Goal: Task Accomplishment & Management: Manage account settings

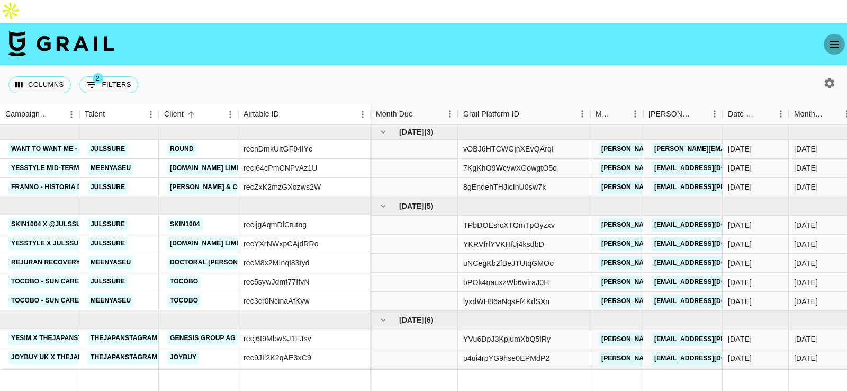
click at [834, 38] on icon "open drawer" at bounding box center [834, 44] width 13 height 13
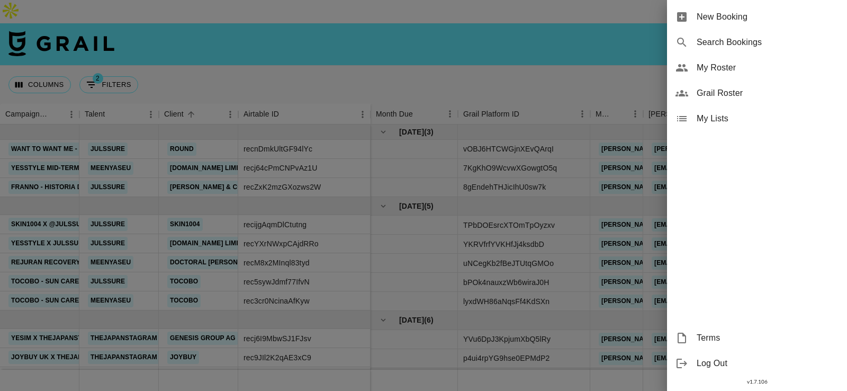
drag, startPoint x: 754, startPoint y: 96, endPoint x: 754, endPoint y: 79, distance: 16.9
click at [754, 79] on ul "New Booking Search Bookings My Roster Grail Roster My Lists" at bounding box center [757, 68] width 180 height 136
click at [754, 79] on div "My Roster" at bounding box center [757, 67] width 180 height 25
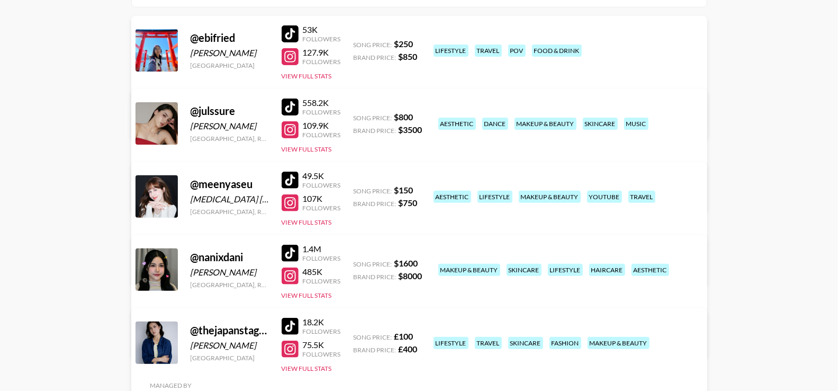
scroll to position [188, 0]
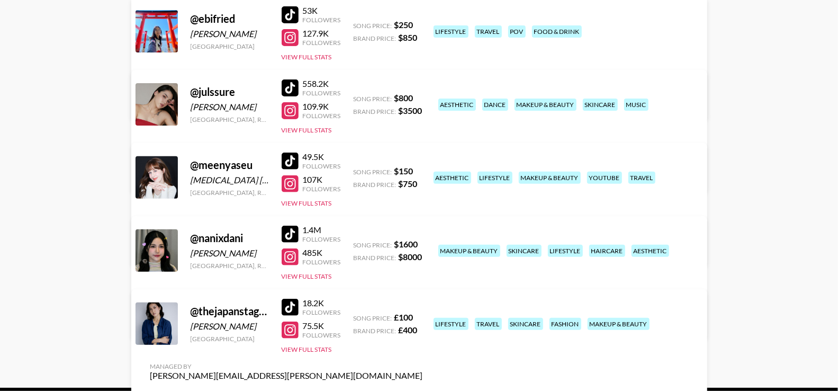
click at [398, 248] on div "@ nanixdani DANIELA PEREZ MANJARRES Korea, Republic of 1.4M Followers 485K Foll…" at bounding box center [419, 277] width 576 height 123
click at [423, 316] on link "View/Edit Details" at bounding box center [286, 321] width 273 height 11
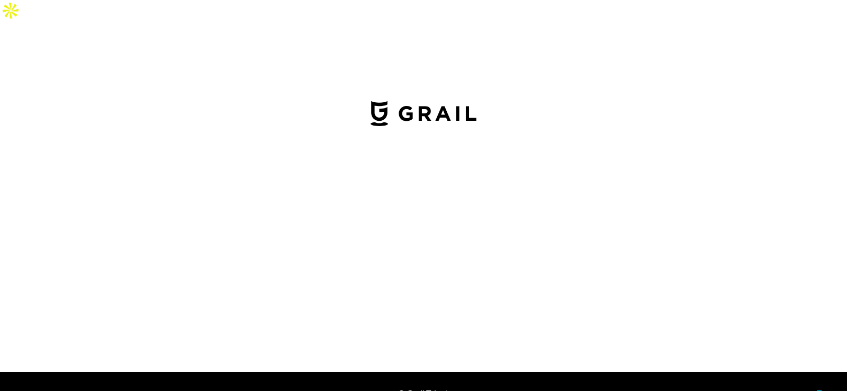
select select "USD"
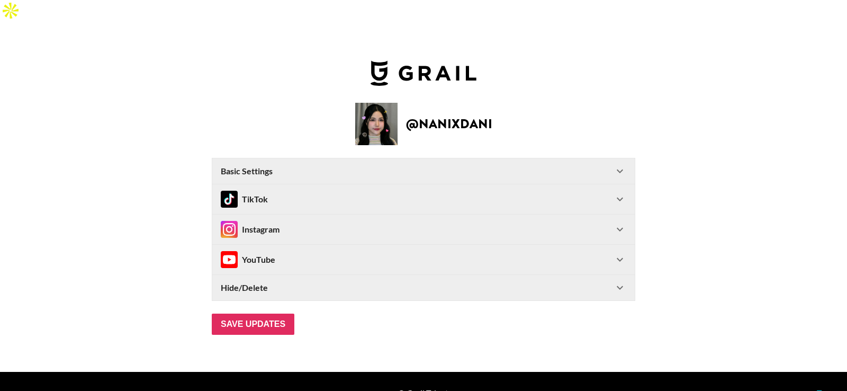
click at [467, 166] on div "Basic Settings" at bounding box center [417, 171] width 393 height 11
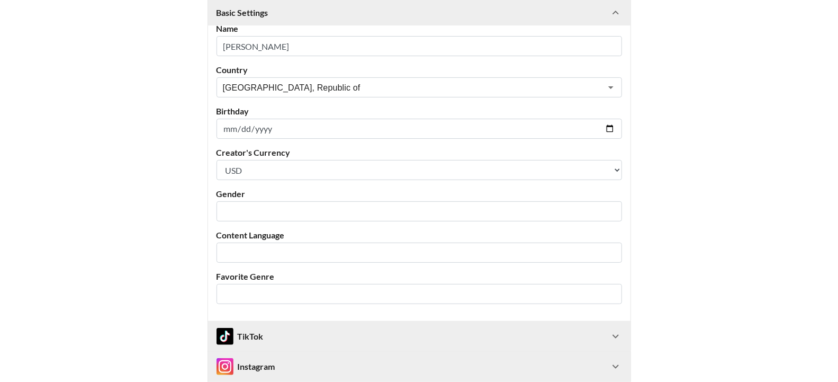
scroll to position [213, 0]
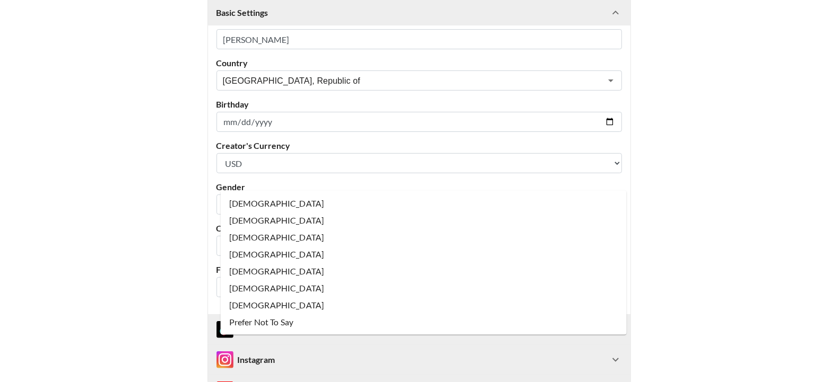
click at [410, 199] on input "text" at bounding box center [412, 205] width 379 height 12
click at [386, 201] on li "[DEMOGRAPHIC_DATA]" at bounding box center [424, 203] width 406 height 17
type input "[DEMOGRAPHIC_DATA]"
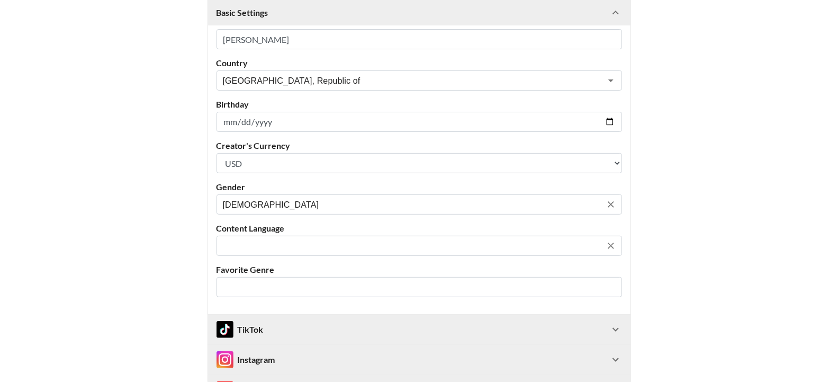
click at [365, 240] on input "text" at bounding box center [412, 246] width 379 height 12
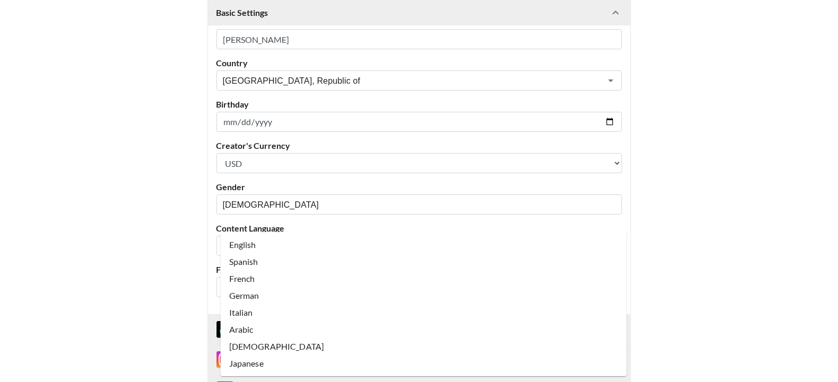
click at [347, 261] on li "Spanish" at bounding box center [424, 261] width 406 height 17
type input "Spanish"
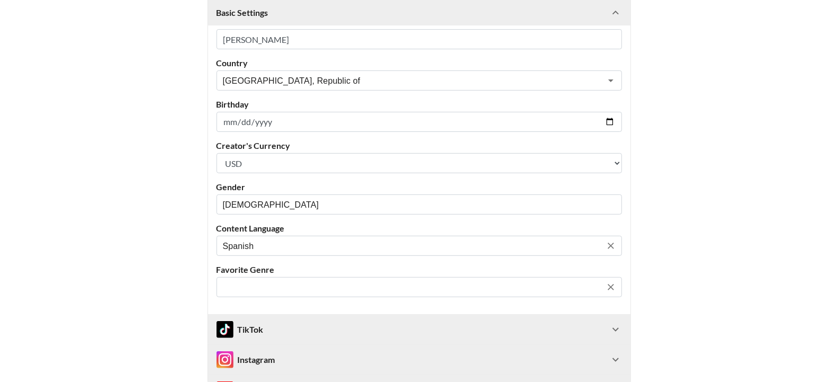
click at [335, 281] on input "text" at bounding box center [412, 287] width 379 height 12
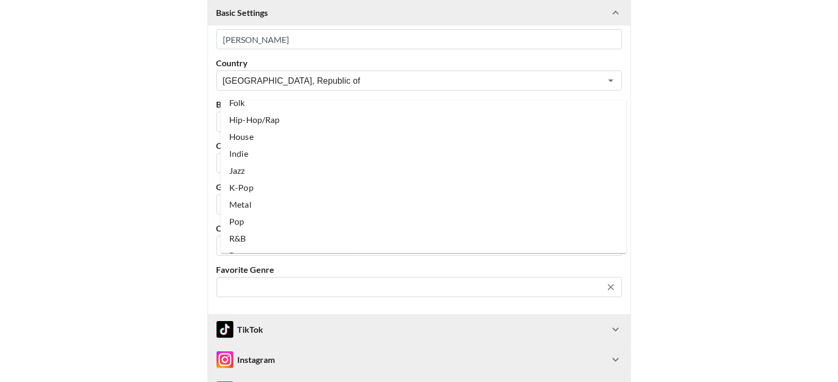
scroll to position [118, 0]
click at [328, 178] on li "K-Pop" at bounding box center [424, 181] width 406 height 17
type input "K-Pop"
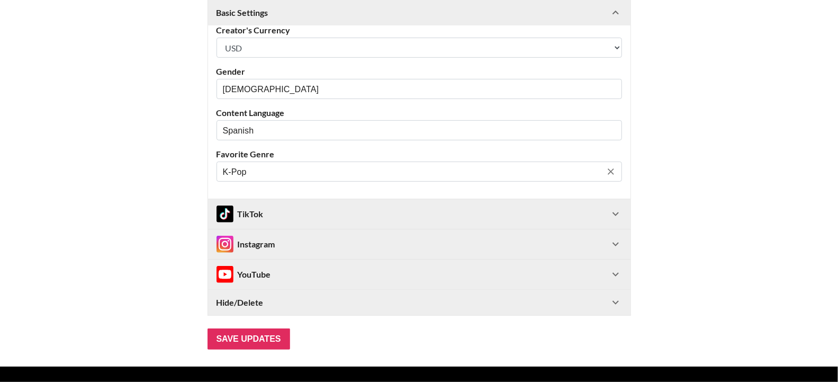
scroll to position [331, 0]
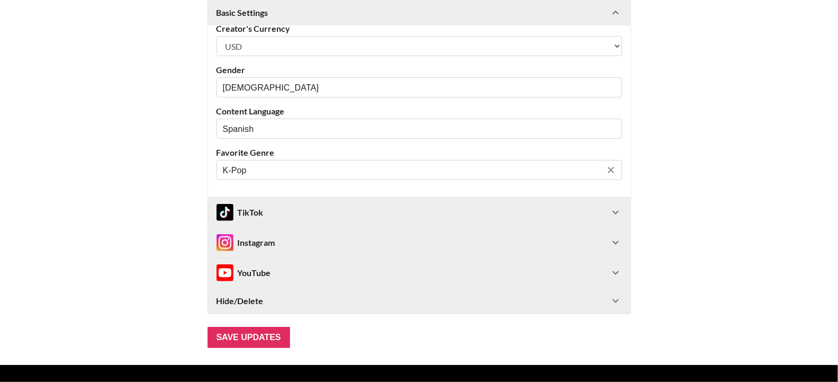
click at [312, 204] on div "TikTok" at bounding box center [413, 212] width 393 height 17
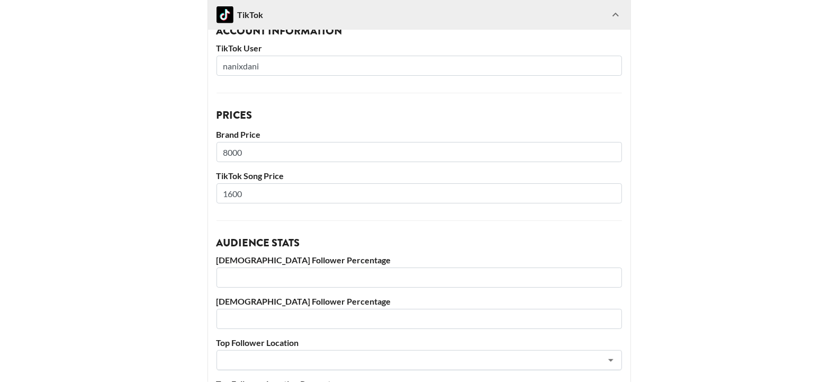
scroll to position [543, 0]
click at [240, 141] on input "8000" at bounding box center [420, 151] width 406 height 20
type input "6800"
click at [236, 183] on input "1600" at bounding box center [420, 193] width 406 height 20
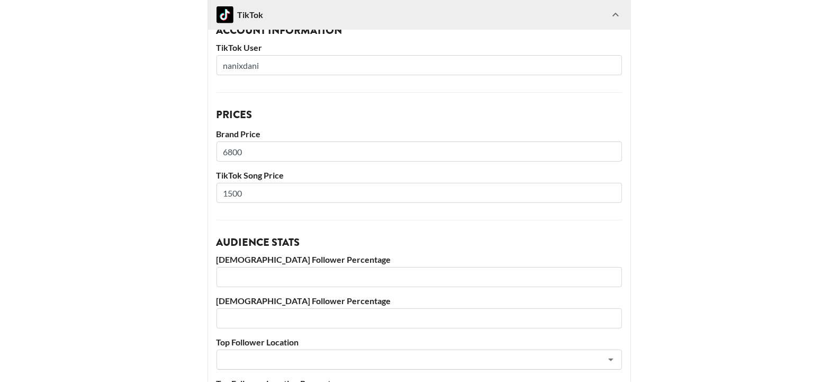
type input "1500"
click at [189, 210] on main "@ nanixdani Basic Settings Airtable ID: recgPUVc4OKN9kFFv Manager(s) ana.gonzal…" at bounding box center [419, 85] width 822 height 1092
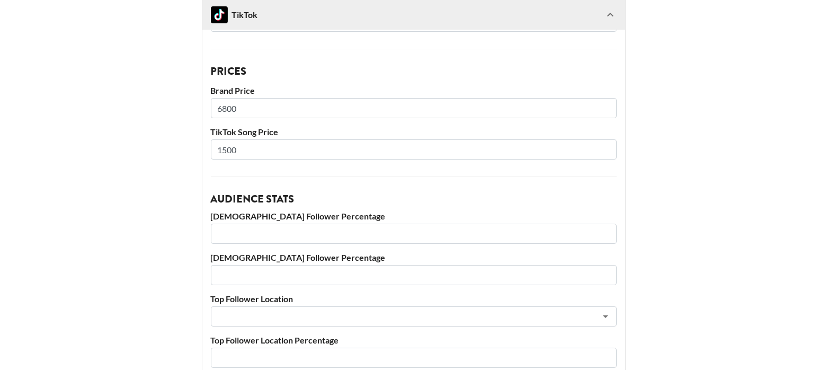
scroll to position [614, 0]
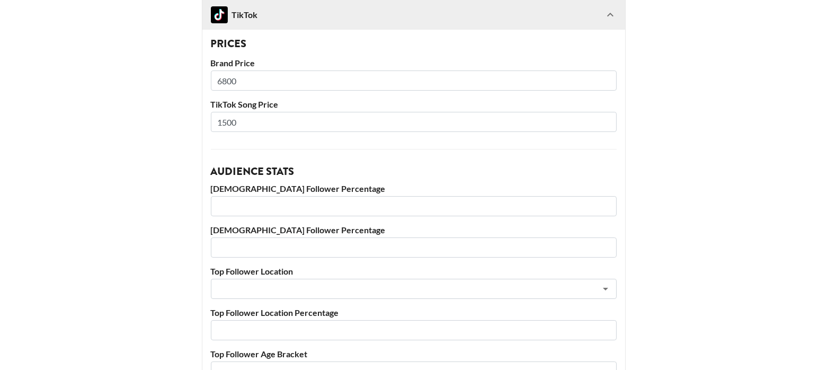
click at [303, 196] on input "number" at bounding box center [414, 206] width 406 height 20
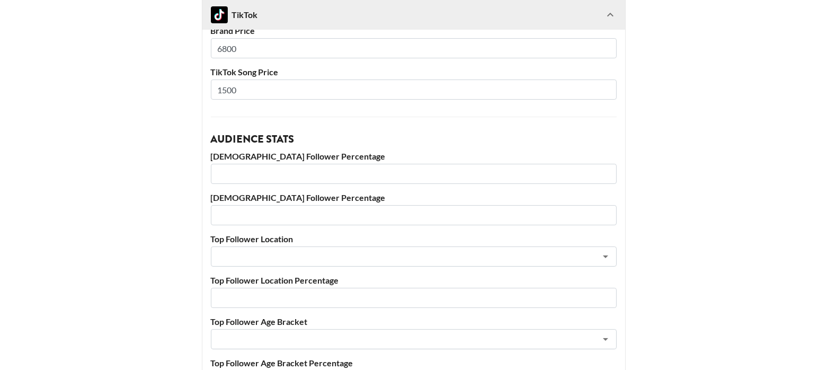
scroll to position [648, 0]
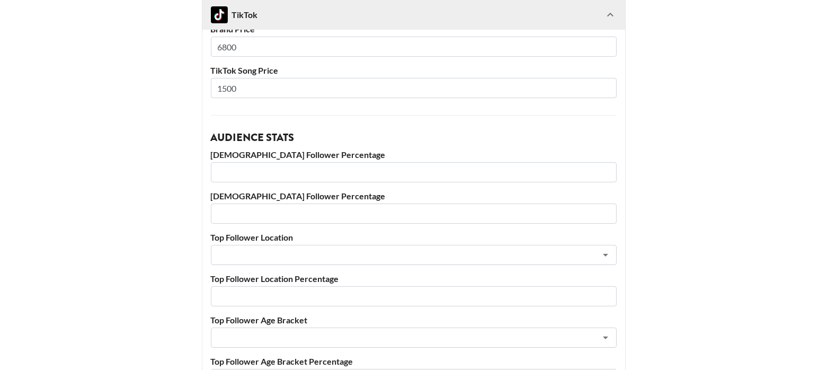
click at [292, 162] on input "number" at bounding box center [414, 172] width 406 height 20
type input "81"
click at [256, 203] on input "number" at bounding box center [414, 213] width 406 height 20
type input "19"
click at [248, 249] on input "text" at bounding box center [399, 255] width 365 height 12
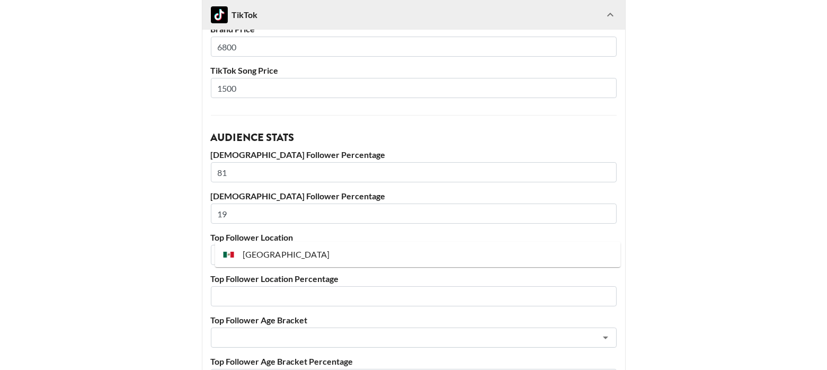
click at [285, 254] on li "[GEOGRAPHIC_DATA]" at bounding box center [418, 254] width 406 height 17
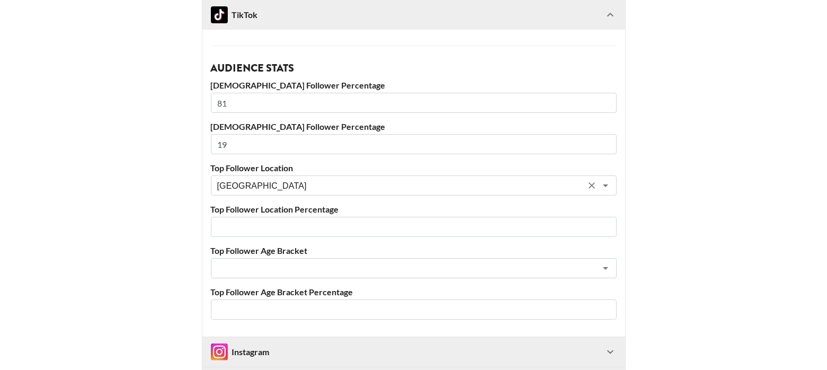
scroll to position [748, 0]
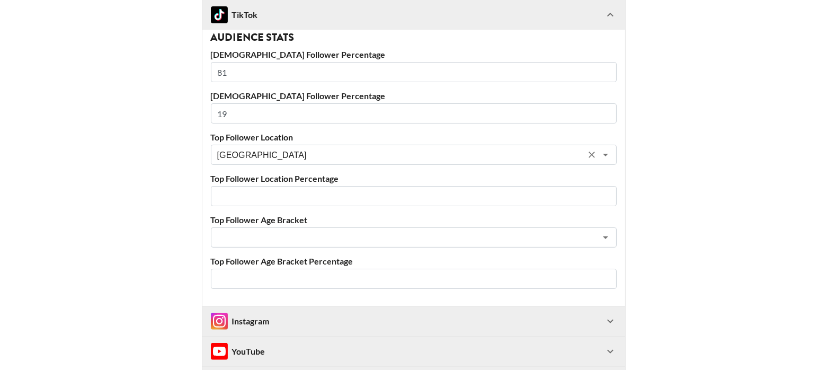
type input "[GEOGRAPHIC_DATA]"
click at [283, 186] on input "number" at bounding box center [414, 196] width 406 height 20
type input "20"
click at [253, 231] on input "text" at bounding box center [399, 237] width 365 height 12
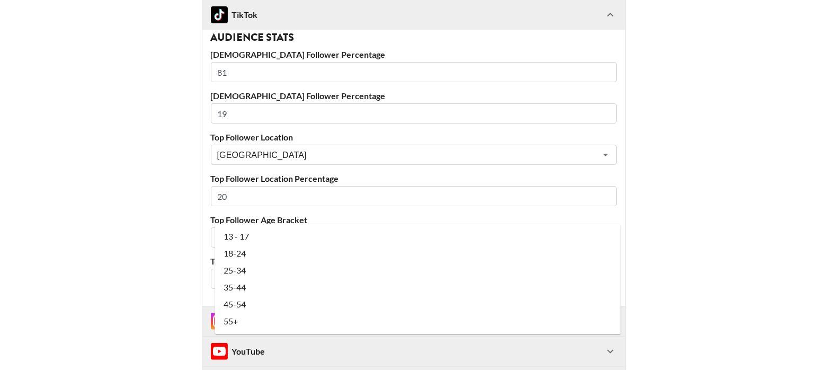
click at [252, 248] on li "18-24" at bounding box center [418, 253] width 406 height 17
type input "18-24"
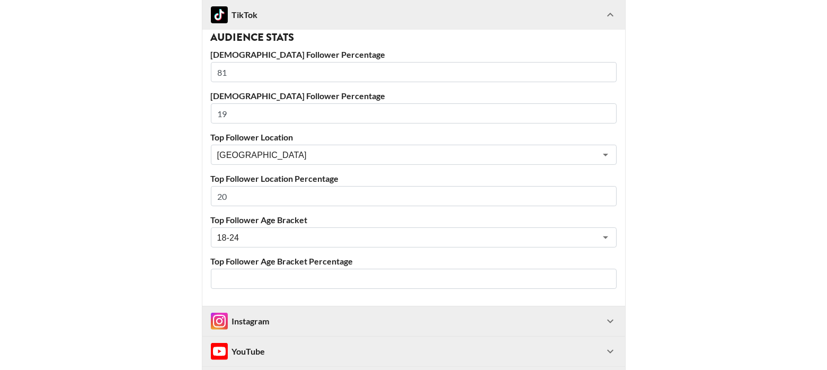
click at [251, 269] on input "number" at bounding box center [414, 279] width 406 height 20
click at [289, 269] on input "number" at bounding box center [414, 279] width 406 height 20
type input "60"
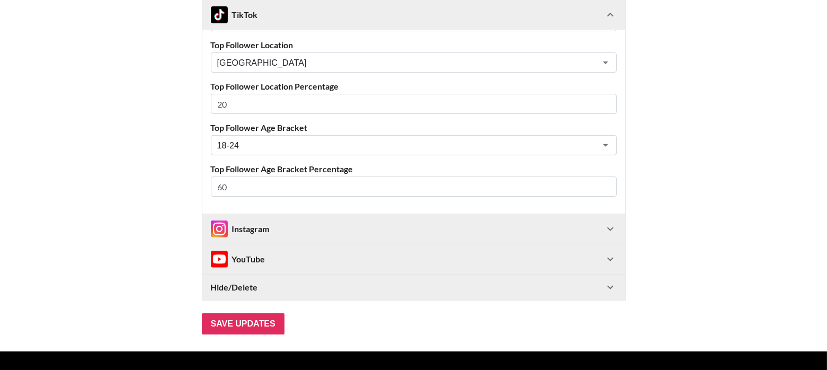
click at [274, 220] on div "Instagram" at bounding box center [407, 228] width 393 height 17
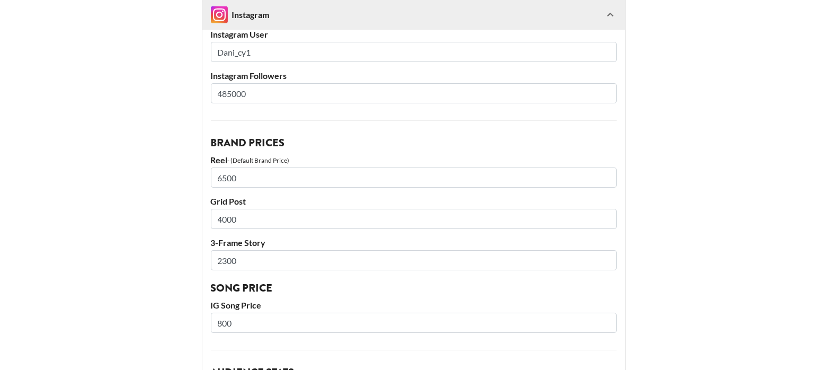
scroll to position [1115, 0]
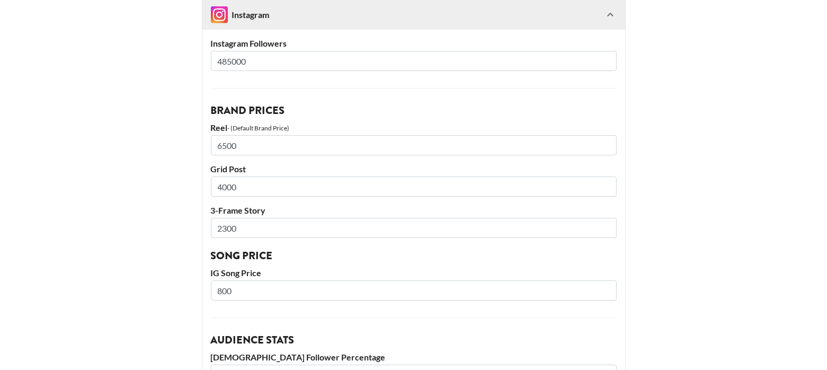
drag, startPoint x: 222, startPoint y: 122, endPoint x: 247, endPoint y: 123, distance: 25.4
click at [247, 135] on input "6500" at bounding box center [414, 145] width 406 height 20
type input "5500"
click at [231, 176] on input "4000" at bounding box center [414, 186] width 406 height 20
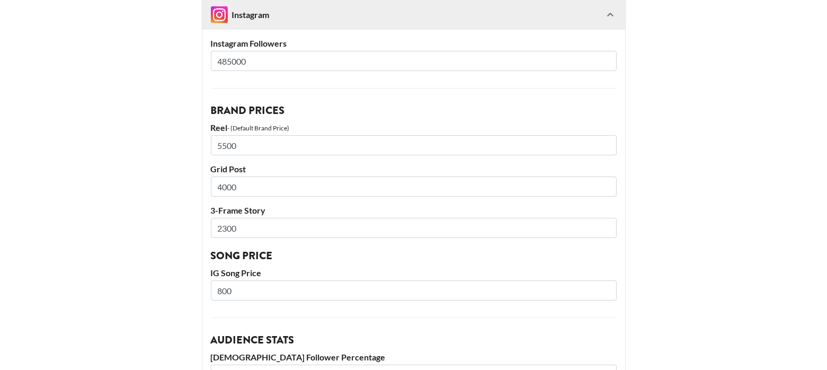
click at [231, 176] on input "4000" at bounding box center [414, 186] width 406 height 20
type input "3000"
click at [222, 218] on input "2300" at bounding box center [414, 228] width 406 height 20
click at [243, 280] on input "800" at bounding box center [414, 290] width 406 height 20
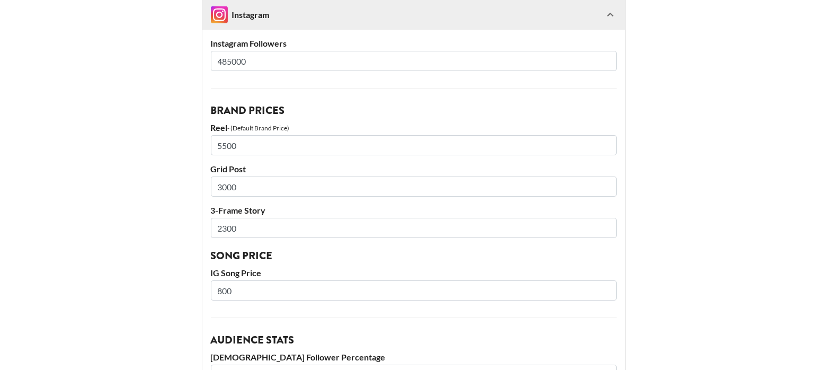
click at [243, 280] on input "800" at bounding box center [414, 290] width 406 height 20
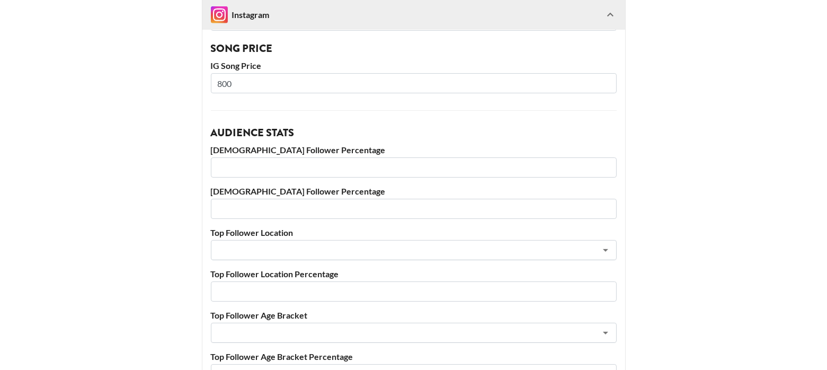
scroll to position [1325, 0]
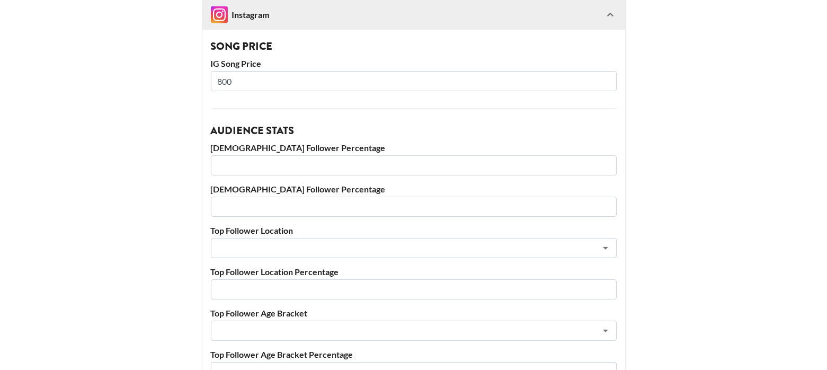
click at [267, 155] on input "number" at bounding box center [414, 165] width 406 height 20
type input "94"
click at [263, 197] on input "number" at bounding box center [414, 207] width 406 height 20
type input "6"
click at [241, 242] on input "text" at bounding box center [399, 248] width 365 height 12
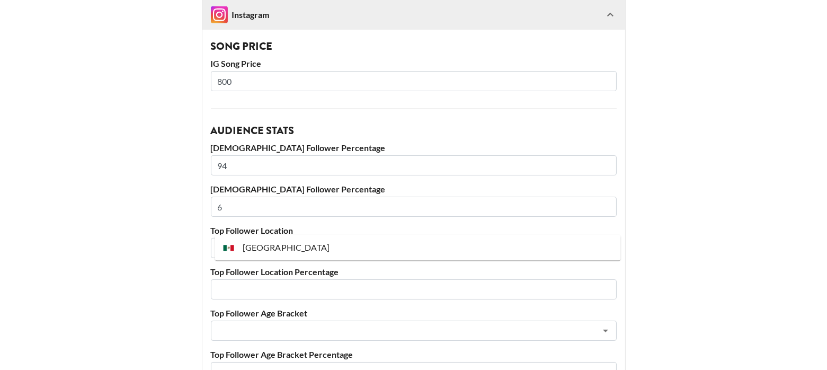
click at [254, 245] on li "[GEOGRAPHIC_DATA]" at bounding box center [418, 247] width 406 height 17
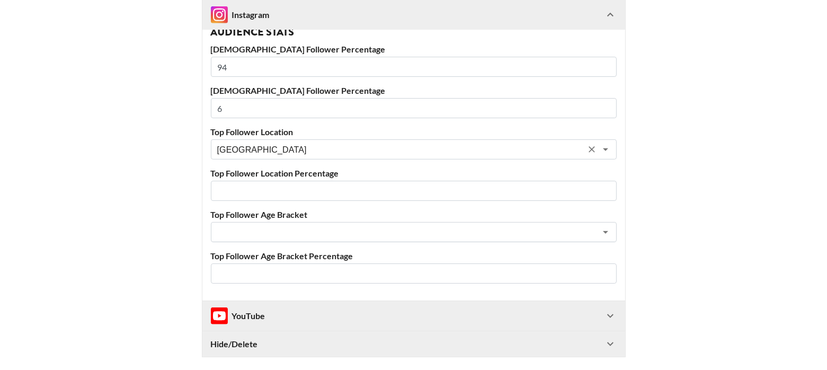
scroll to position [1458, 0]
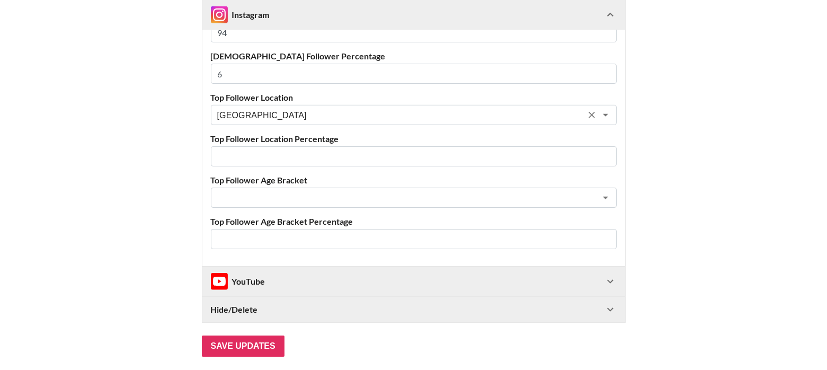
type input "[GEOGRAPHIC_DATA]"
click at [243, 146] on input "number" at bounding box center [414, 156] width 406 height 20
type input "25"
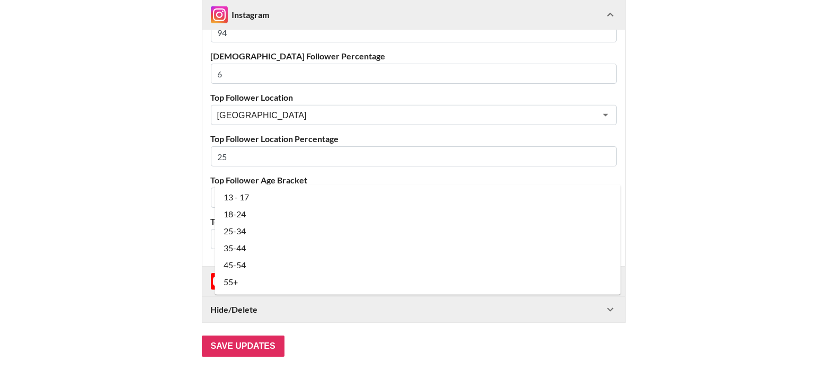
click at [235, 192] on input "text" at bounding box center [399, 198] width 365 height 12
click at [237, 209] on li "18-24" at bounding box center [418, 214] width 406 height 17
type input "18-24"
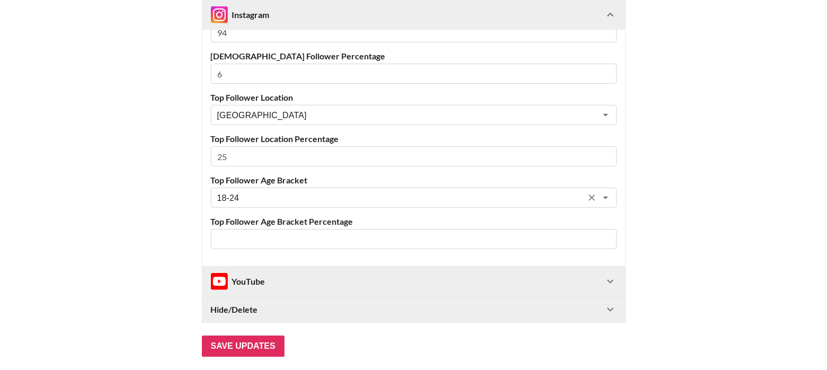
click at [237, 229] on input "number" at bounding box center [414, 239] width 406 height 20
type input "35"
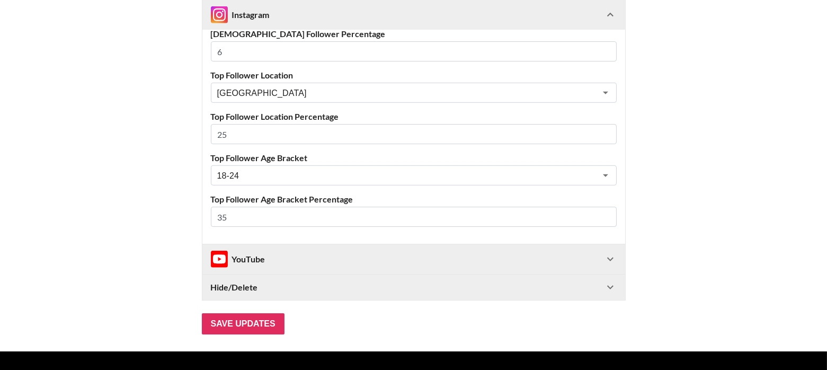
click at [265, 251] on div "YouTube" at bounding box center [238, 259] width 55 height 17
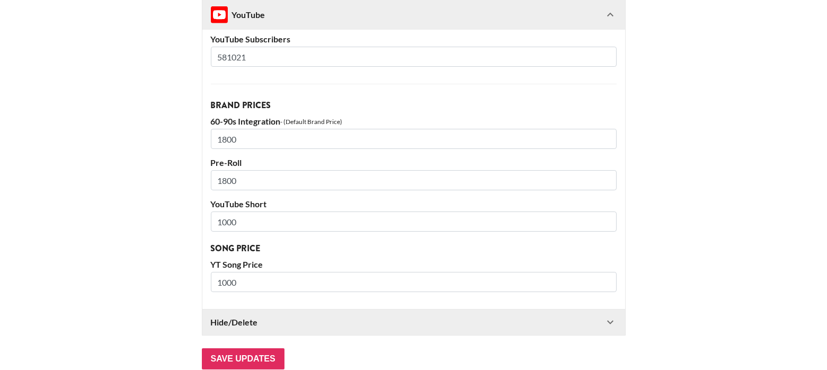
scroll to position [1824, 0]
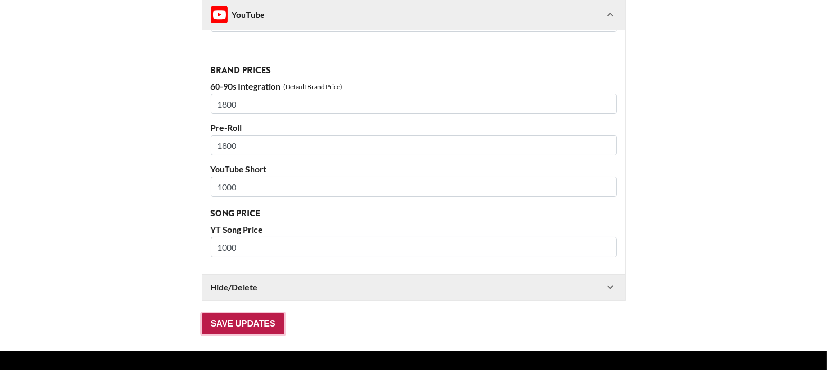
click at [251, 313] on input "Save Updates" at bounding box center [243, 323] width 83 height 21
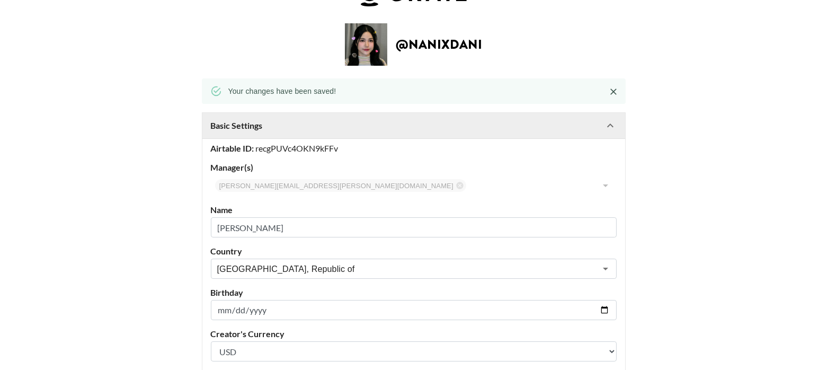
scroll to position [0, 1]
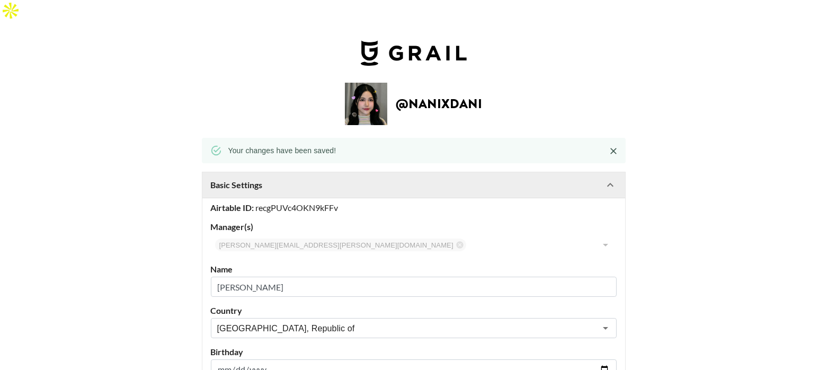
click at [404, 40] on img at bounding box center [414, 52] width 106 height 25
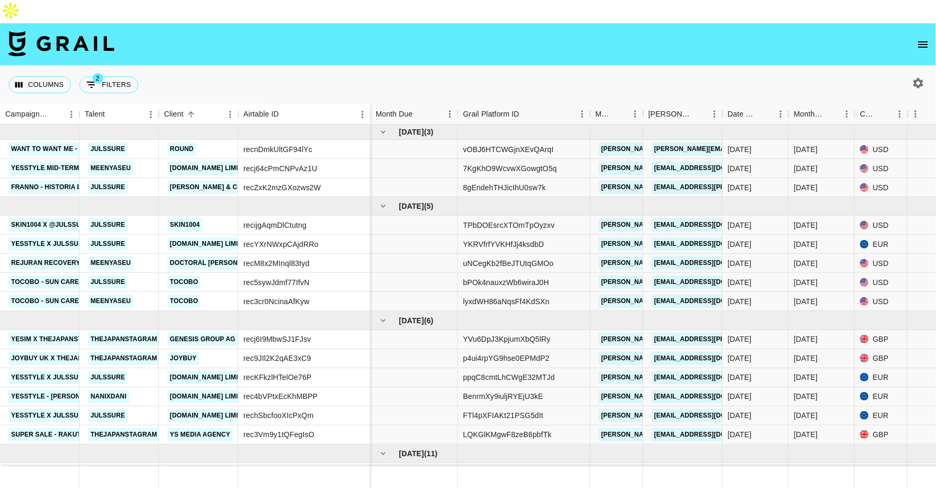
click at [835, 38] on icon "open drawer" at bounding box center [923, 44] width 13 height 13
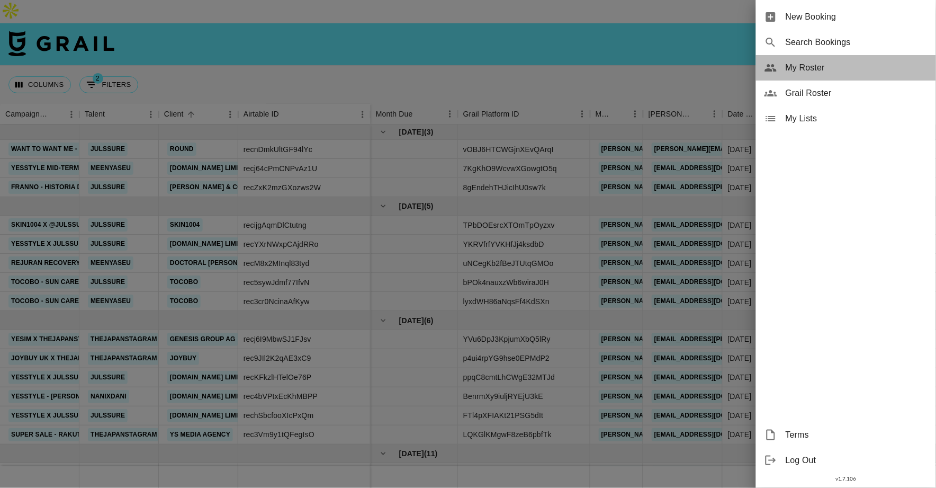
click at [816, 69] on span "My Roster" at bounding box center [857, 67] width 142 height 13
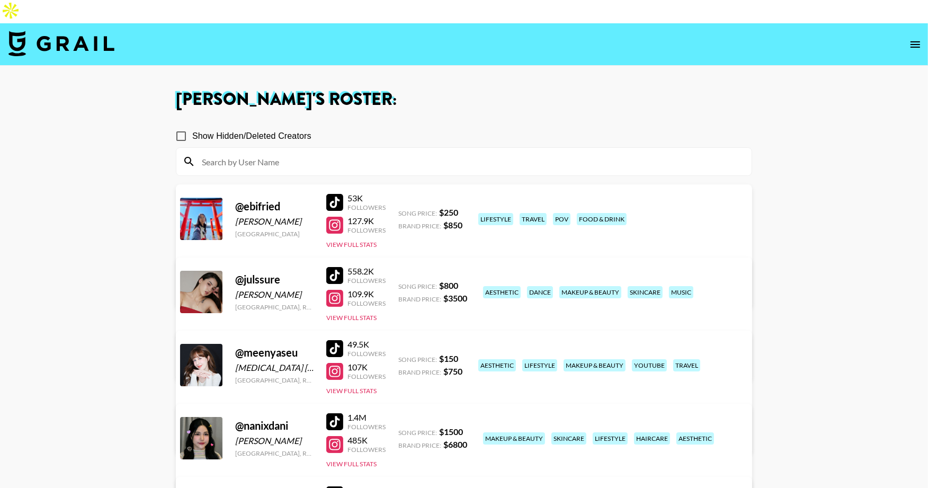
click at [468, 358] on link "View/Edit Details" at bounding box center [331, 363] width 273 height 11
click at [468, 284] on link "View/Edit Details" at bounding box center [331, 289] width 273 height 11
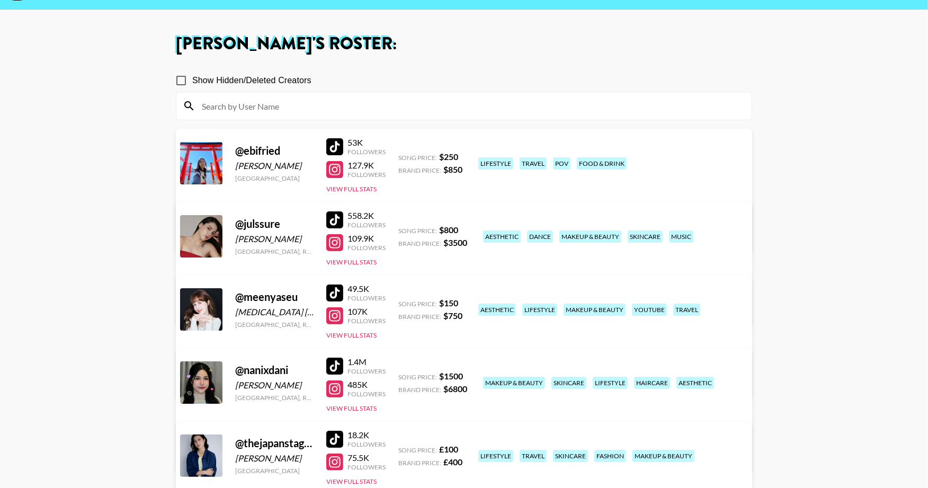
scroll to position [106, 0]
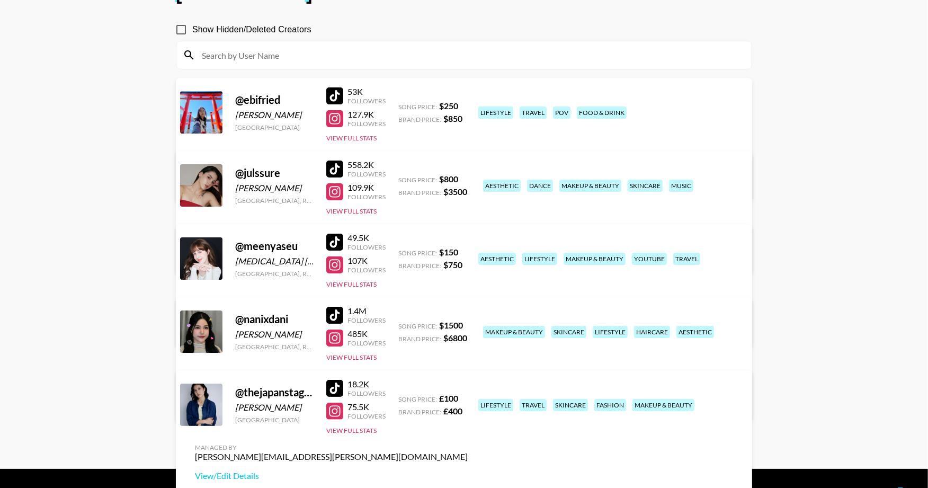
click at [468, 324] on link "View/Edit Details" at bounding box center [331, 329] width 273 height 11
click at [468, 378] on link "View/Edit Details" at bounding box center [331, 475] width 273 height 11
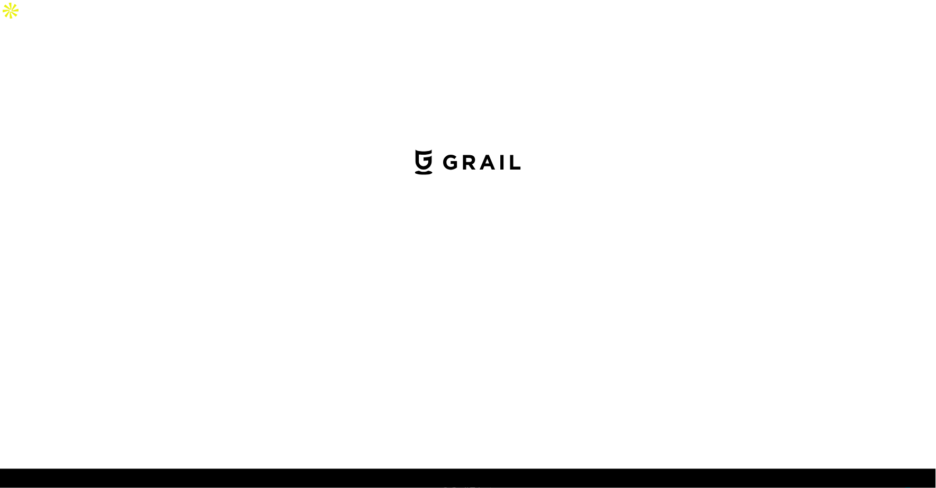
select select "USD"
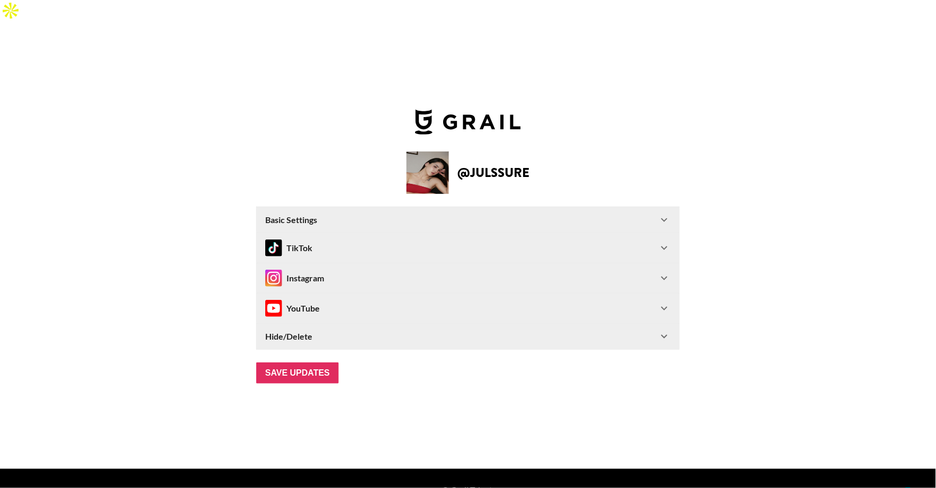
click at [314, 239] on div "TikTok" at bounding box center [461, 247] width 393 height 17
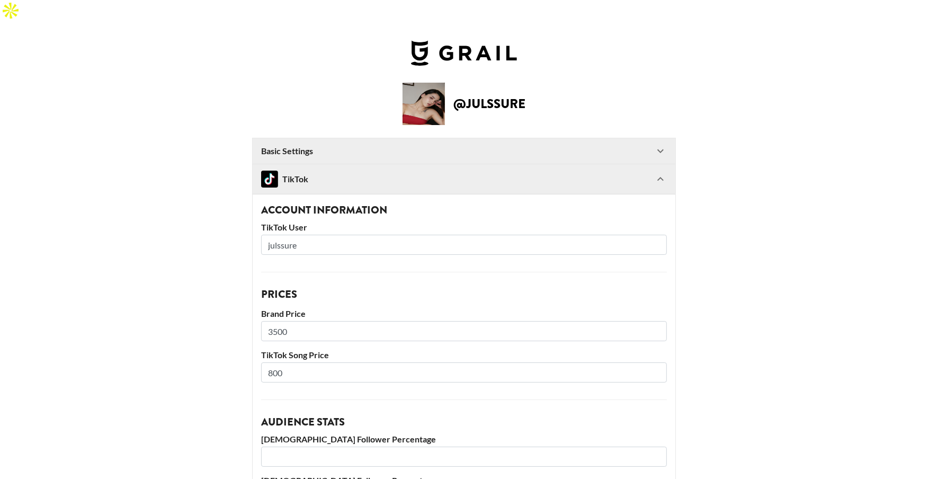
click at [341, 138] on Settings-header "Basic Settings" at bounding box center [464, 150] width 423 height 25
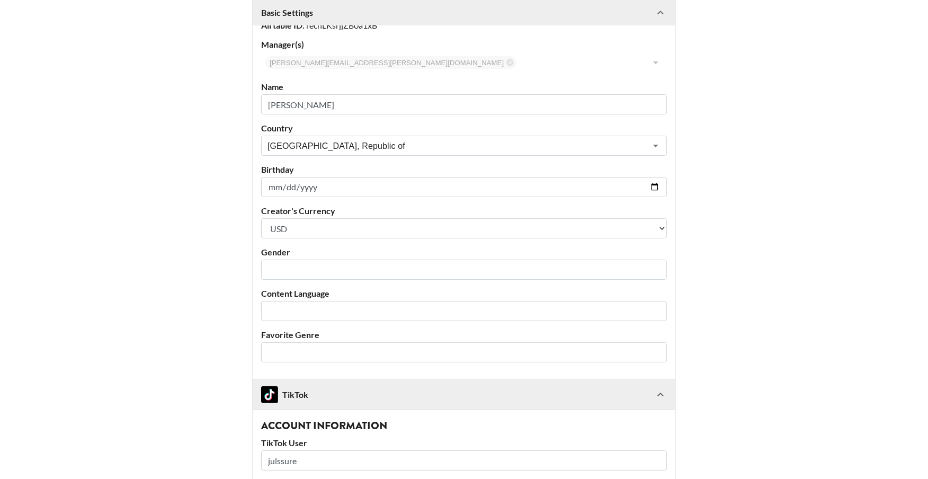
scroll to position [178, 0]
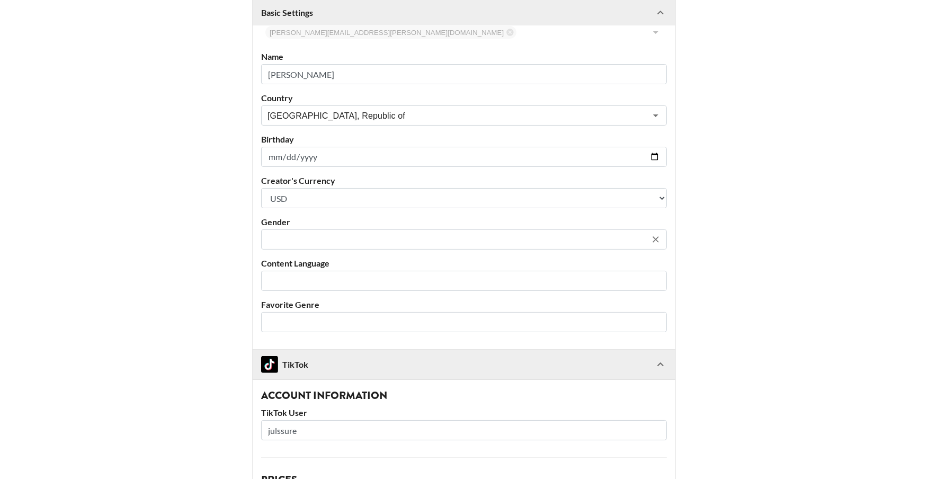
click at [315, 234] on input "text" at bounding box center [456, 240] width 379 height 12
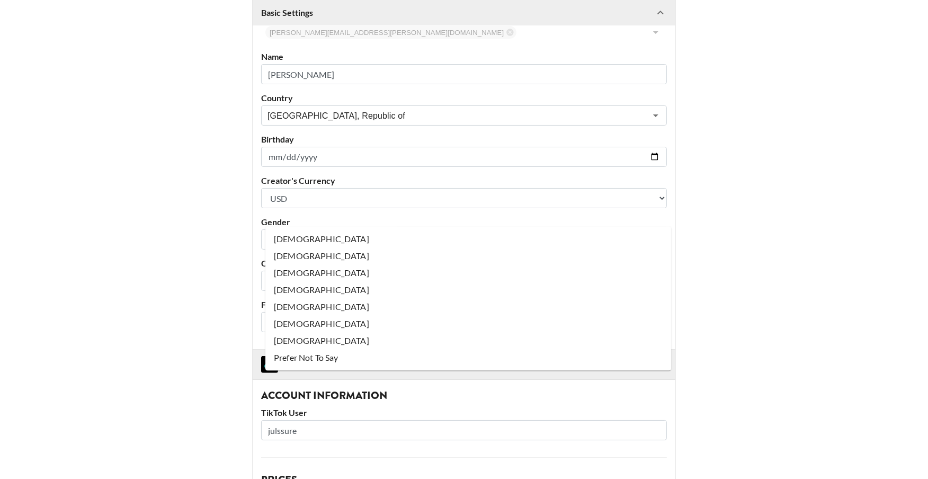
click at [342, 188] on select "Select a Currency USD GBP" at bounding box center [464, 198] width 406 height 20
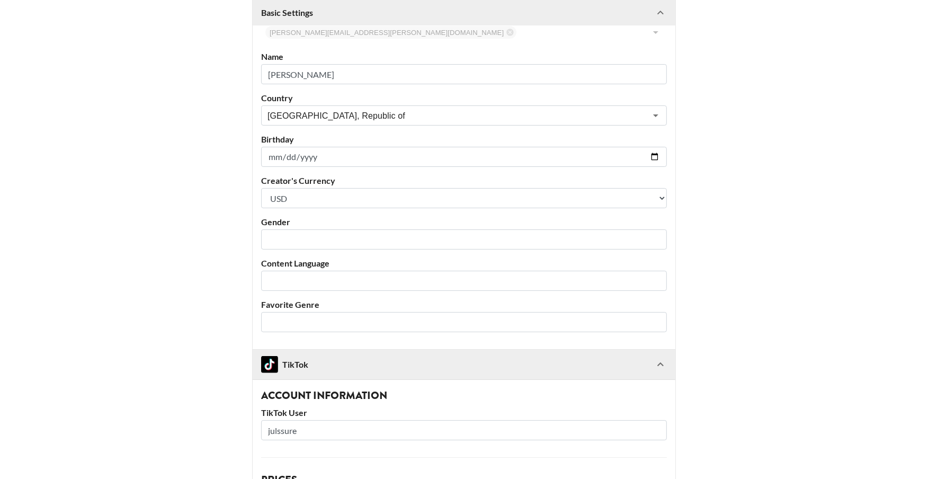
click at [265, 188] on select "Select a Currency USD GBP" at bounding box center [464, 198] width 406 height 20
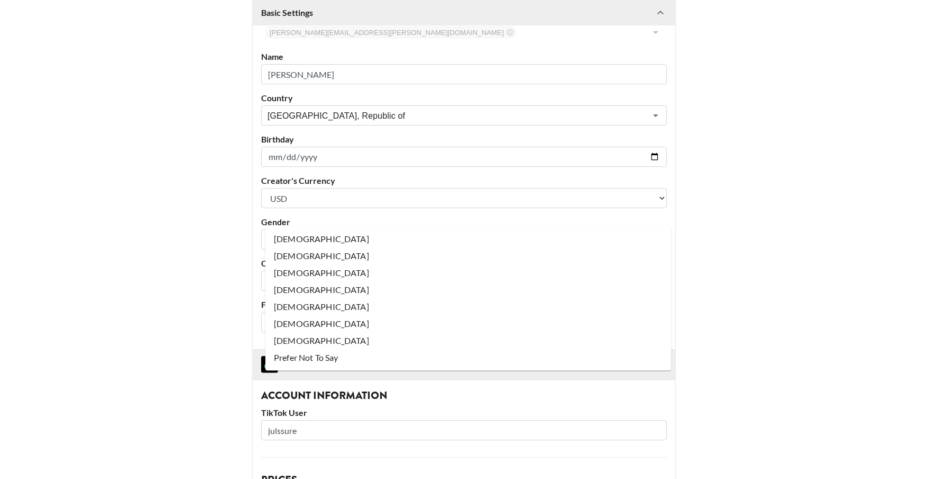
click at [314, 234] on input "text" at bounding box center [456, 240] width 379 height 12
click at [314, 240] on li "[DEMOGRAPHIC_DATA]" at bounding box center [468, 238] width 406 height 17
type input "[DEMOGRAPHIC_DATA]"
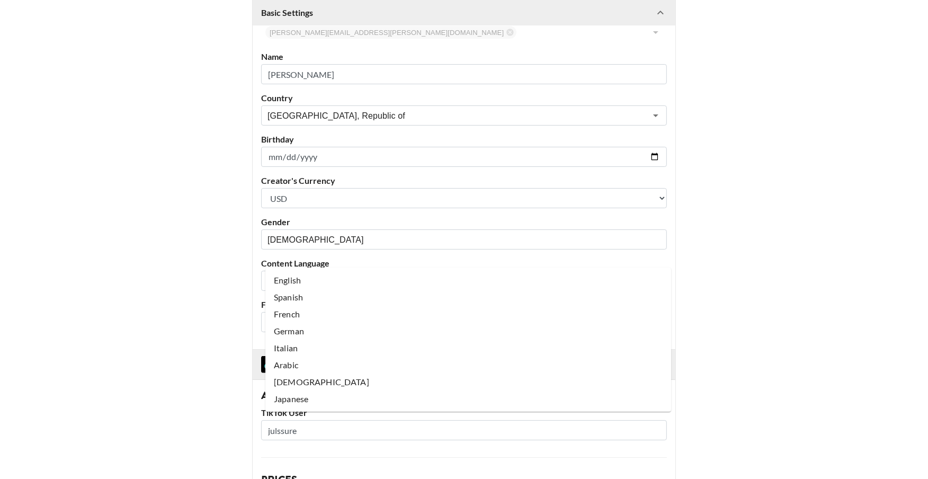
click at [314, 275] on input "text" at bounding box center [456, 281] width 379 height 12
click at [310, 292] on li "Spanish" at bounding box center [468, 297] width 406 height 17
type input "Spanish"
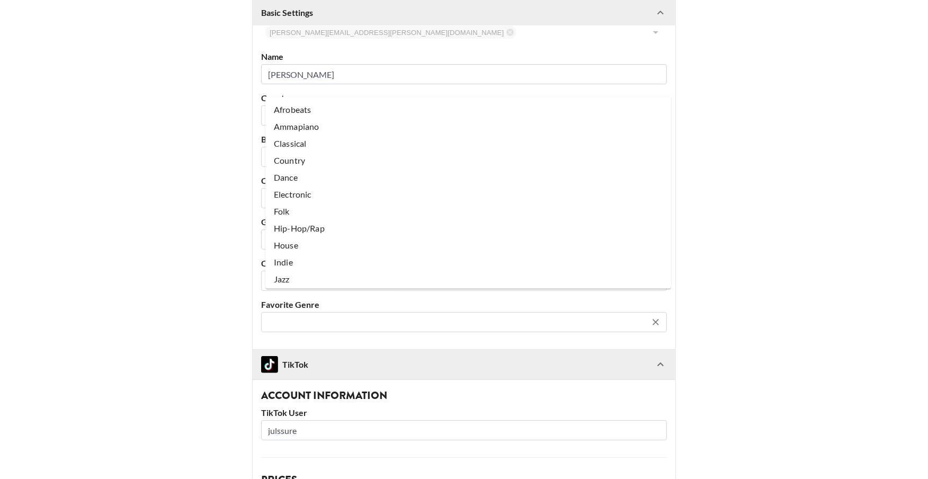
click at [318, 316] on input "text" at bounding box center [456, 322] width 379 height 12
click at [306, 208] on li "Pop" at bounding box center [468, 212] width 406 height 17
type input "Pop"
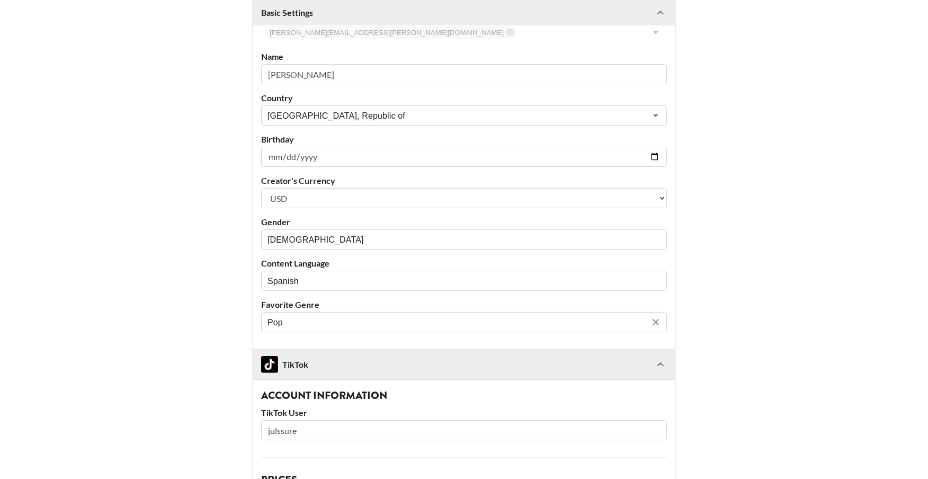
click at [219, 316] on main "@ julssure Basic Settings Airtable ID: recnLKsrjjZB0a1xB Manager(s) ana.gonzale…" at bounding box center [463, 450] width 911 height 1092
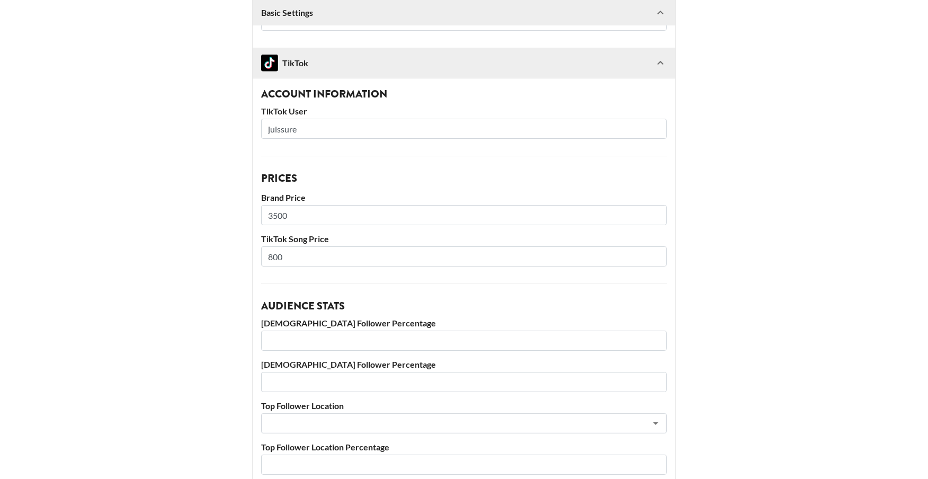
scroll to position [477, 0]
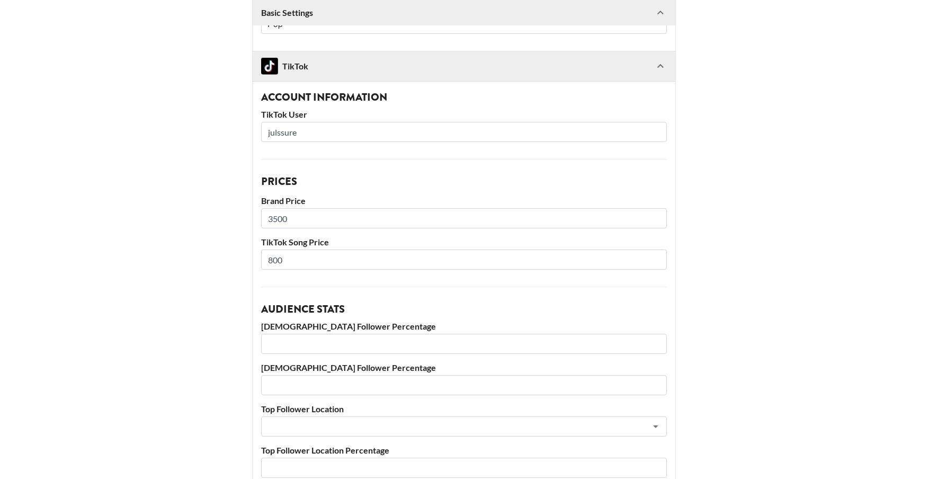
click at [279, 208] on input "3500" at bounding box center [464, 218] width 406 height 20
type input "4000"
click at [255, 228] on main "@ julssure Basic Settings Airtable ID: recnLKsrjjZB0a1xB Manager(s) ana.gonzale…" at bounding box center [463, 152] width 911 height 1092
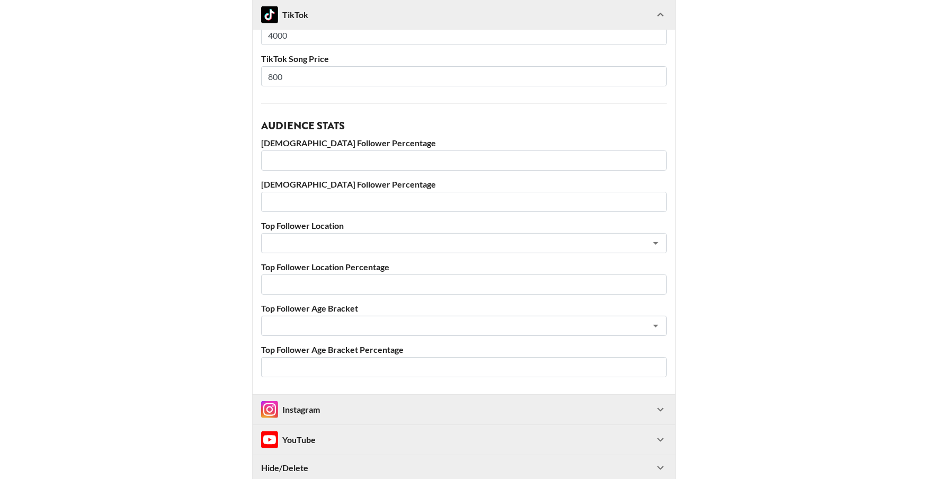
scroll to position [663, 0]
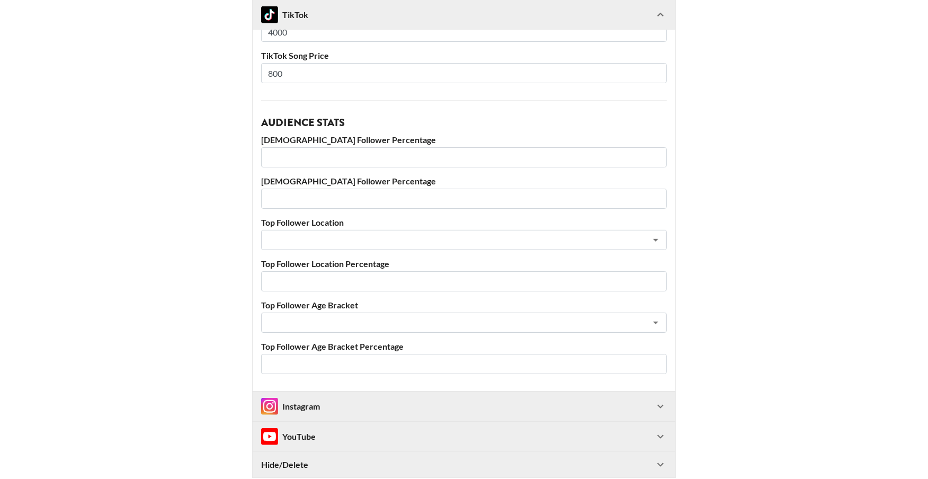
click at [343, 147] on input "number" at bounding box center [464, 157] width 406 height 20
type input "82"
click at [314, 189] on input "number" at bounding box center [464, 199] width 406 height 20
click at [308, 230] on div "​" at bounding box center [464, 240] width 406 height 20
type input "18"
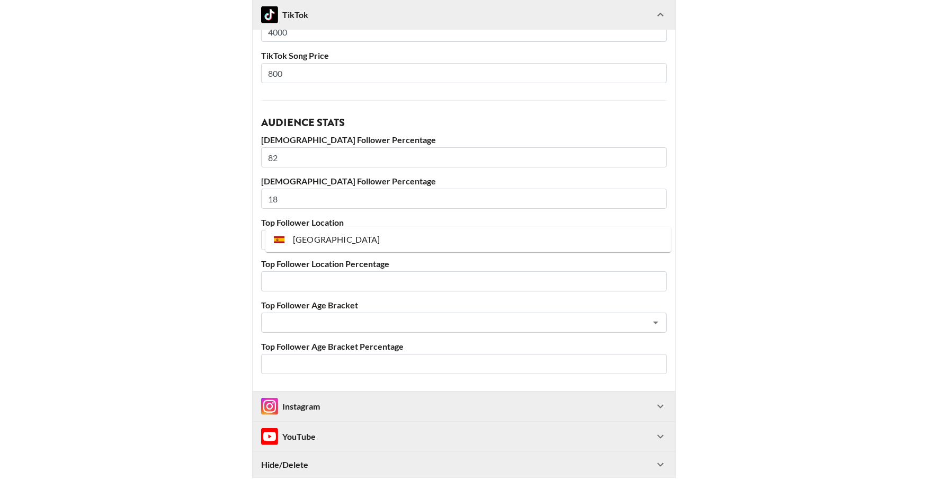
click at [310, 242] on li "[GEOGRAPHIC_DATA]" at bounding box center [468, 239] width 406 height 17
type input "[GEOGRAPHIC_DATA]"
click at [302, 271] on input "number" at bounding box center [464, 281] width 406 height 20
type input "16"
click at [274, 147] on input "82" at bounding box center [464, 157] width 406 height 20
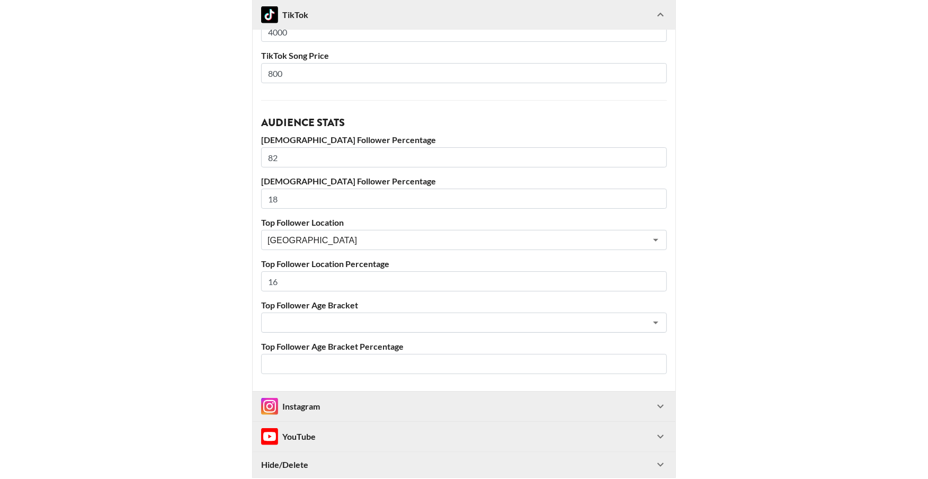
click at [274, 147] on input "82" at bounding box center [464, 157] width 406 height 20
type input "78"
click at [280, 176] on label "[DEMOGRAPHIC_DATA] Follower Percentage" at bounding box center [464, 181] width 406 height 11
click at [280, 189] on input "18" at bounding box center [464, 199] width 406 height 20
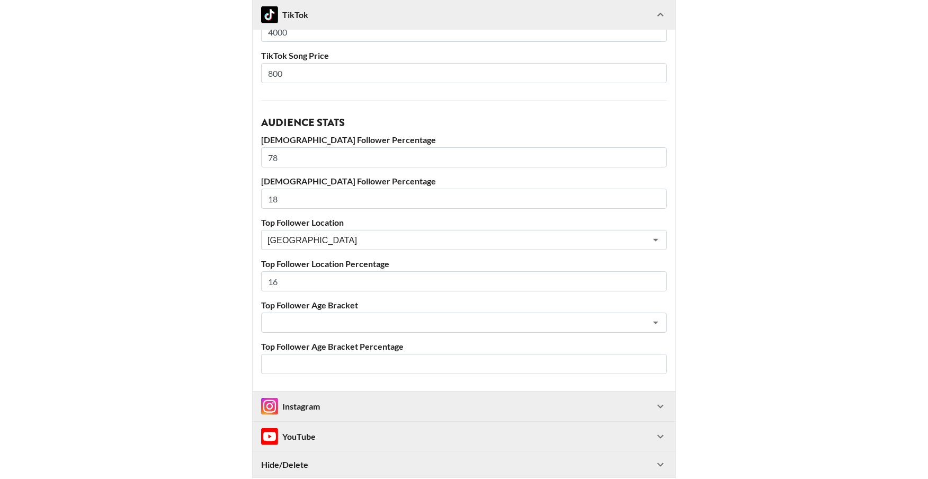
click at [280, 189] on input "18" at bounding box center [464, 199] width 406 height 20
type input "22"
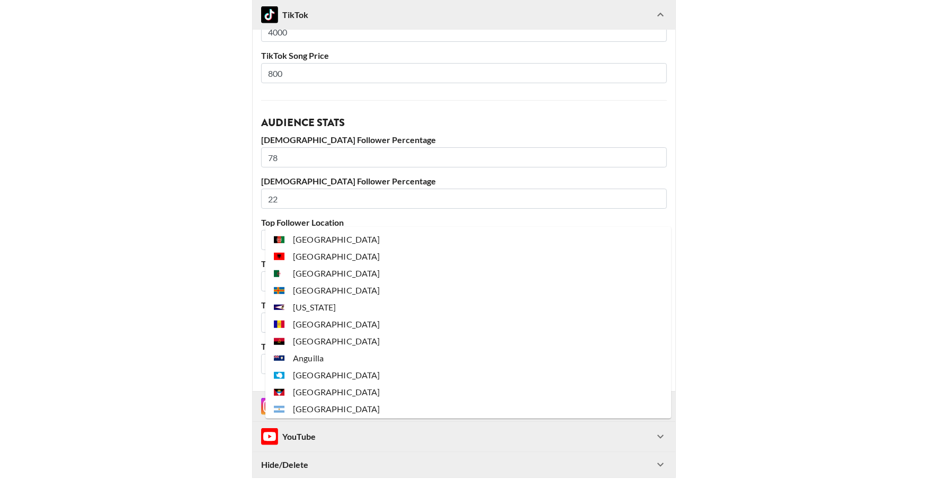
click at [285, 234] on input "[GEOGRAPHIC_DATA]" at bounding box center [449, 240] width 365 height 12
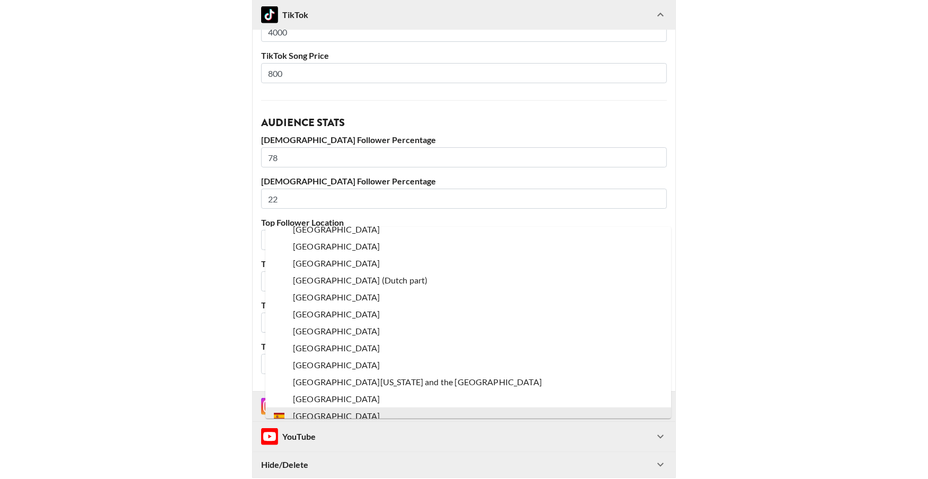
click at [285, 234] on input "[GEOGRAPHIC_DATA]" at bounding box center [449, 240] width 365 height 12
click at [294, 230] on div "Spain ​" at bounding box center [464, 240] width 406 height 20
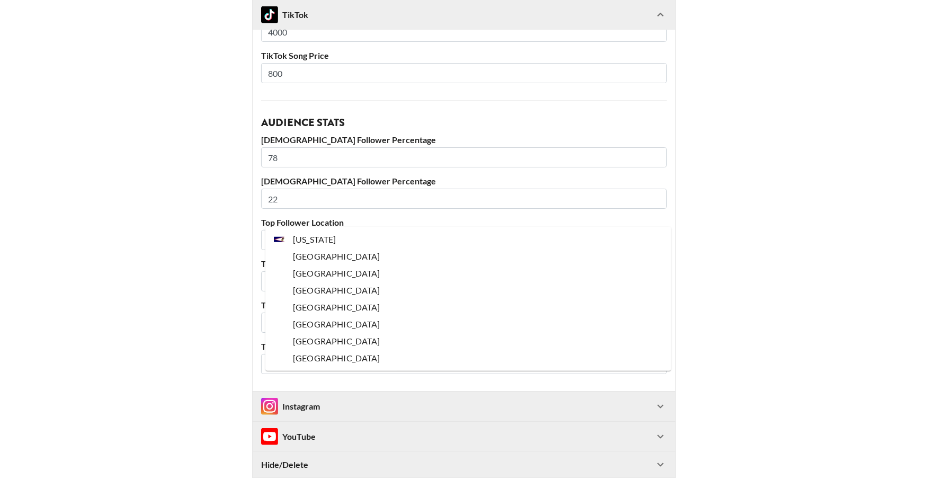
scroll to position [0, 0]
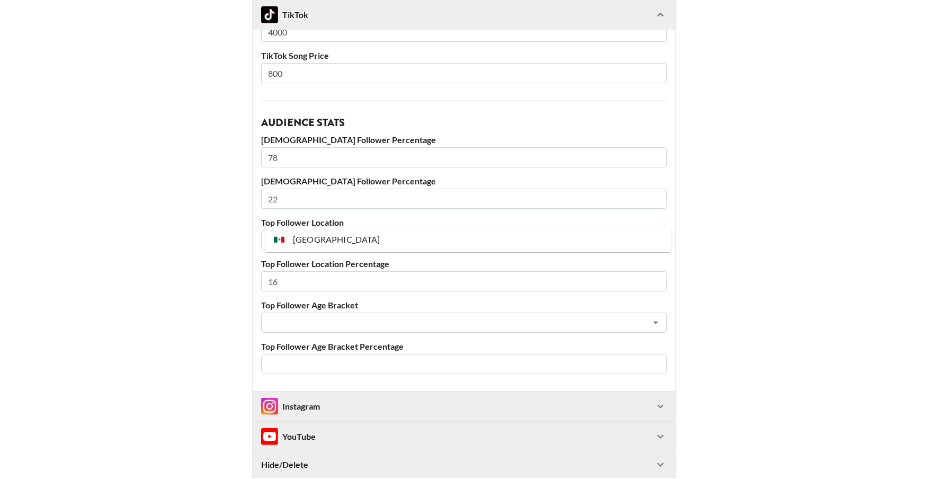
click at [306, 239] on li "[GEOGRAPHIC_DATA]" at bounding box center [468, 239] width 406 height 17
type input "[GEOGRAPHIC_DATA]"
click at [288, 271] on input "16" at bounding box center [464, 281] width 406 height 20
type input "18"
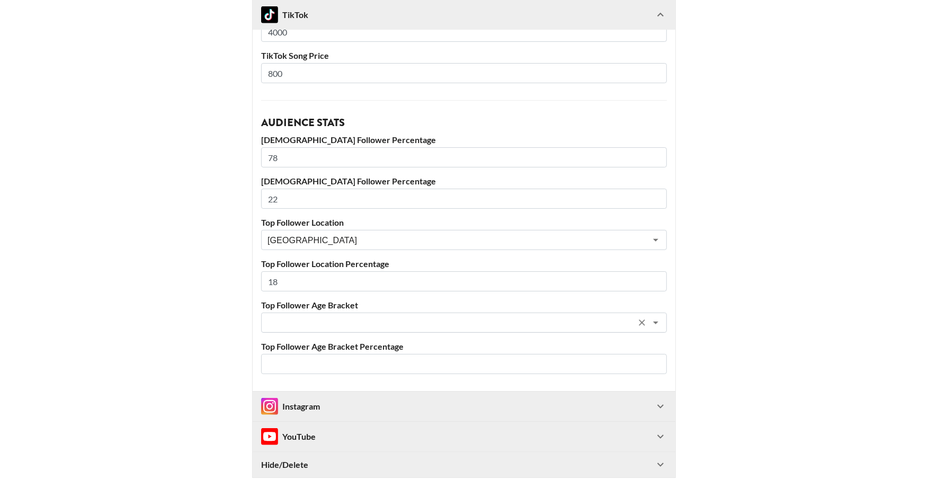
click at [280, 317] on input "text" at bounding box center [449, 323] width 365 height 12
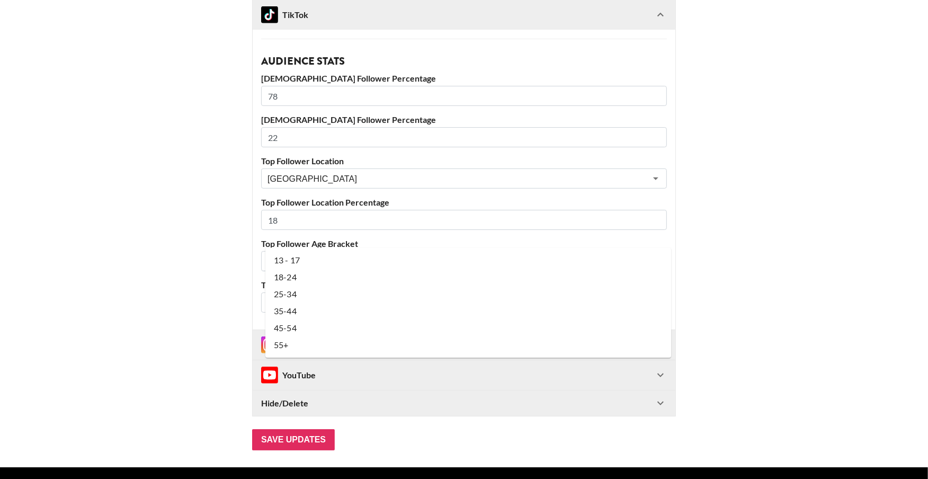
scroll to position [727, 0]
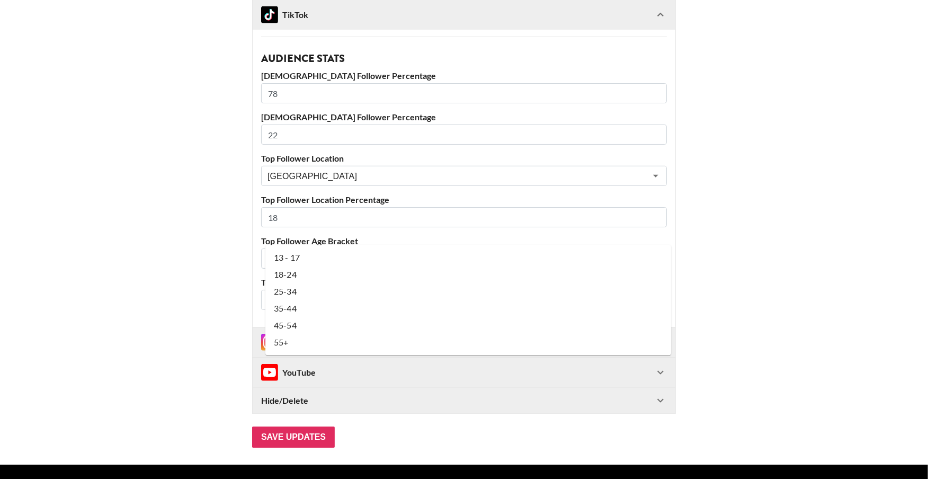
click at [298, 274] on li "18-24" at bounding box center [468, 274] width 406 height 17
type input "18-24"
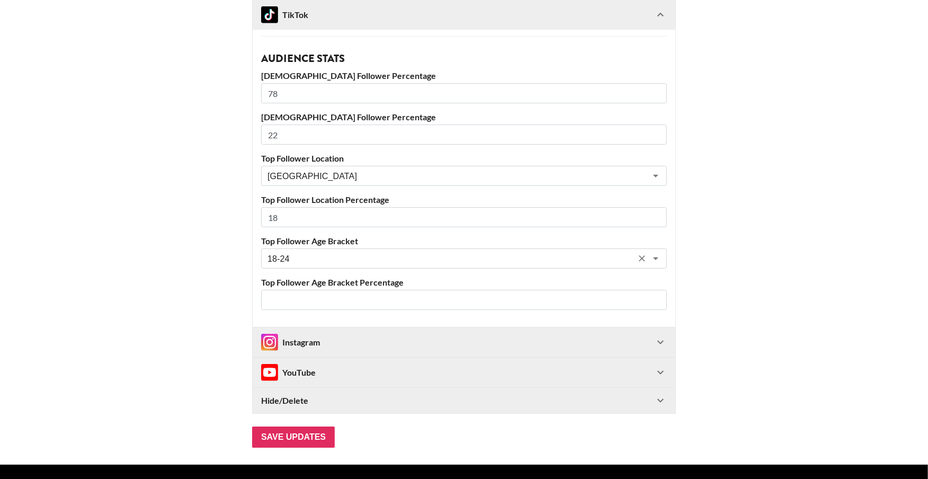
click at [290, 290] on input "number" at bounding box center [464, 300] width 406 height 20
type input "75"
click at [333, 334] on div "Instagram" at bounding box center [457, 342] width 393 height 17
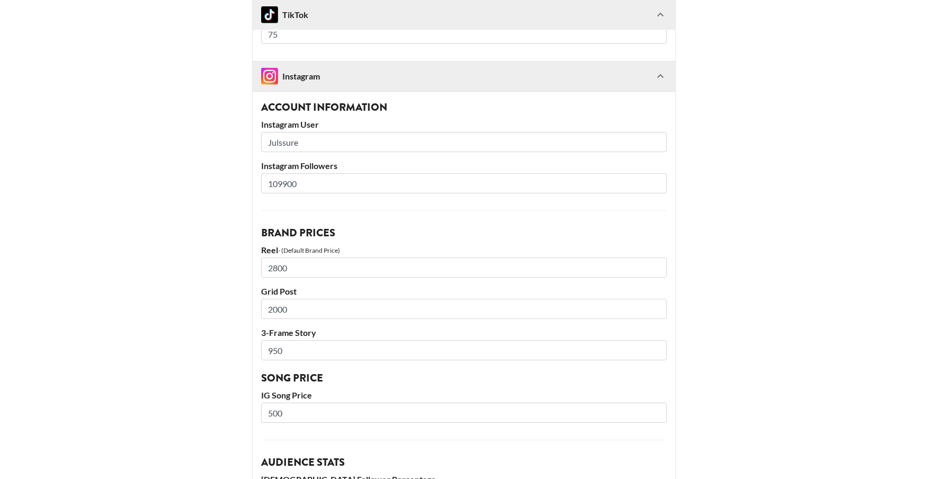
scroll to position [1005, 0]
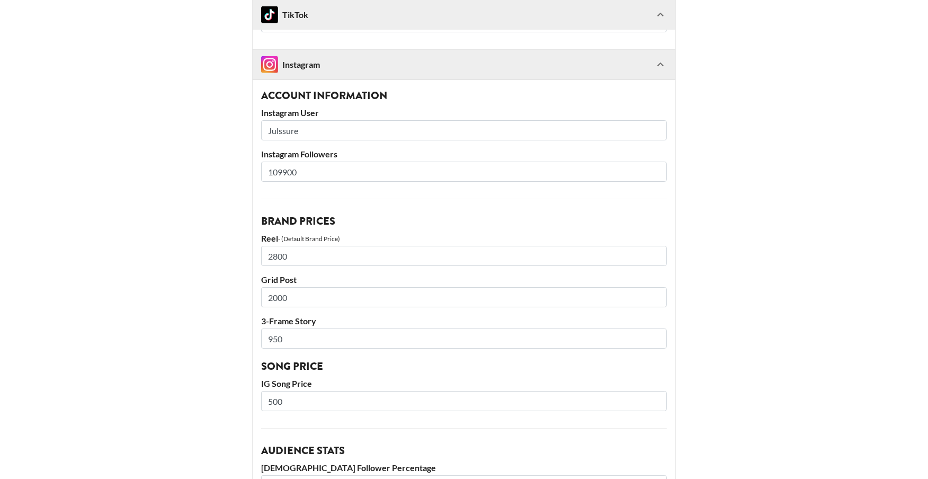
drag, startPoint x: 278, startPoint y: 148, endPoint x: 336, endPoint y: 148, distance: 57.7
click at [335, 162] on input "109900" at bounding box center [464, 172] width 406 height 20
type input "110000"
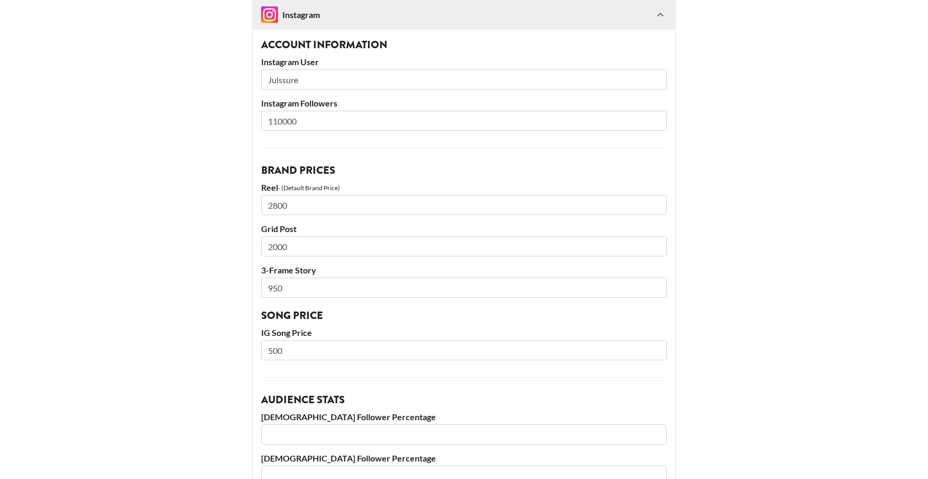
scroll to position [1060, 0]
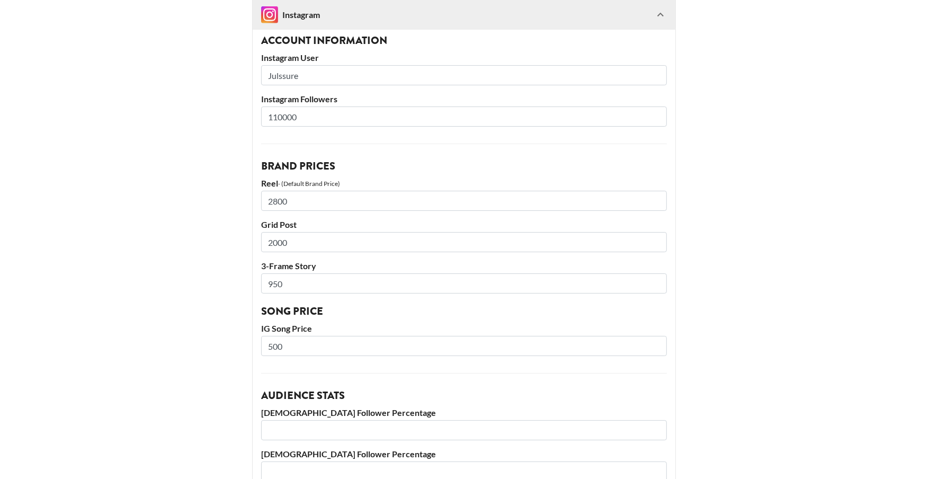
click at [281, 232] on input "2000" at bounding box center [464, 242] width 406 height 20
type input "1800"
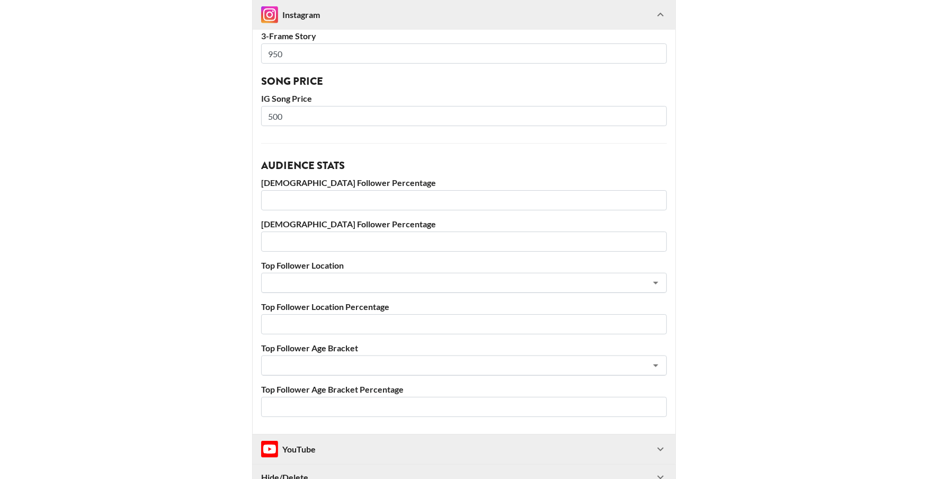
scroll to position [1320, 0]
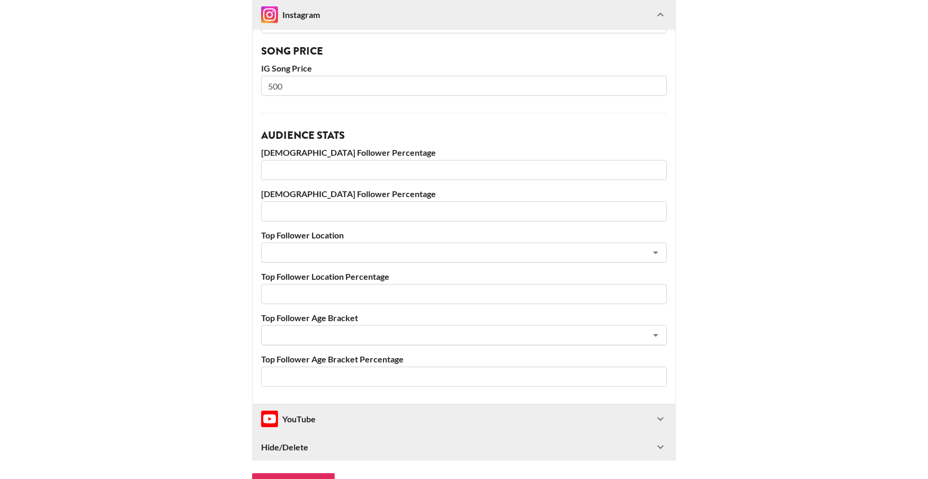
click at [316, 160] on input "number" at bounding box center [464, 170] width 406 height 20
type input "82"
click at [301, 201] on input "number" at bounding box center [464, 211] width 406 height 20
type input "18"
click at [304, 247] on input "text" at bounding box center [449, 253] width 365 height 12
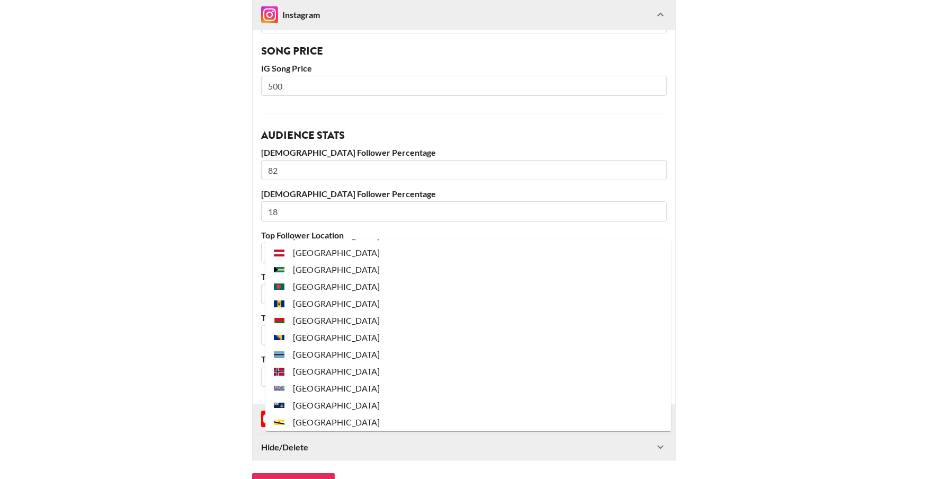
scroll to position [0, 0]
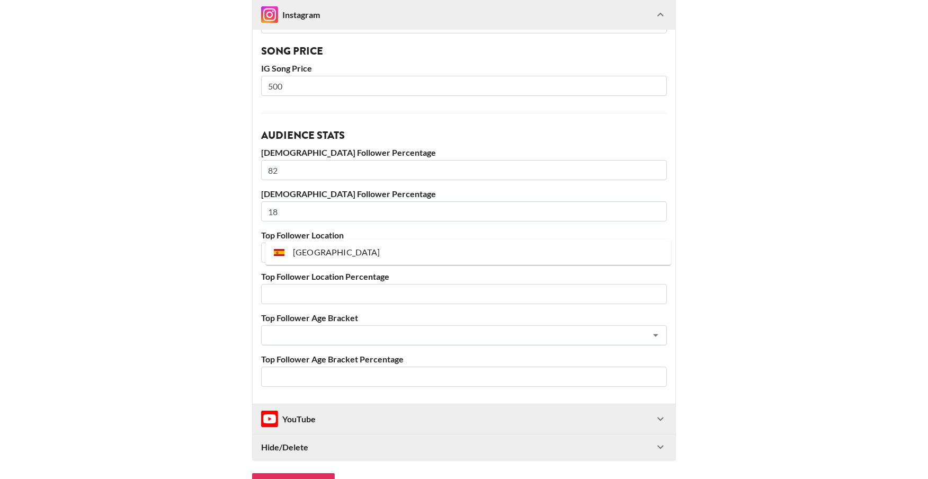
click at [316, 251] on li "[GEOGRAPHIC_DATA]" at bounding box center [468, 252] width 406 height 17
type input "[GEOGRAPHIC_DATA]"
click at [304, 284] on input "number" at bounding box center [464, 294] width 406 height 20
type input "16"
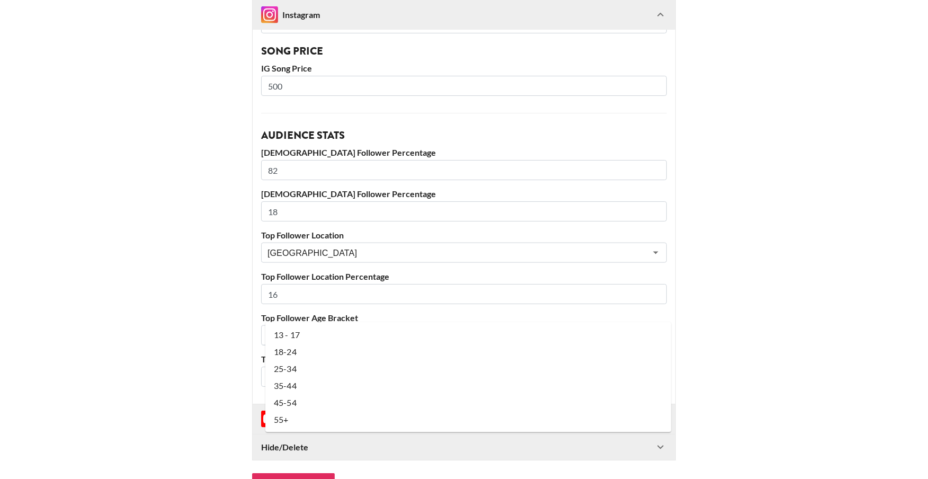
click at [299, 329] on input "text" at bounding box center [449, 335] width 365 height 12
click at [298, 366] on li "25-34" at bounding box center [468, 368] width 406 height 17
type input "25-34"
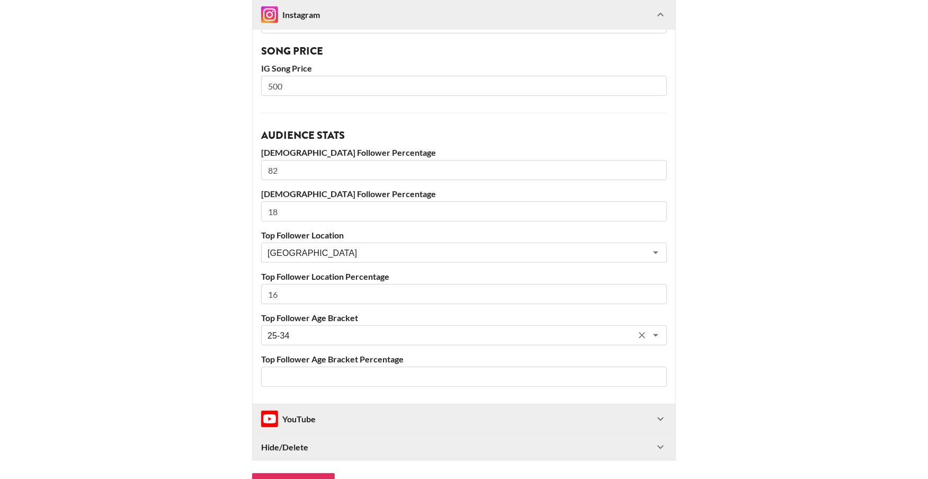
click at [296, 367] on input "number" at bounding box center [464, 377] width 406 height 20
click at [268, 367] on input "40" at bounding box center [464, 377] width 406 height 20
type input "40"
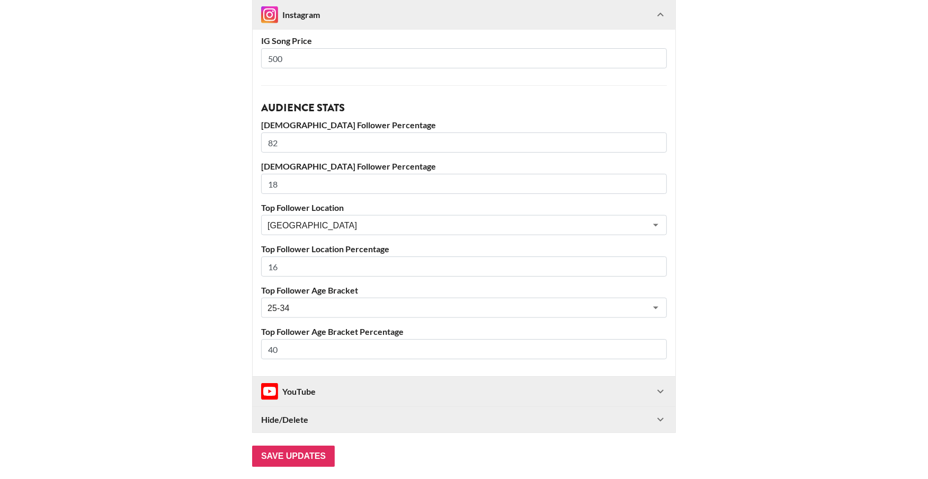
scroll to position [1349, 0]
click at [300, 382] on div "YouTube" at bounding box center [288, 390] width 55 height 17
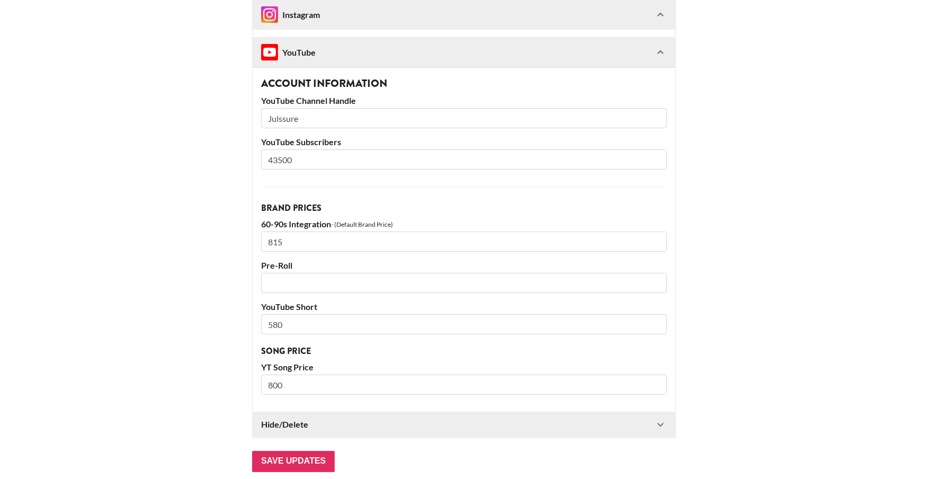
scroll to position [1693, 0]
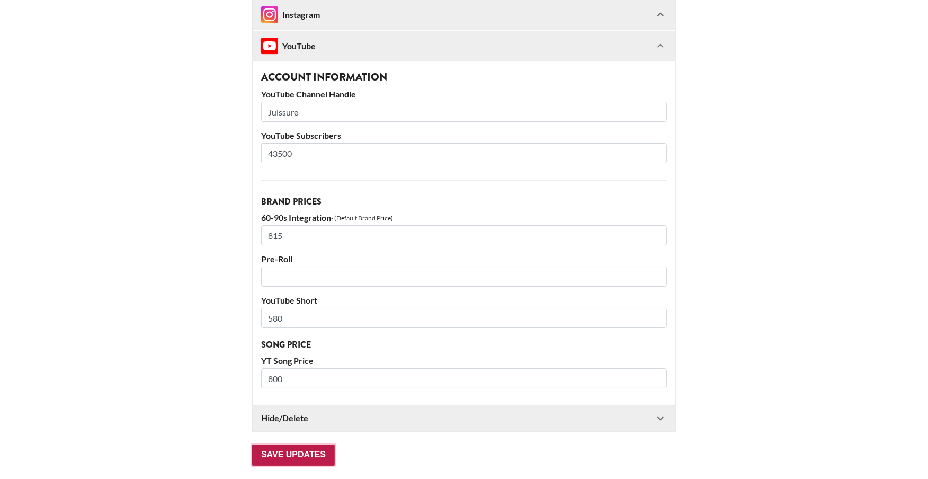
click at [296, 444] on input "Save Updates" at bounding box center [293, 454] width 83 height 21
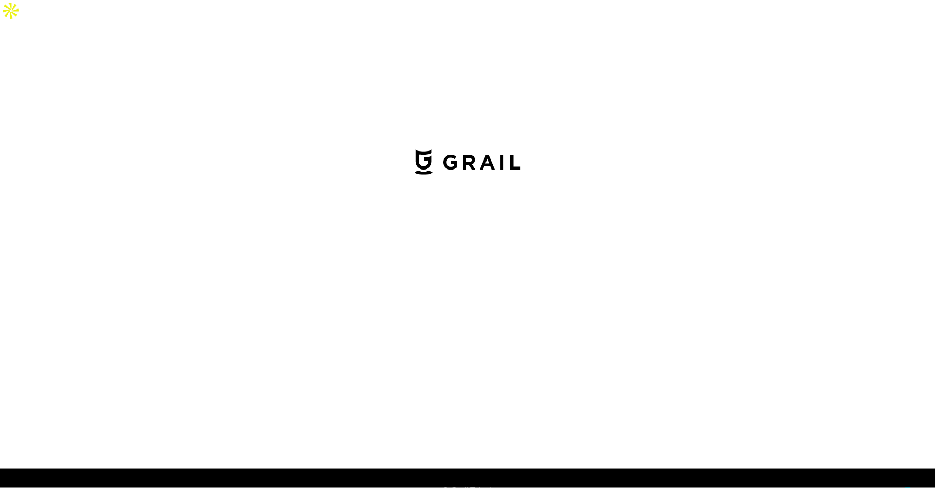
select select "USD"
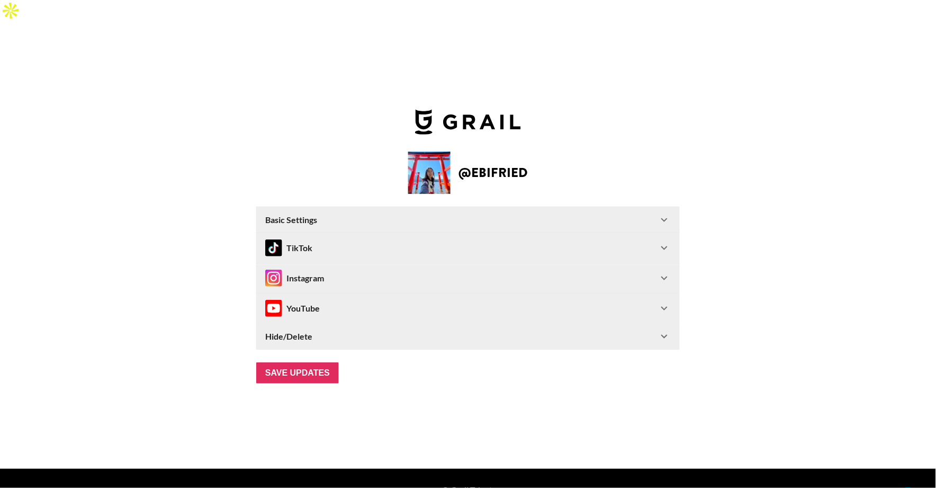
click at [463, 215] on div "Basic Settings" at bounding box center [461, 220] width 393 height 11
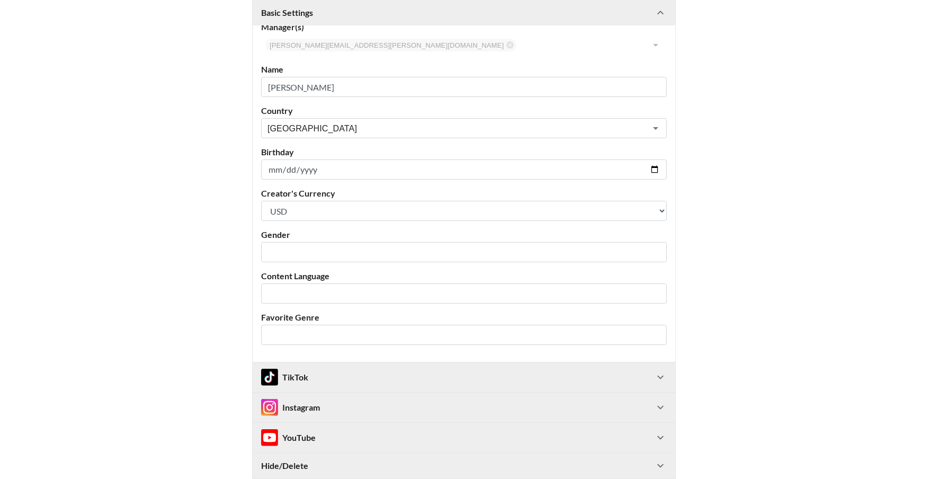
scroll to position [204, 0]
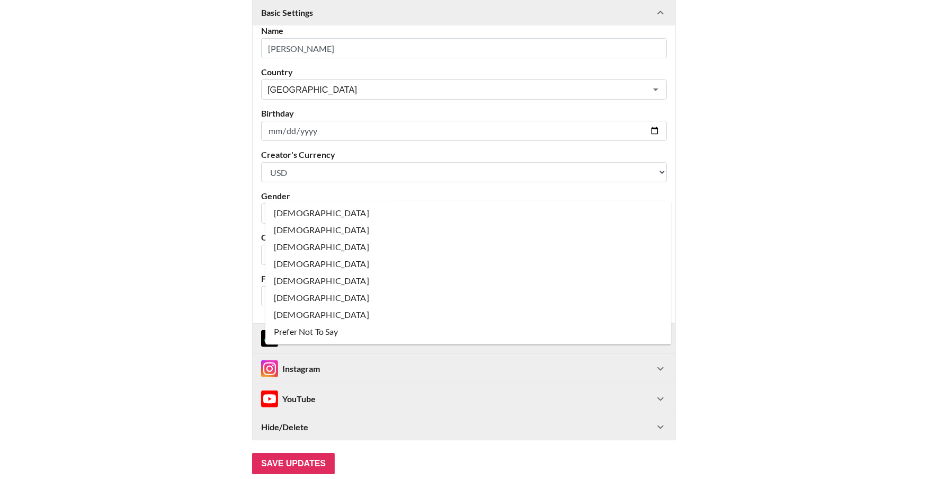
click at [358, 208] on input "text" at bounding box center [456, 214] width 379 height 12
click at [342, 213] on li "[DEMOGRAPHIC_DATA]" at bounding box center [468, 212] width 406 height 17
type input "[DEMOGRAPHIC_DATA]"
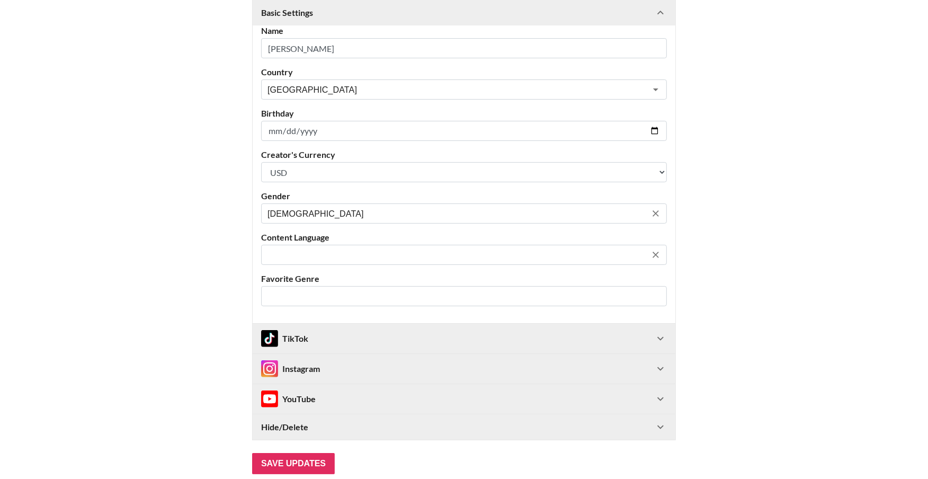
click at [340, 245] on div "​" at bounding box center [464, 255] width 406 height 20
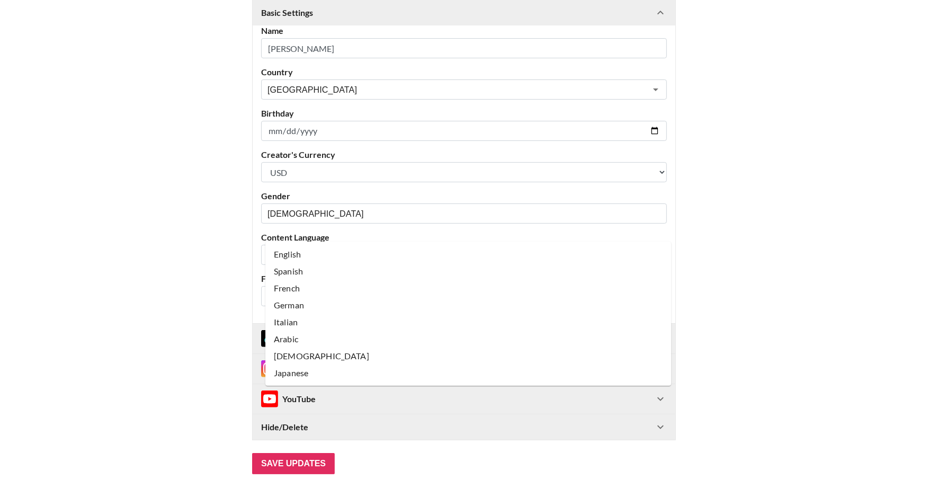
click at [332, 259] on li "English" at bounding box center [468, 254] width 406 height 17
type input "English"
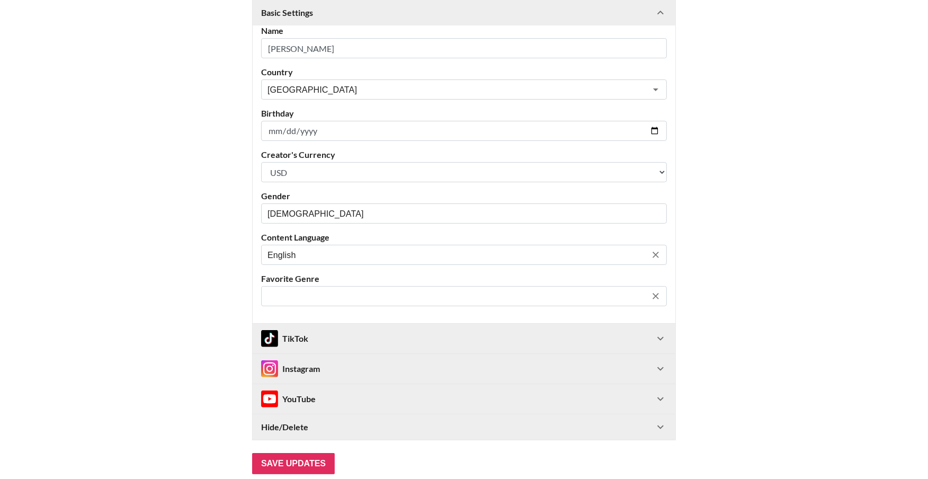
click at [318, 290] on input "text" at bounding box center [456, 296] width 379 height 12
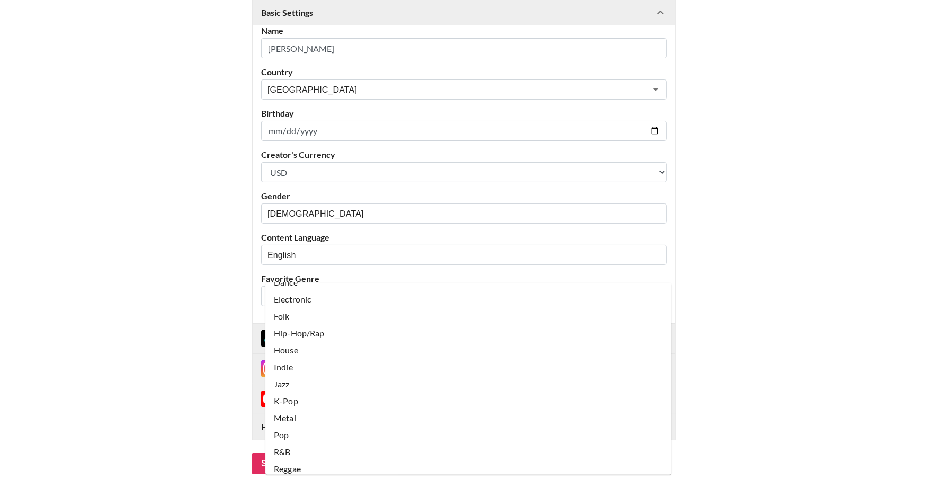
scroll to position [118, 0]
click at [302, 394] on li "Pop" at bounding box center [468, 398] width 406 height 17
type input "Pop"
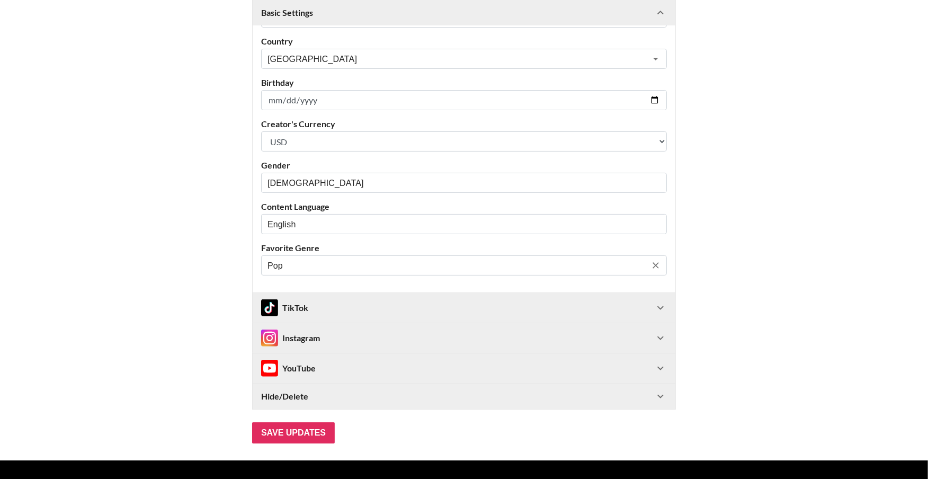
click at [308, 299] on div "TikTok" at bounding box center [284, 307] width 47 height 17
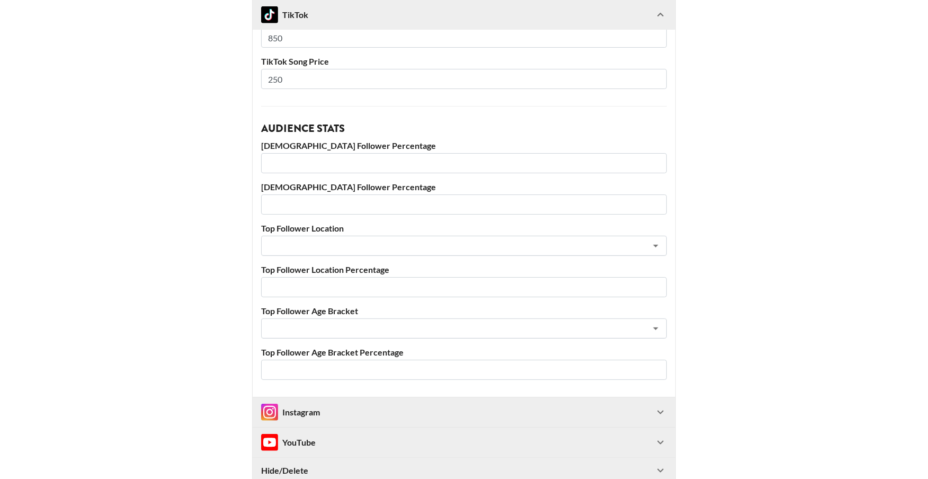
scroll to position [666, 0]
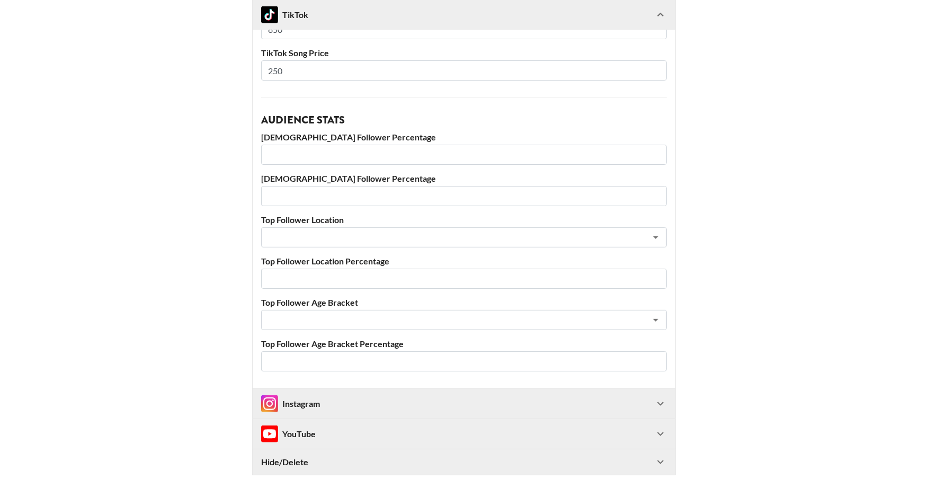
click at [297, 145] on input "number" at bounding box center [464, 155] width 406 height 20
type input "58"
click at [290, 186] on input "number" at bounding box center [464, 196] width 406 height 20
type input "42"
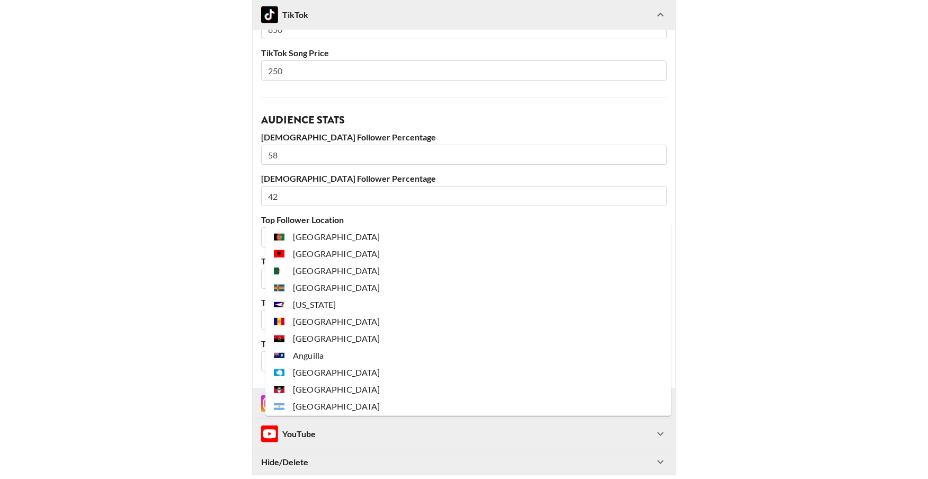
click at [283, 231] on input "text" at bounding box center [449, 237] width 365 height 12
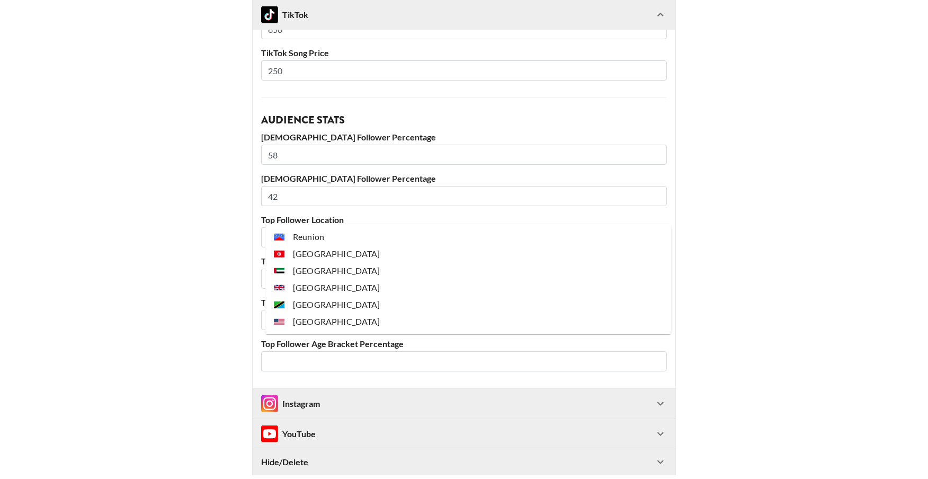
click at [314, 316] on li "[GEOGRAPHIC_DATA]" at bounding box center [468, 321] width 406 height 17
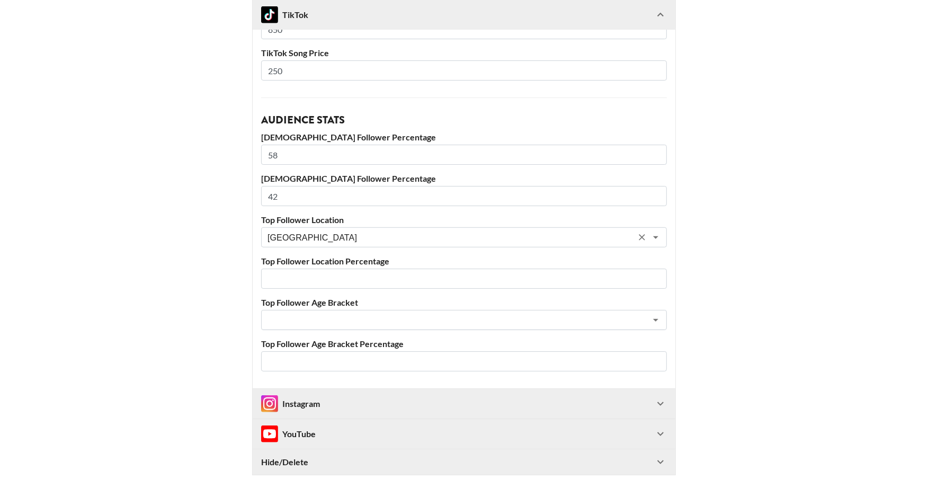
type input "[GEOGRAPHIC_DATA]"
click at [312, 269] on input "number" at bounding box center [464, 279] width 406 height 20
type input "39"
click at [305, 314] on input "text" at bounding box center [449, 320] width 365 height 12
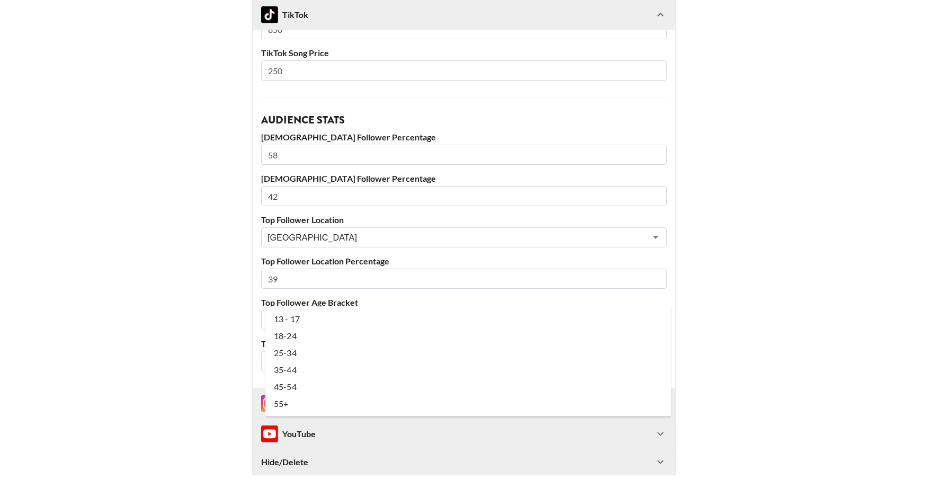
click at [298, 355] on li "25-34" at bounding box center [468, 353] width 406 height 17
type input "25-34"
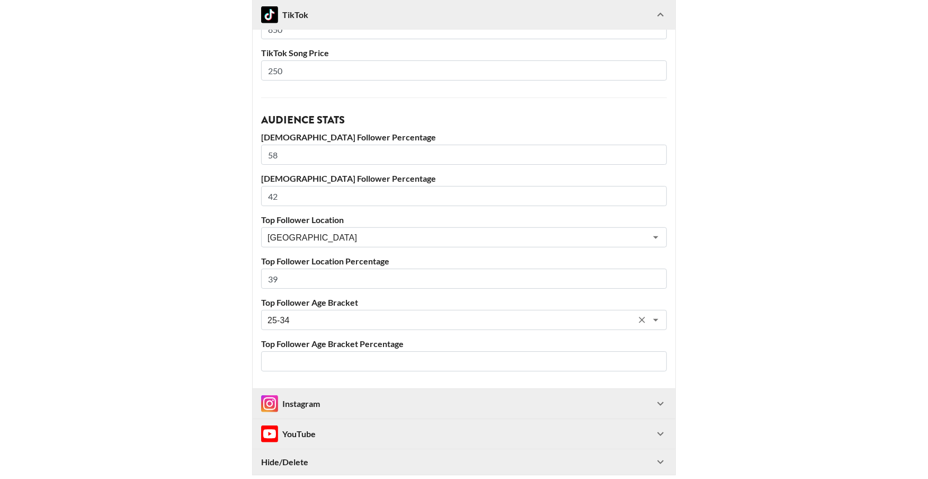
click at [297, 351] on input "number" at bounding box center [464, 361] width 406 height 20
type input "45"
click at [332, 395] on div "Instagram" at bounding box center [457, 403] width 393 height 17
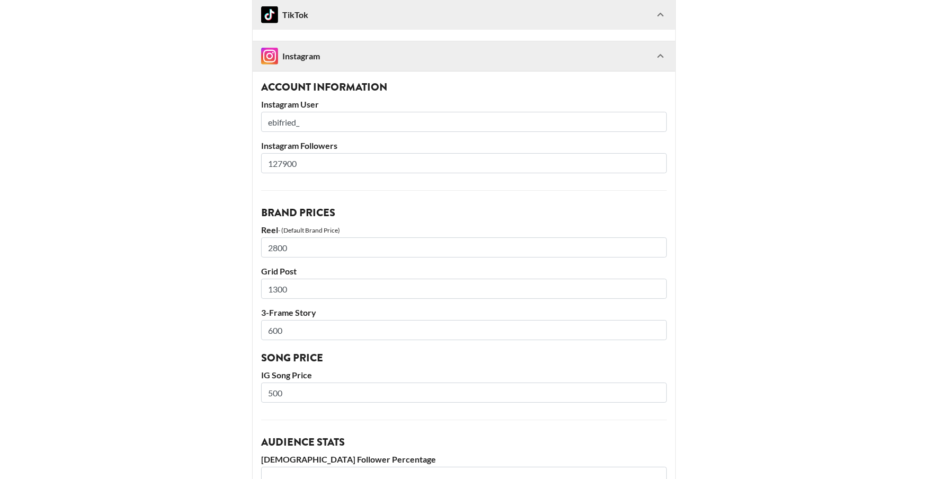
scroll to position [1014, 0]
click at [279, 237] on input "2800" at bounding box center [464, 247] width 406 height 20
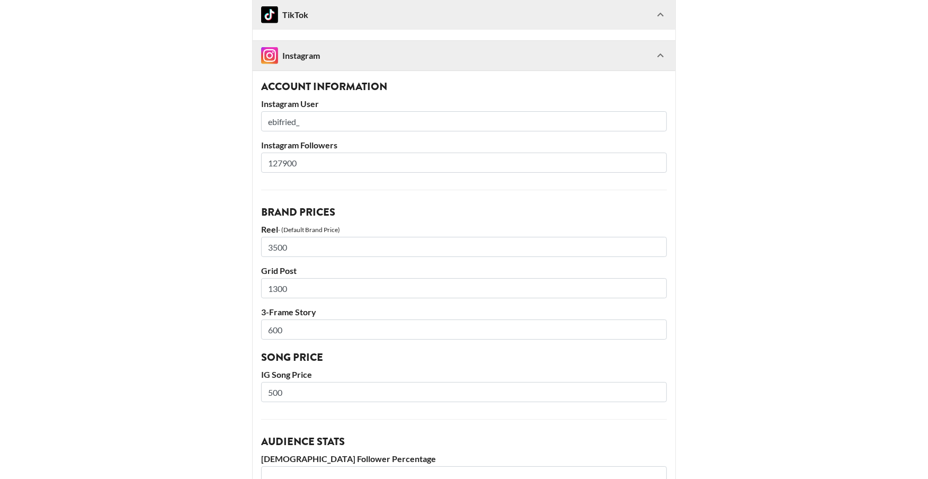
type input "3500"
click at [278, 278] on input "1300" at bounding box center [464, 288] width 406 height 20
type input "2300"
click at [281, 319] on input "600" at bounding box center [464, 329] width 406 height 20
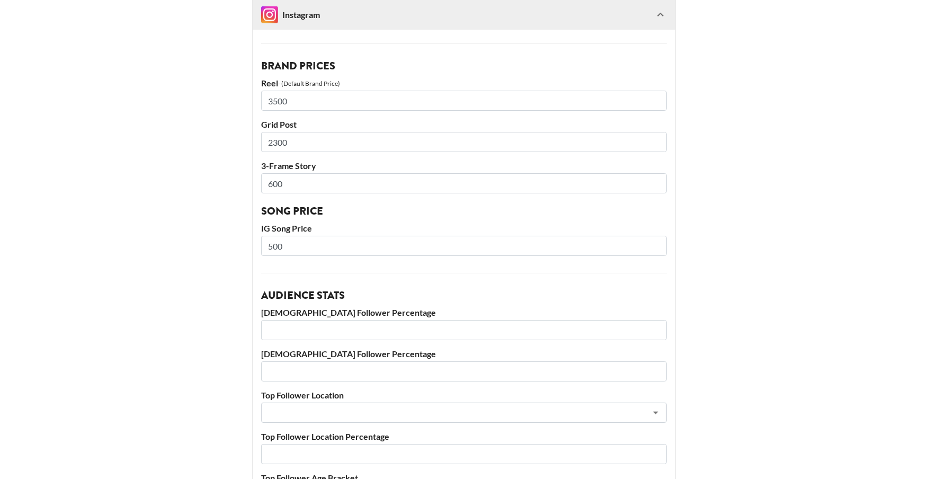
scroll to position [1161, 0]
click at [280, 173] on input "600" at bounding box center [464, 183] width 406 height 20
type input "900"
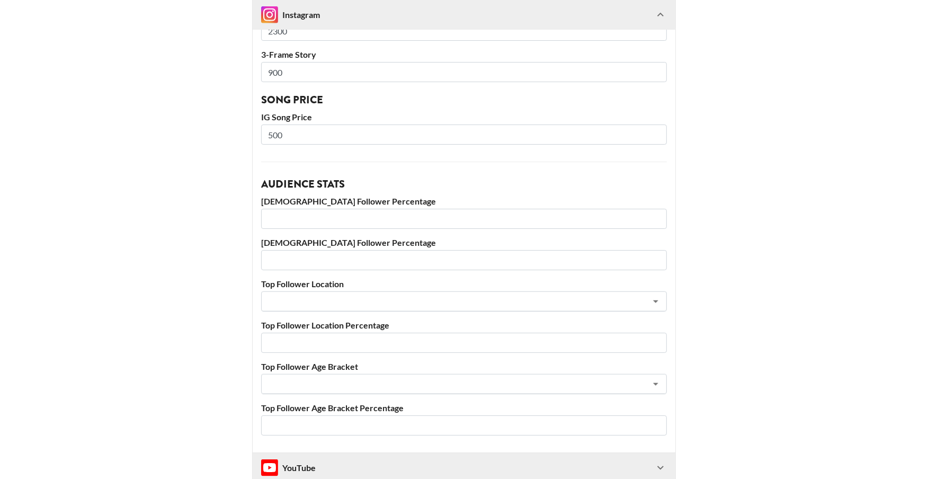
scroll to position [1279, 0]
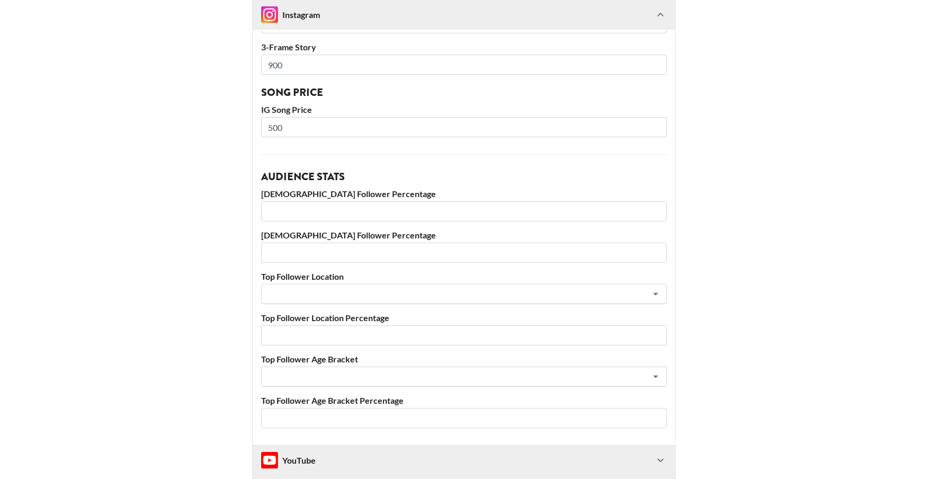
click at [300, 201] on input "number" at bounding box center [464, 211] width 406 height 20
type input "57"
click at [293, 243] on input "number" at bounding box center [464, 253] width 406 height 20
type input "43"
click at [283, 288] on input "text" at bounding box center [449, 294] width 365 height 12
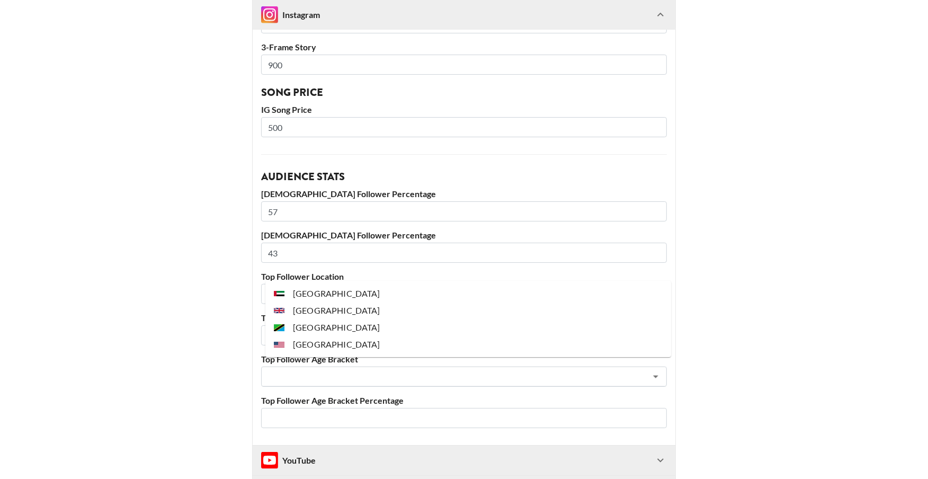
click at [339, 345] on li "[GEOGRAPHIC_DATA]" at bounding box center [468, 344] width 406 height 17
type input "[GEOGRAPHIC_DATA]"
click at [314, 325] on input "number" at bounding box center [464, 335] width 406 height 20
type input "34"
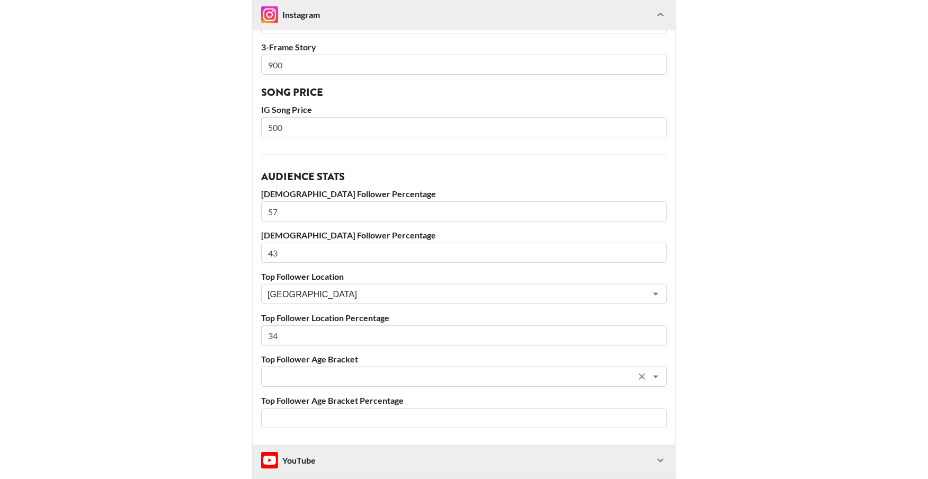
click at [295, 371] on input "text" at bounding box center [449, 377] width 365 height 12
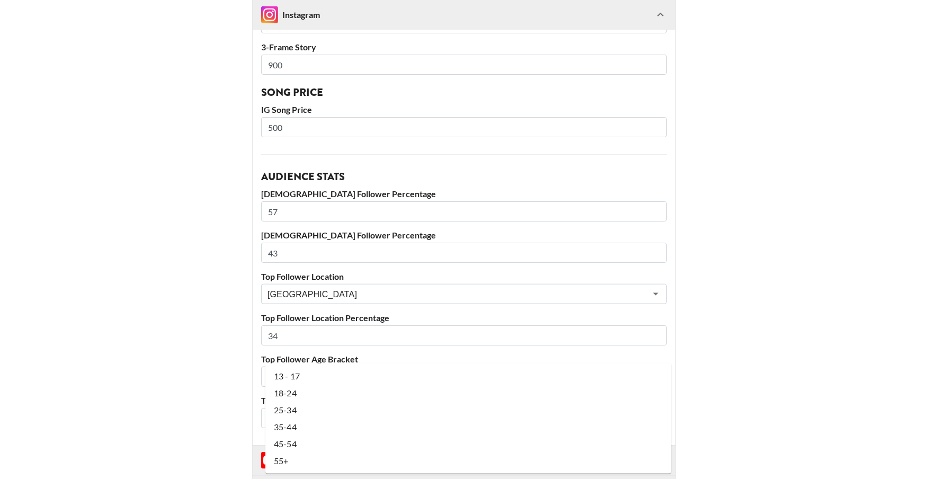
click at [296, 401] on li "25-34" at bounding box center [468, 409] width 406 height 17
type input "25-34"
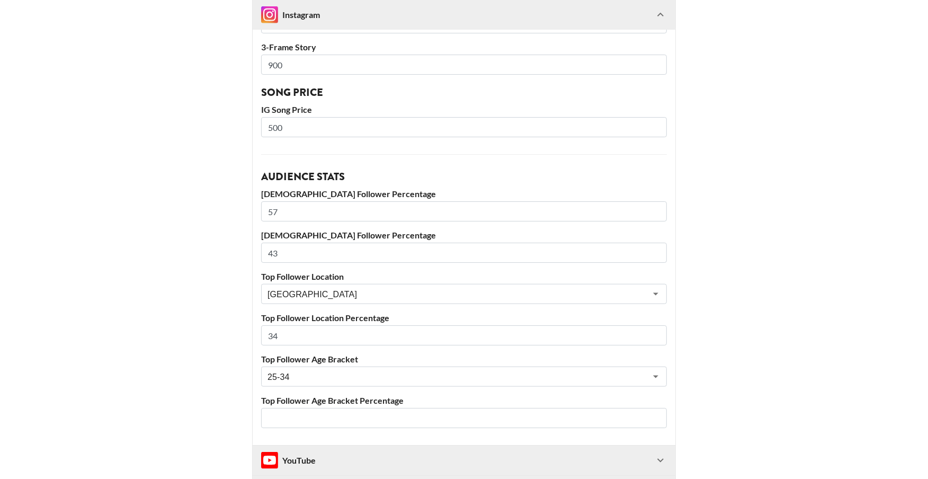
click at [307, 408] on input "number" at bounding box center [464, 418] width 406 height 20
type input "40"
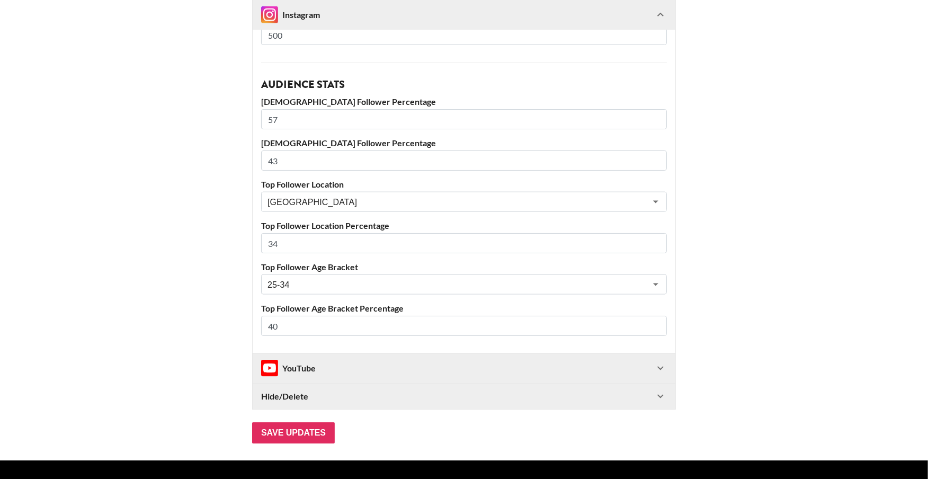
click at [310, 360] on div "YouTube" at bounding box center [288, 368] width 55 height 17
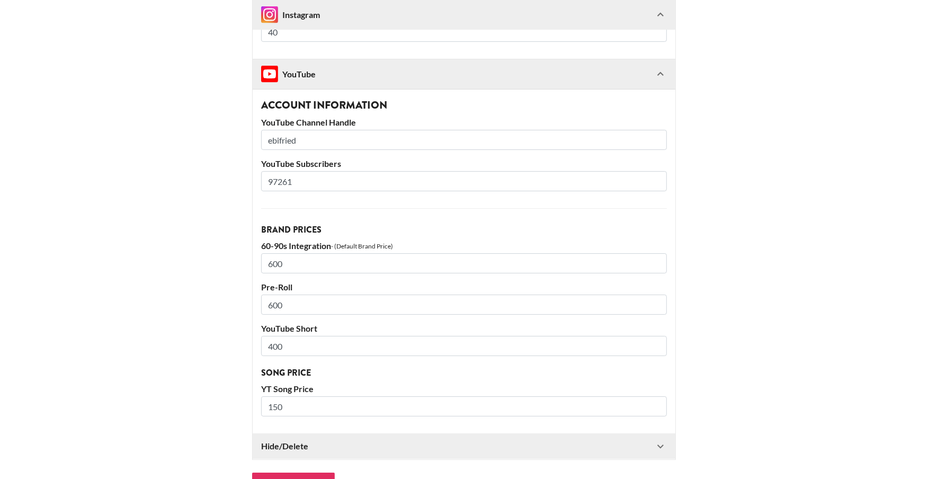
scroll to position [1659, 0]
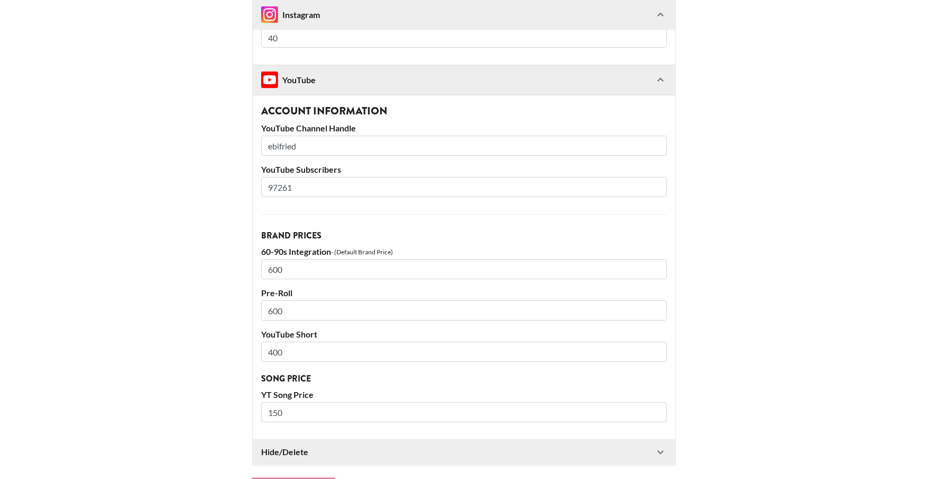
drag, startPoint x: 300, startPoint y: 468, endPoint x: 215, endPoint y: 431, distance: 93.2
drag, startPoint x: 277, startPoint y: 164, endPoint x: 320, endPoint y: 164, distance: 42.9
click at [318, 177] on input "97261" at bounding box center [464, 187] width 406 height 20
type input "98700"
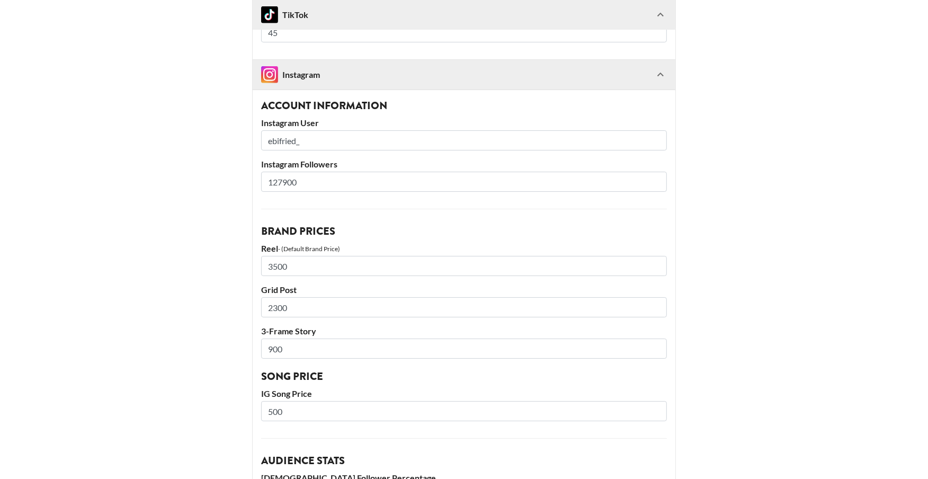
scroll to position [992, 0]
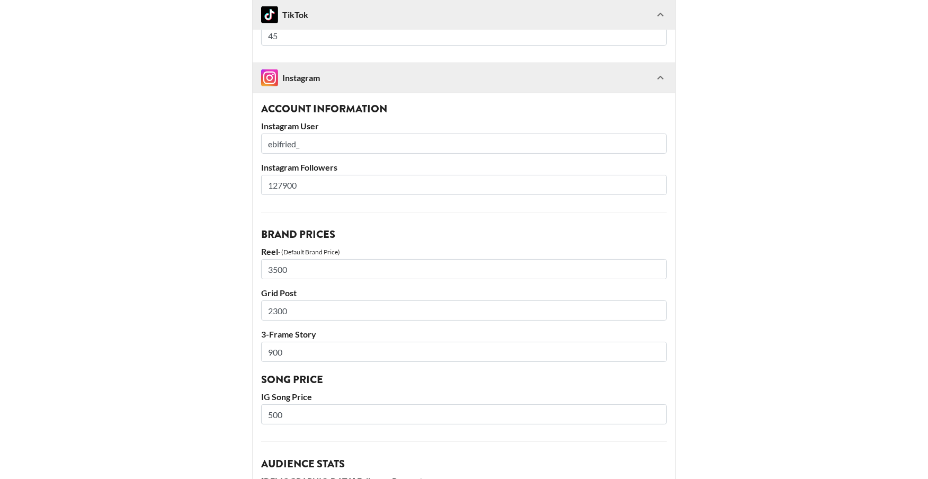
drag, startPoint x: 279, startPoint y: 159, endPoint x: 337, endPoint y: 155, distance: 58.4
click at [329, 175] on input "127900" at bounding box center [464, 185] width 406 height 20
type input "130700"
click at [227, 193] on main "@ ebifried Basic Settings Airtable ID: rectXJa5gtvZXckpP Manager(s) ana.gonzale…" at bounding box center [463, 129] width 911 height 2076
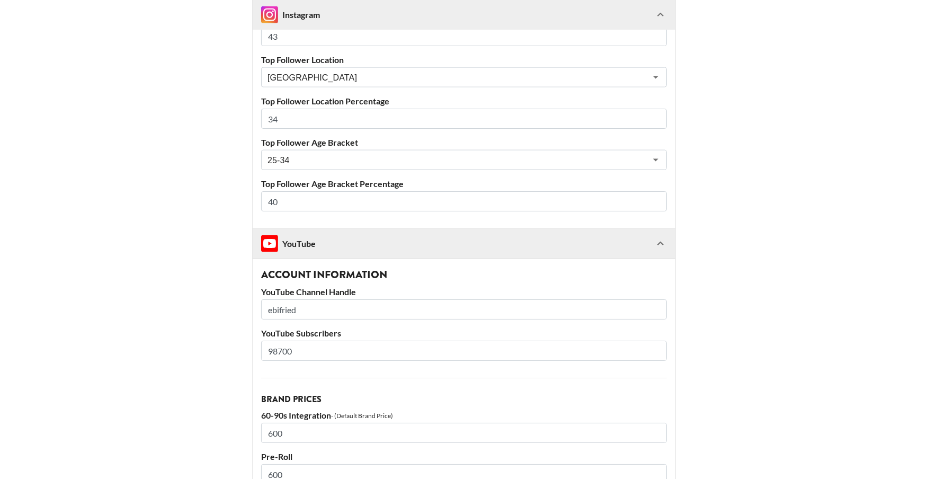
scroll to position [1715, 0]
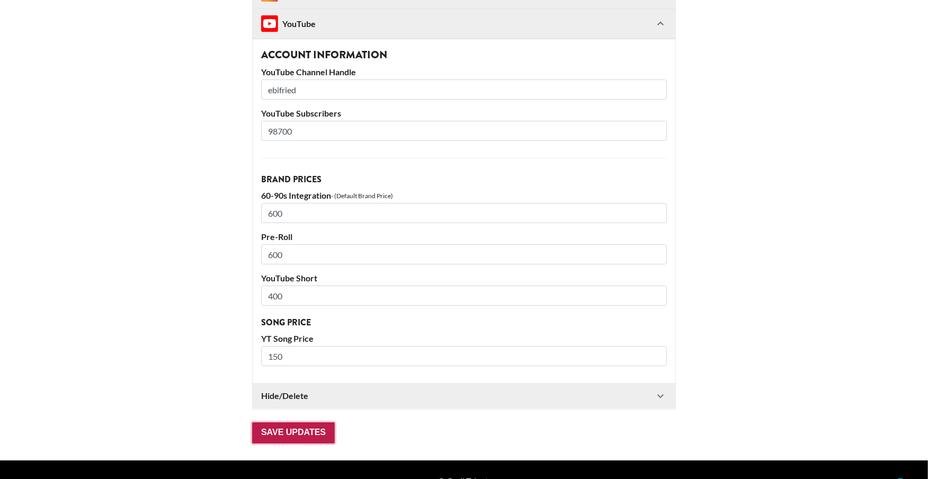
click at [289, 422] on input "Save Updates" at bounding box center [293, 432] width 83 height 21
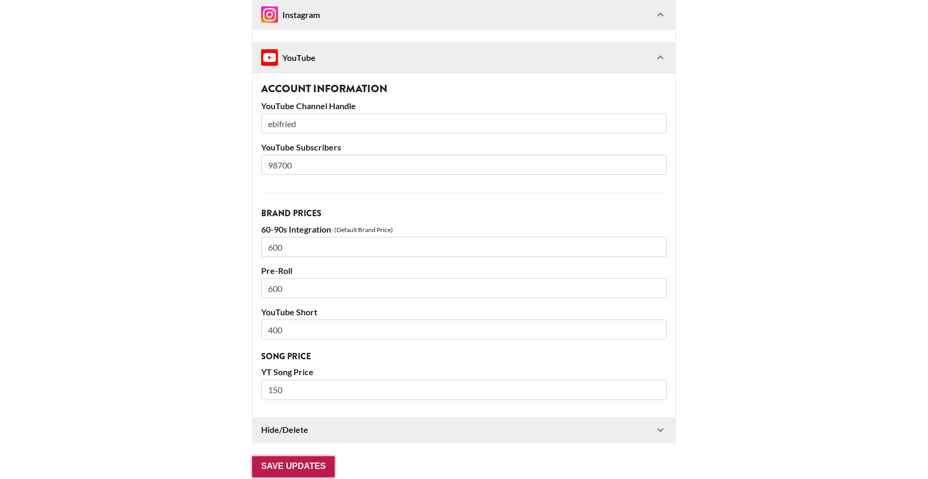
scroll to position [59, 1]
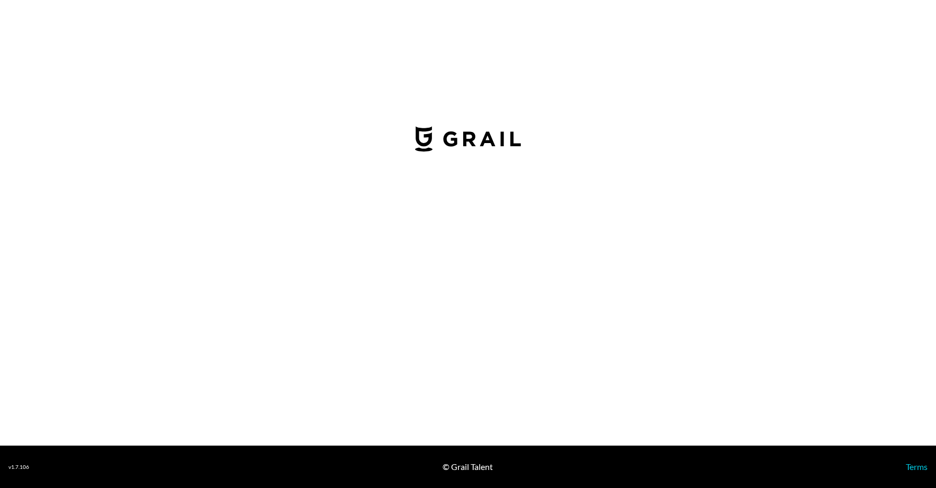
select select "USD"
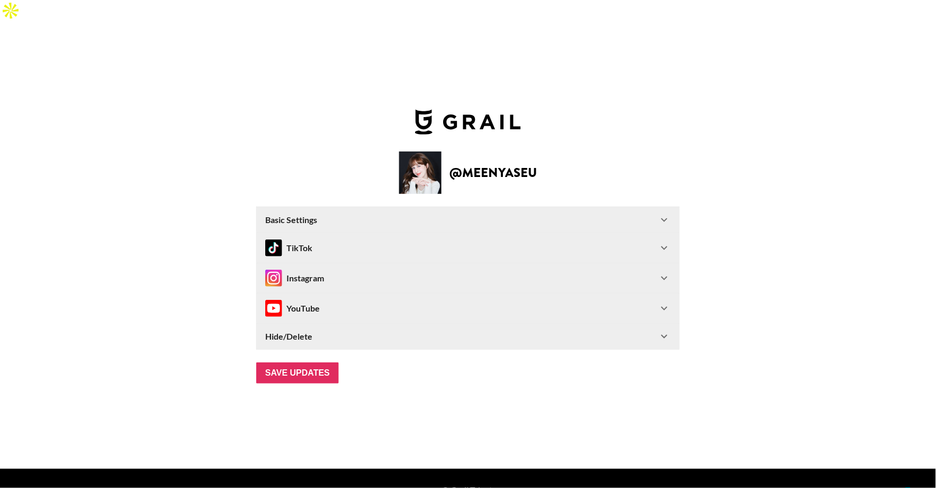
click at [319, 215] on div "Basic Settings" at bounding box center [461, 220] width 393 height 11
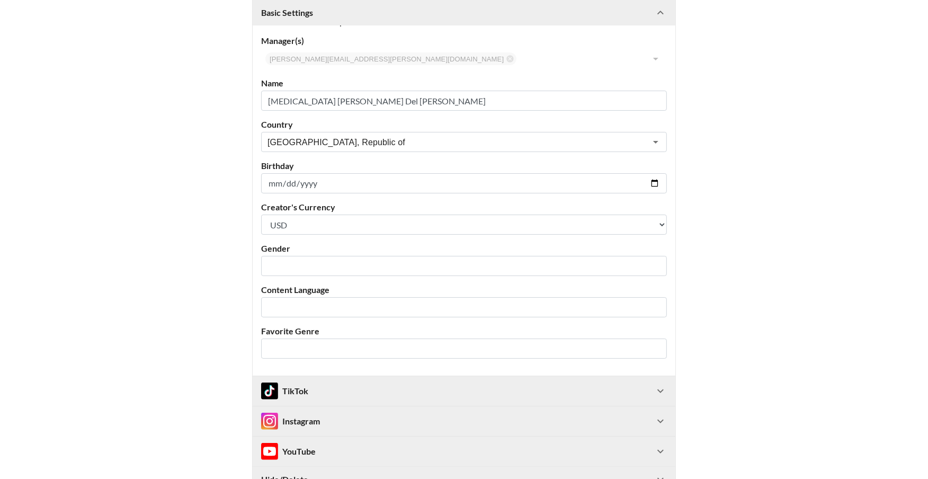
scroll to position [197, 0]
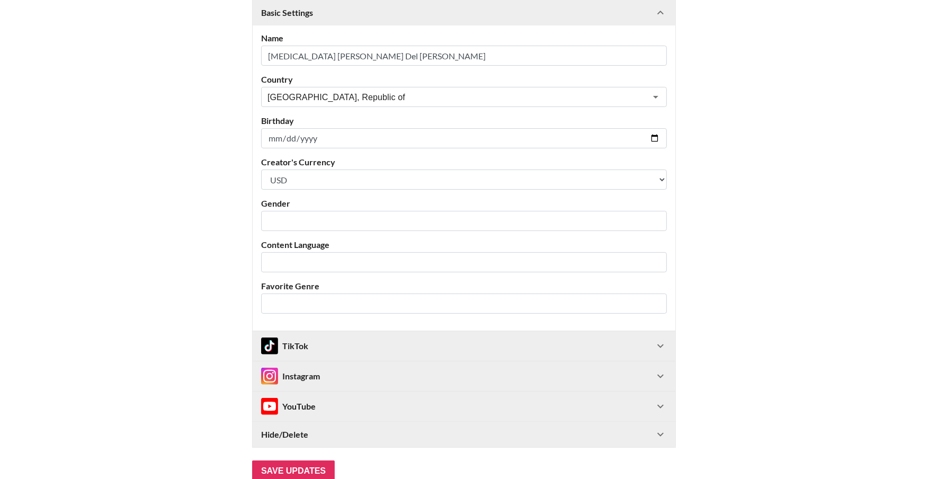
click at [306, 198] on label "Gender" at bounding box center [464, 203] width 406 height 11
click at [305, 211] on div "​" at bounding box center [464, 221] width 406 height 20
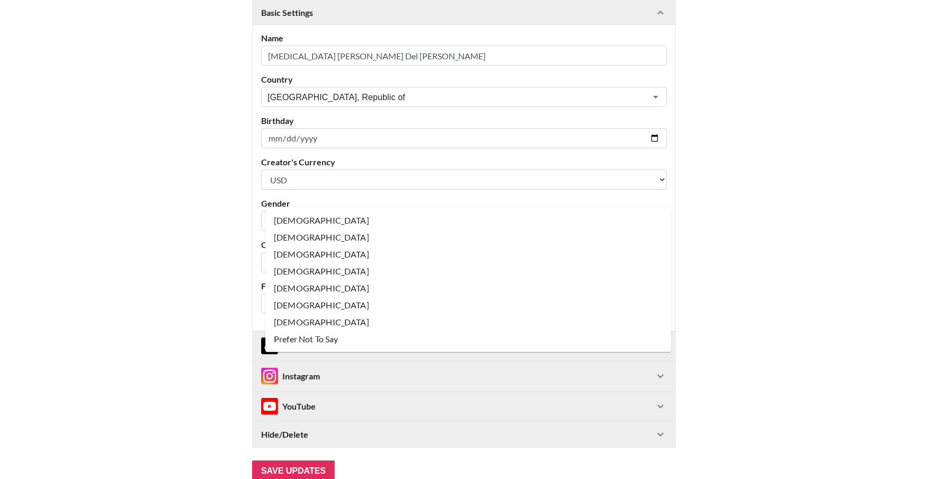
click at [305, 220] on li "[DEMOGRAPHIC_DATA]" at bounding box center [468, 220] width 406 height 17
type input "[DEMOGRAPHIC_DATA]"
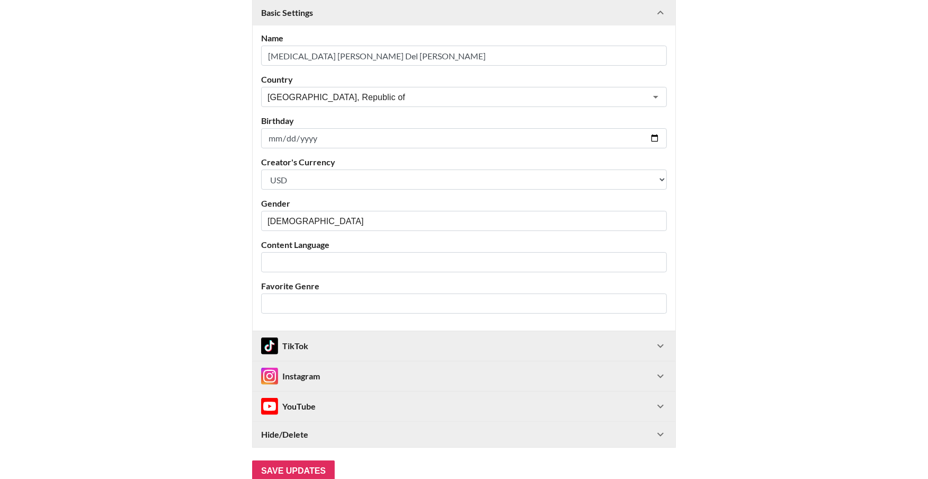
click at [305, 239] on div "Content Language ​" at bounding box center [464, 255] width 406 height 33
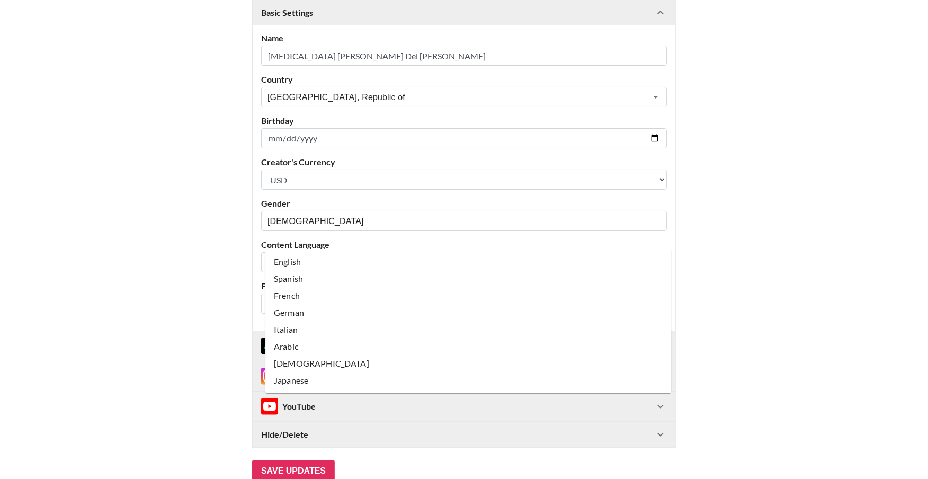
click at [304, 256] on input "text" at bounding box center [456, 262] width 379 height 12
click at [301, 275] on li "Spanish" at bounding box center [468, 278] width 406 height 17
type input "Spanish"
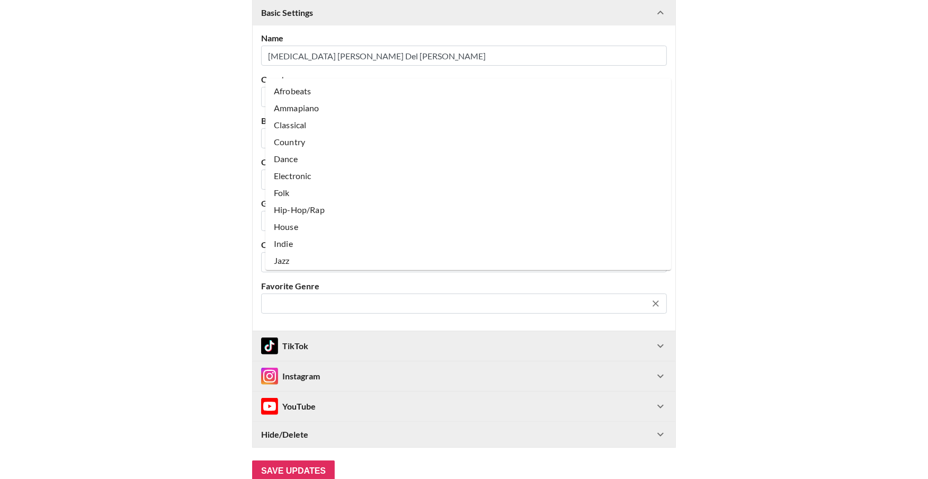
click at [311, 298] on input "text" at bounding box center [456, 304] width 379 height 12
click at [300, 193] on li "Pop" at bounding box center [468, 193] width 406 height 17
type input "Pop"
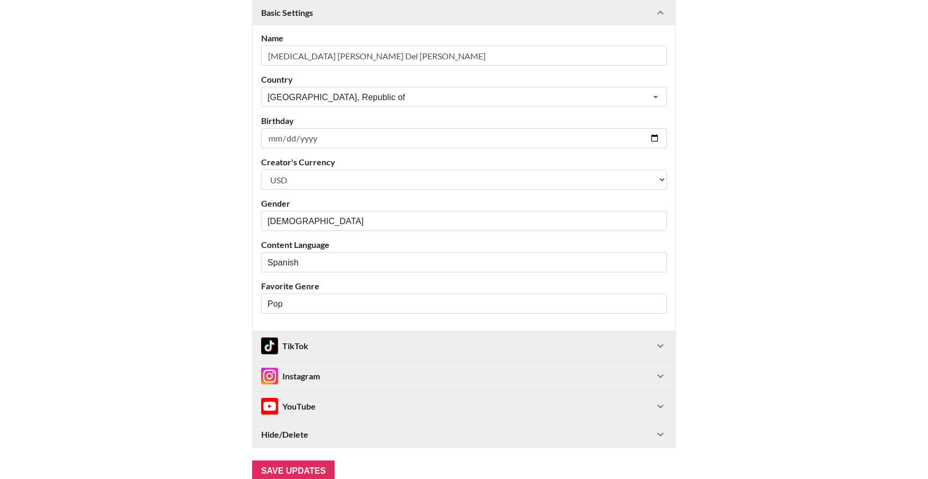
click at [247, 306] on main "@ meenyaseu Basic Settings Airtable ID: recthObIpMCeT96RM Manager(s) [PERSON_NA…" at bounding box center [463, 184] width 911 height 596
click at [298, 331] on div "TikTok" at bounding box center [464, 346] width 423 height 30
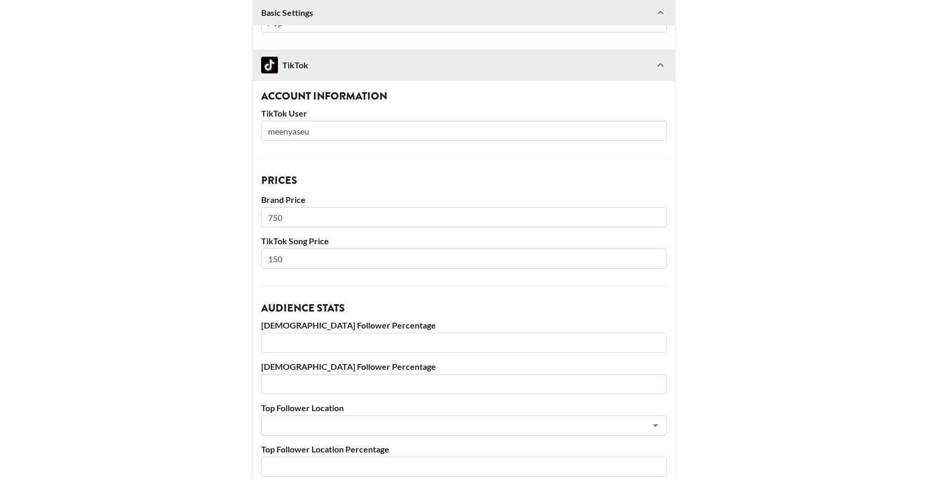
scroll to position [473, 0]
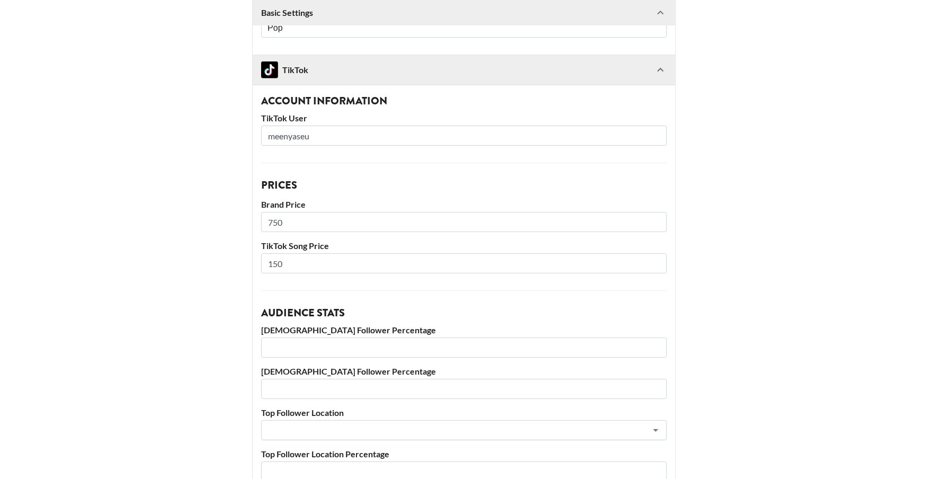
click at [281, 212] on input "750" at bounding box center [464, 222] width 406 height 20
type input "850"
click at [279, 253] on input "150" at bounding box center [464, 263] width 406 height 20
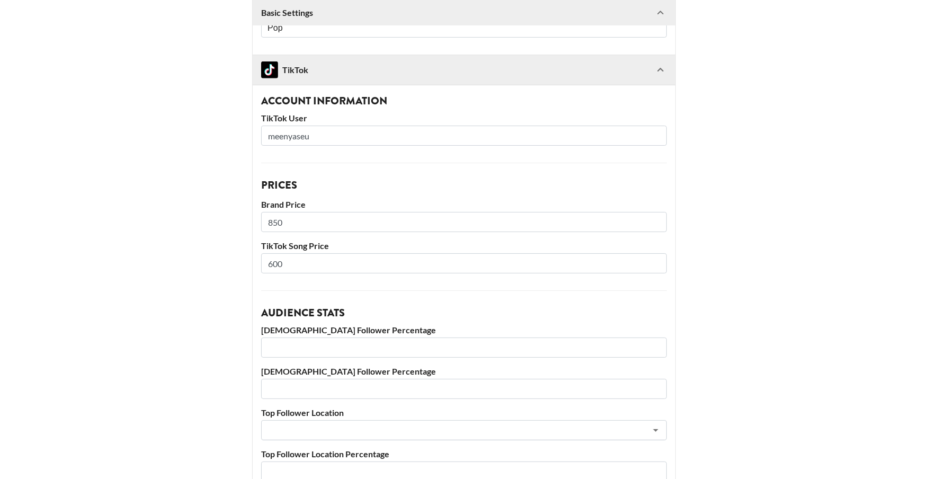
type input "600"
click at [150, 311] on main "@ meenyaseu Basic Settings Airtable ID: recthObIpMCeT96RM Manager(s) [PERSON_NA…" at bounding box center [463, 156] width 911 height 1092
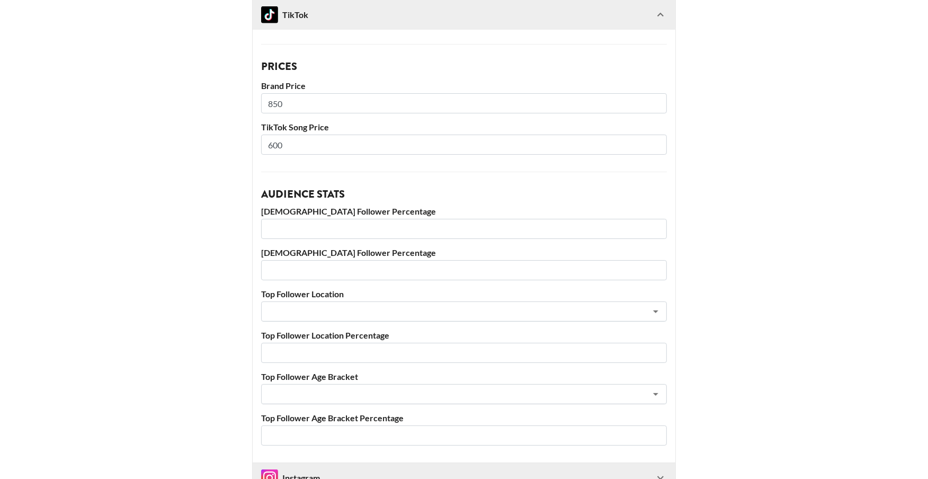
scroll to position [595, 0]
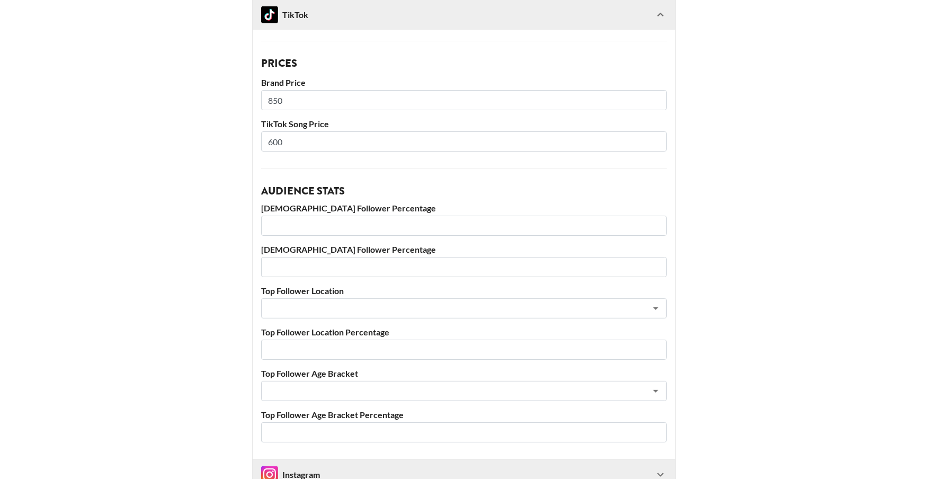
click at [276, 77] on label "Brand Price" at bounding box center [464, 82] width 406 height 11
click at [276, 90] on input "850" at bounding box center [464, 100] width 406 height 20
click at [208, 189] on main "@ meenyaseu Basic Settings Airtable ID: recthObIpMCeT96RM Manager(s) [PERSON_NA…" at bounding box center [463, 34] width 911 height 1092
click at [281, 90] on input "900" at bounding box center [464, 100] width 406 height 20
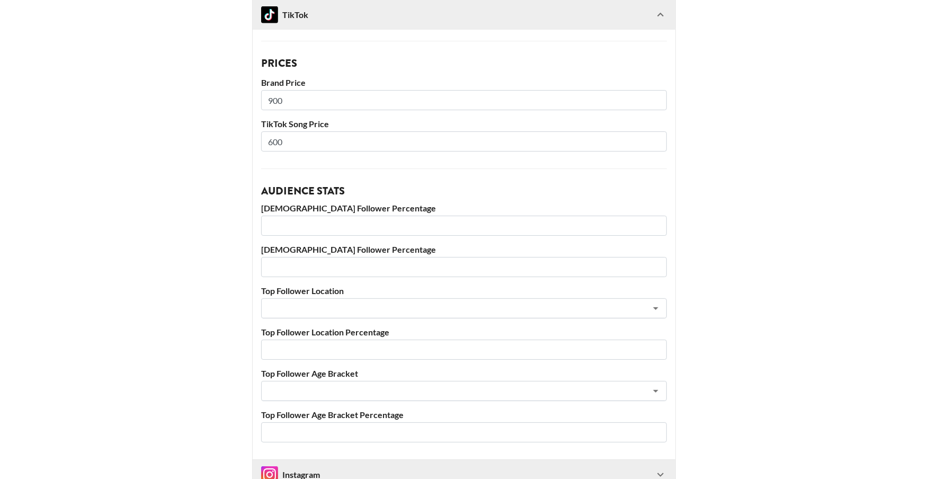
click at [281, 90] on input "900" at bounding box center [464, 100] width 406 height 20
click at [216, 174] on main "@ meenyaseu Basic Settings Airtable ID: recthObIpMCeT96RM Manager(s) [PERSON_NA…" at bounding box center [463, 34] width 911 height 1092
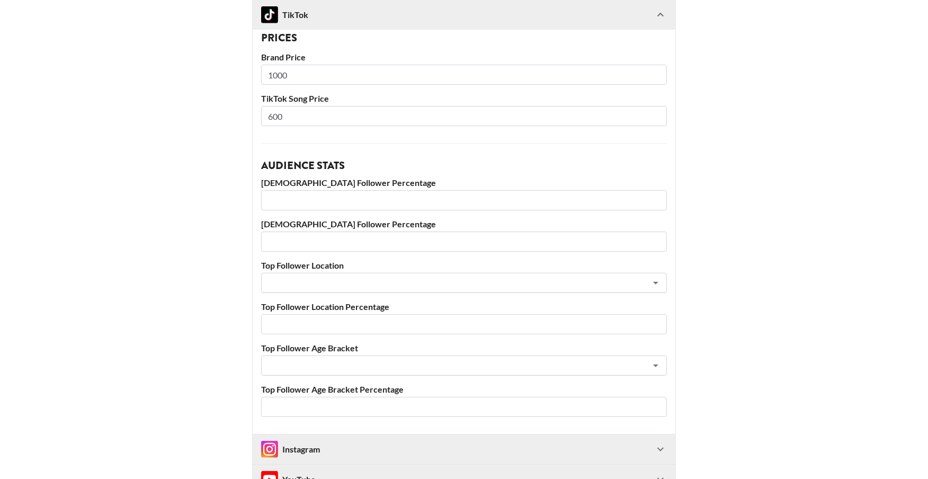
scroll to position [611, 0]
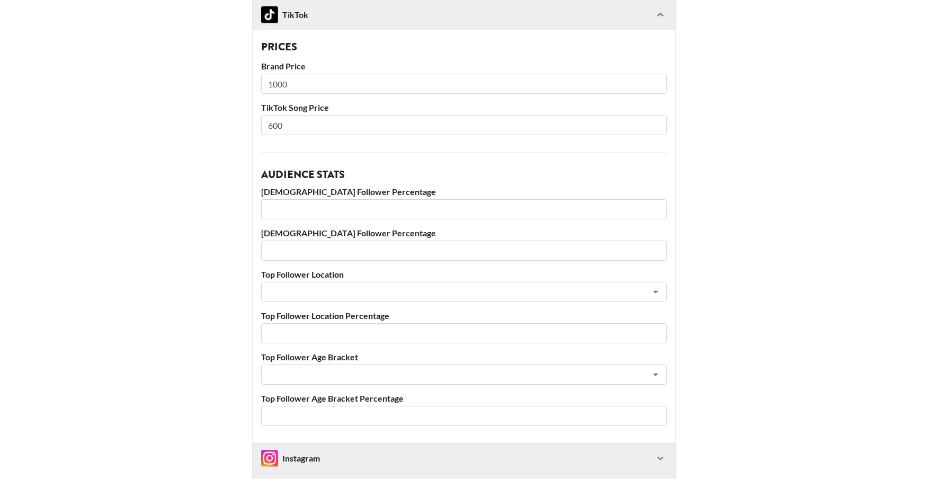
click at [285, 74] on input "1000" at bounding box center [464, 84] width 406 height 20
type input "950"
click at [175, 211] on main "@ meenyaseu Basic Settings Airtable ID: recthObIpMCeT96RM Manager(s) [PERSON_NA…" at bounding box center [463, 17] width 911 height 1092
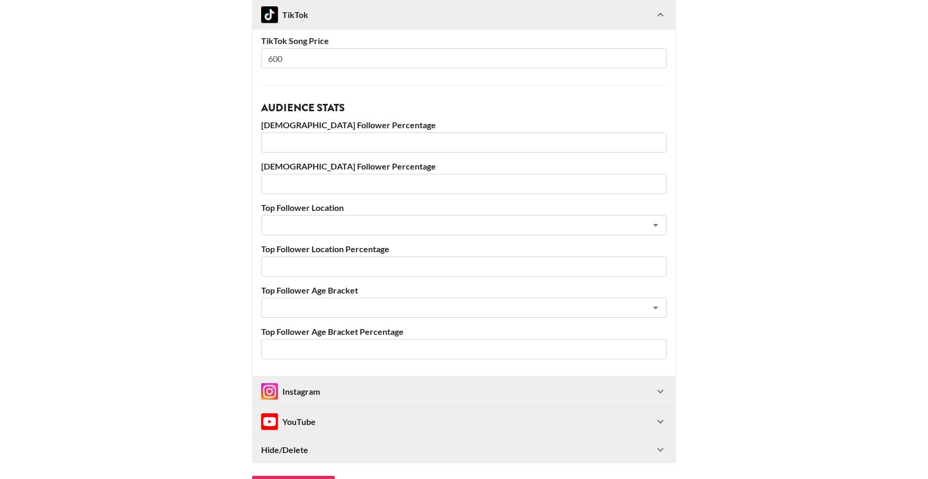
scroll to position [684, 0]
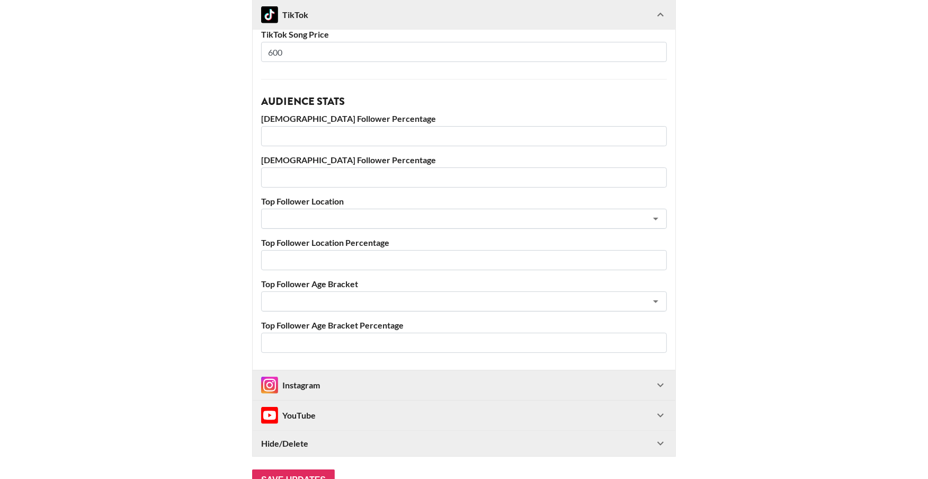
click at [300, 126] on input "number" at bounding box center [464, 136] width 406 height 20
type input "78"
click at [292, 167] on input "number" at bounding box center [464, 177] width 406 height 20
type input "22"
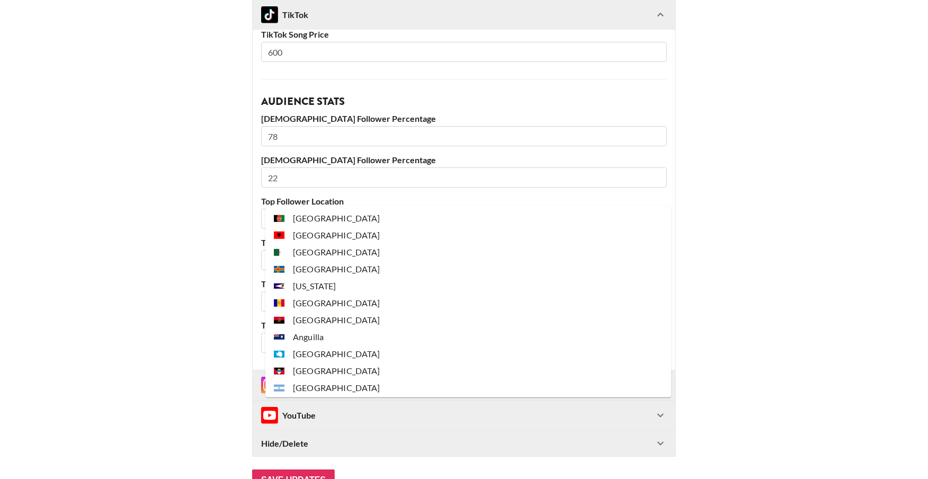
click at [289, 213] on input "text" at bounding box center [449, 219] width 365 height 12
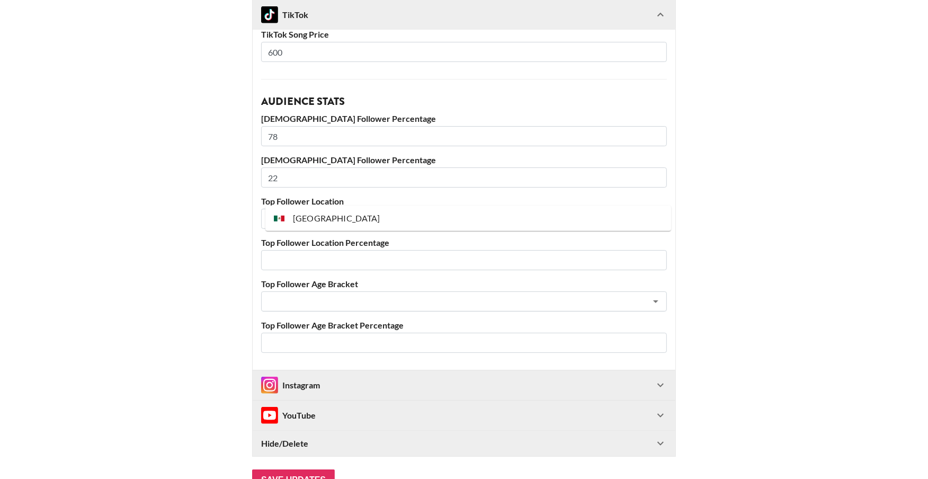
click at [308, 219] on li "[GEOGRAPHIC_DATA]" at bounding box center [468, 218] width 406 height 17
type input "[GEOGRAPHIC_DATA]"
click at [294, 250] on input "number" at bounding box center [464, 260] width 406 height 20
type input "23"
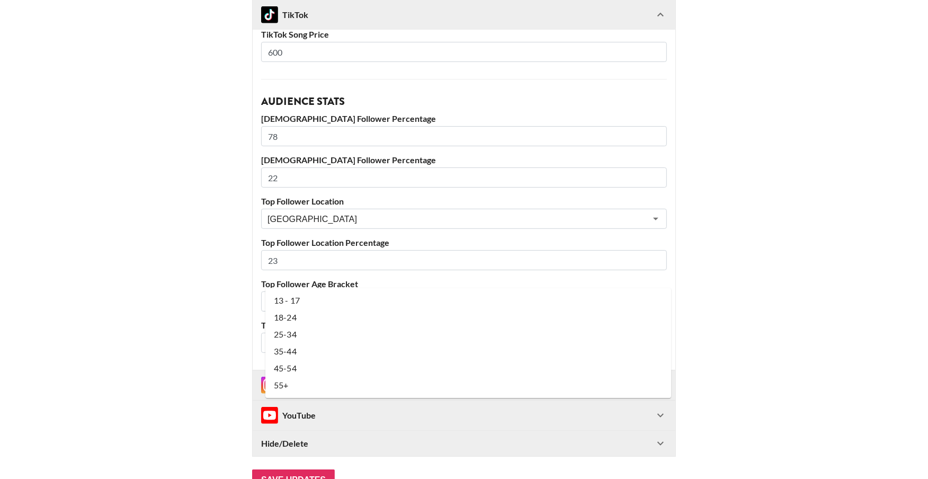
click at [289, 296] on input "text" at bounding box center [449, 302] width 365 height 12
click at [289, 315] on li "18-24" at bounding box center [468, 317] width 406 height 17
type input "18-24"
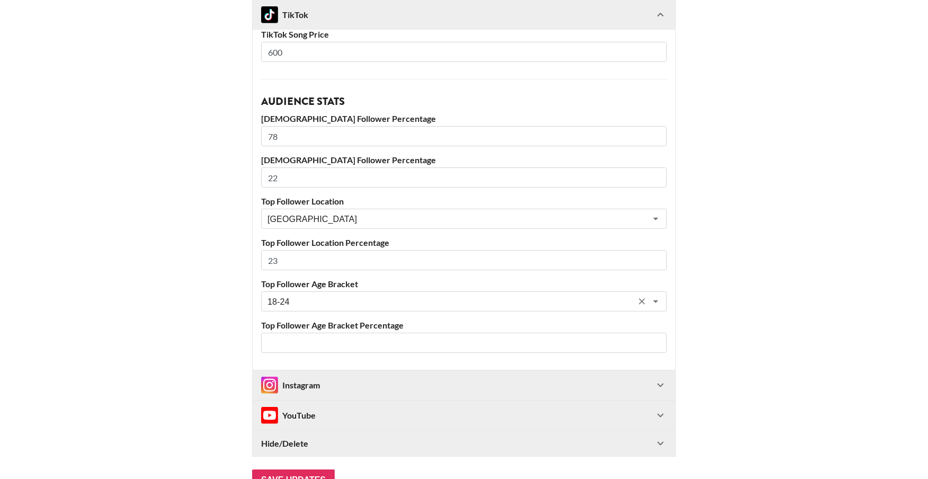
click at [342, 333] on input "number" at bounding box center [464, 343] width 406 height 20
type input "44"
click at [291, 377] on div "Instagram" at bounding box center [290, 385] width 59 height 17
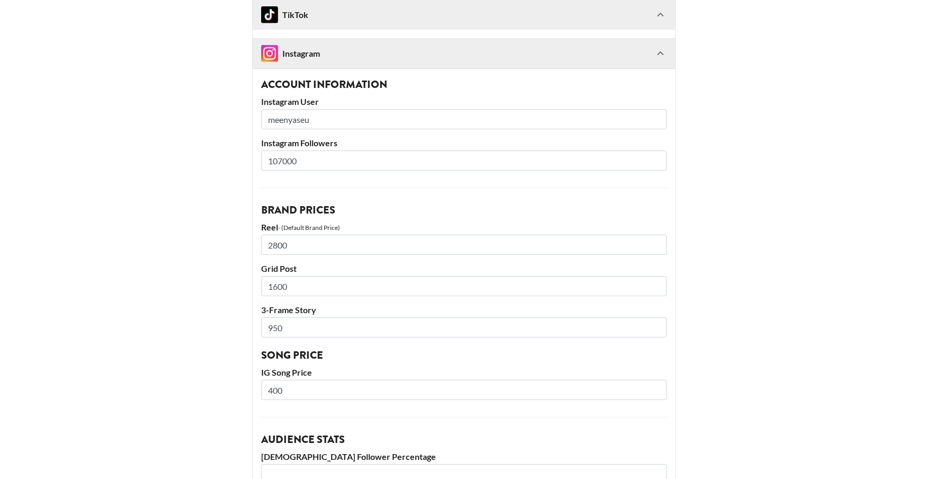
scroll to position [1036, 0]
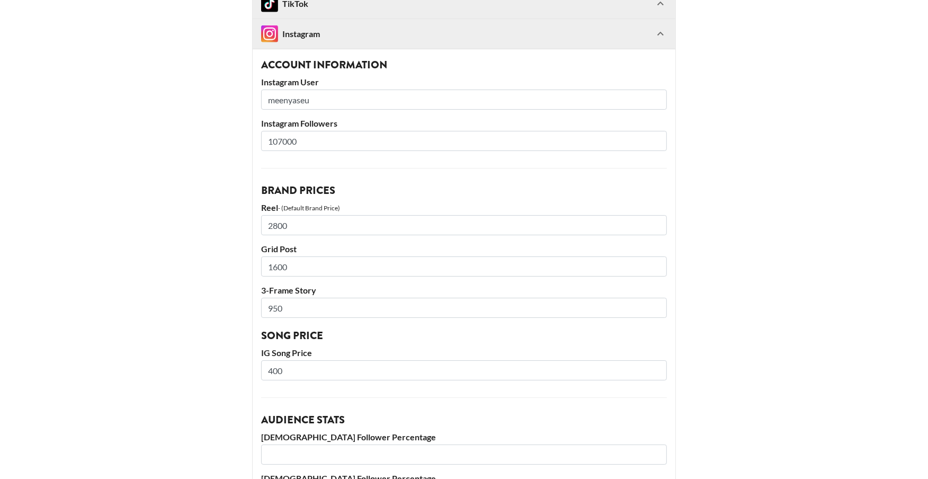
drag, startPoint x: 286, startPoint y: 118, endPoint x: 292, endPoint y: 118, distance: 5.8
click at [292, 131] on input "107000" at bounding box center [464, 141] width 406 height 20
type input "107400"
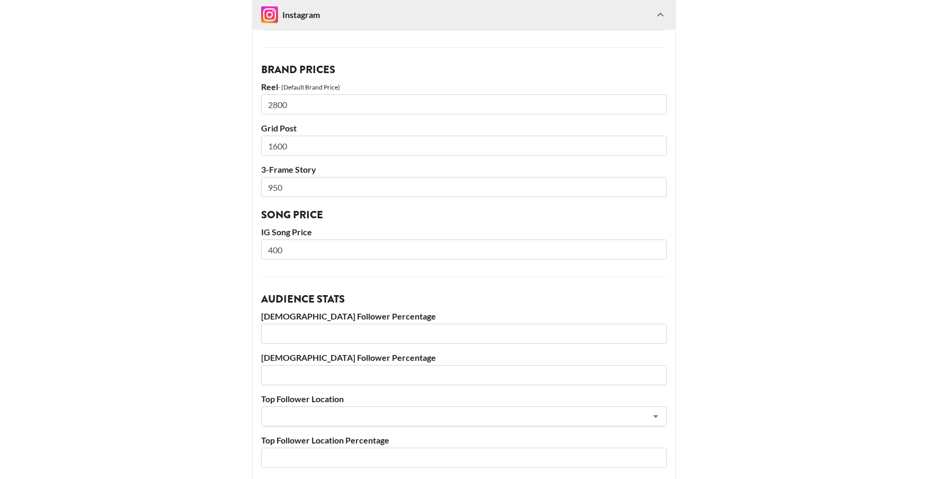
scroll to position [1138, 0]
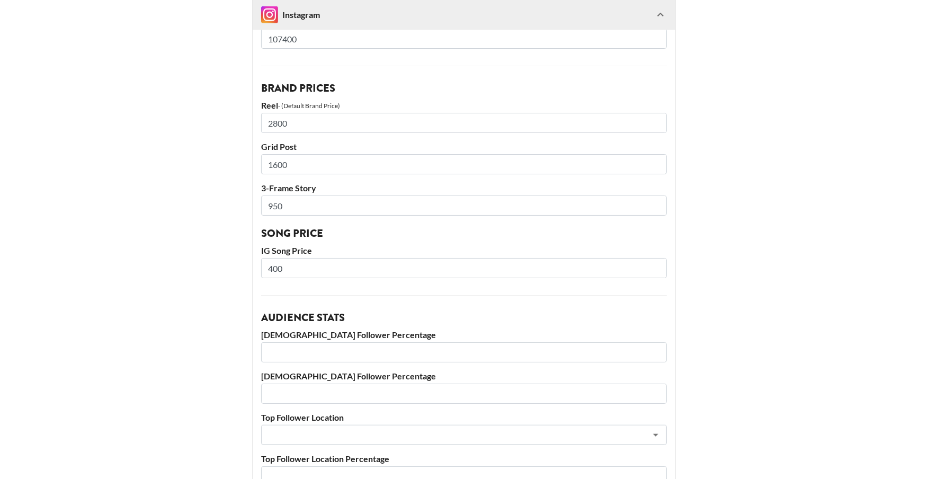
click at [281, 154] on input "1600" at bounding box center [464, 164] width 406 height 20
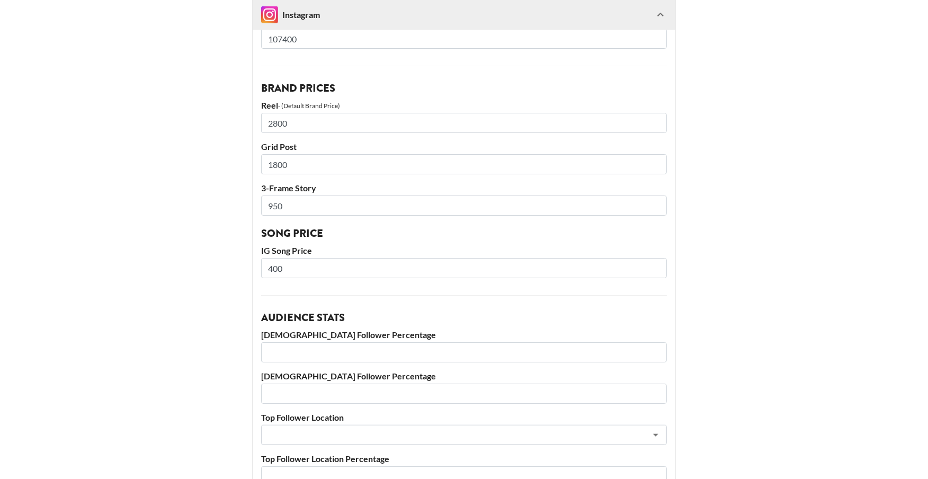
click at [291, 154] on input "1800" at bounding box center [464, 164] width 406 height 20
click at [288, 154] on input "1800" at bounding box center [464, 164] width 406 height 20
click at [285, 154] on input "1800" at bounding box center [464, 164] width 406 height 20
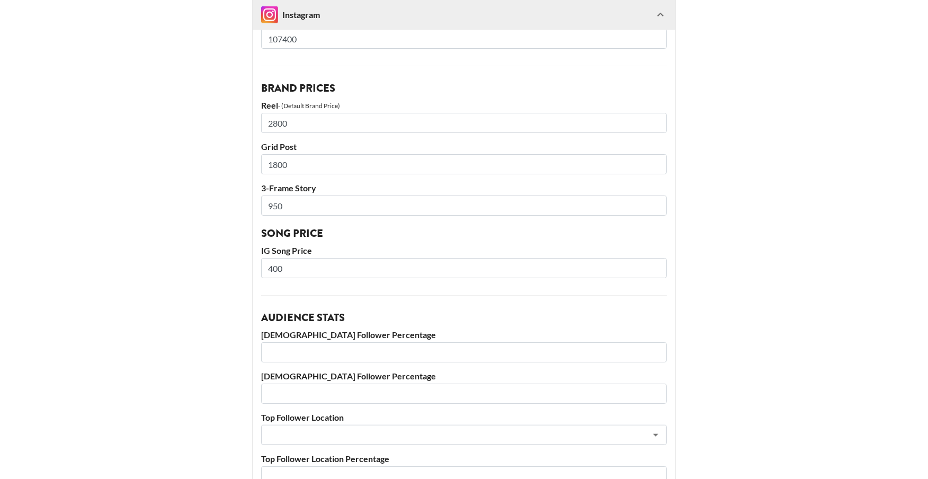
click at [285, 154] on input "1800" at bounding box center [464, 164] width 406 height 20
type input "1900"
click at [279, 195] on input "950" at bounding box center [464, 205] width 406 height 20
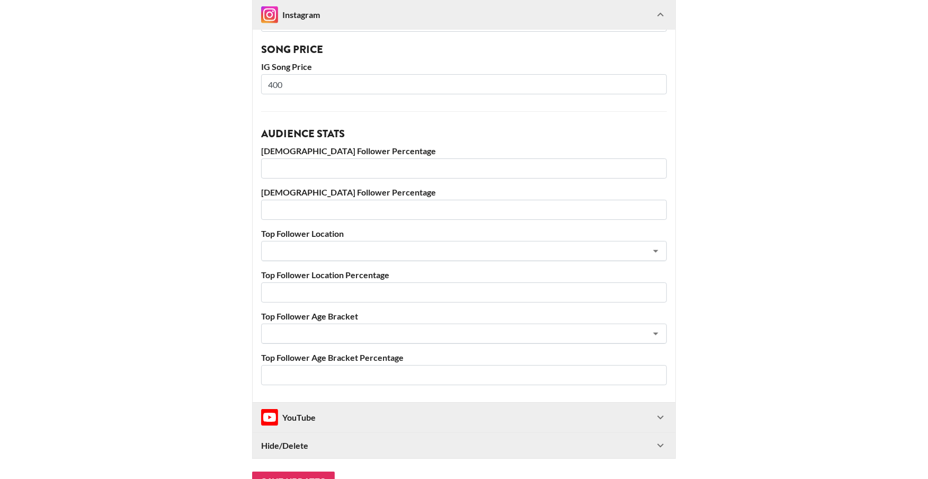
scroll to position [1332, 0]
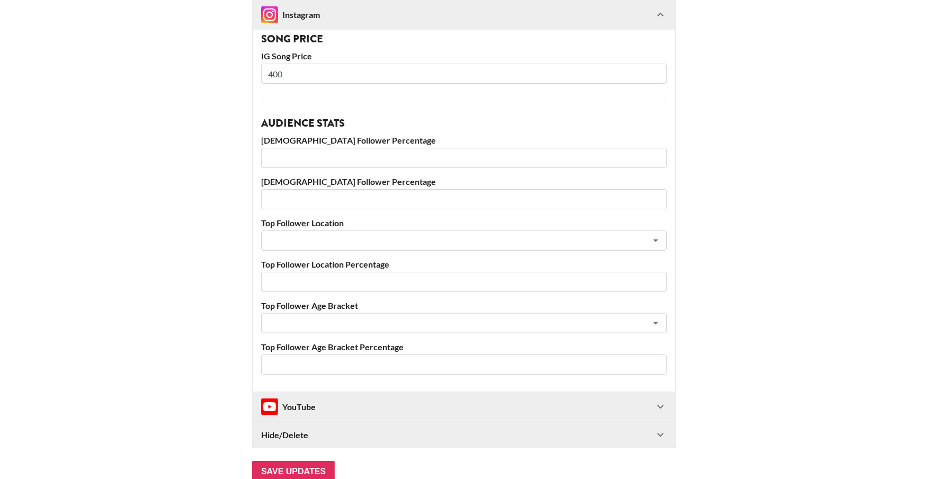
click at [314, 148] on input "number" at bounding box center [464, 158] width 406 height 20
type input "90"
click at [294, 189] on input "number" at bounding box center [464, 199] width 406 height 20
type input "10"
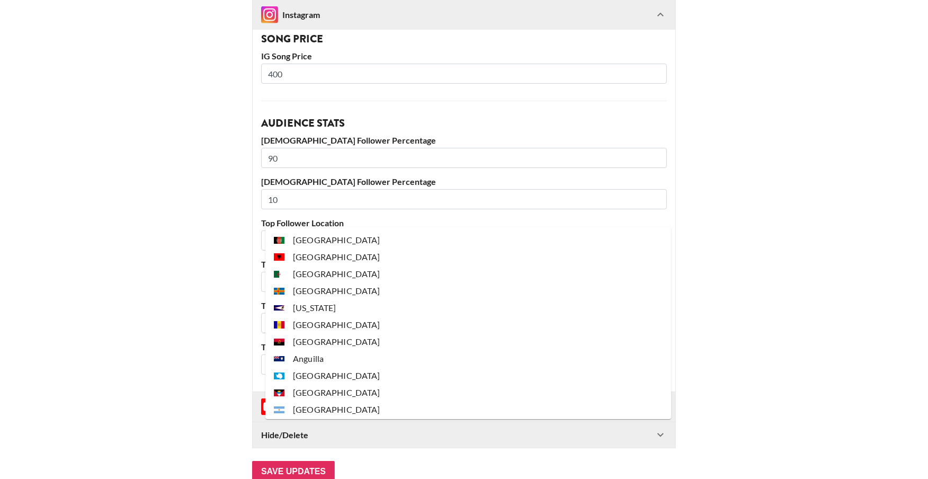
click at [282, 235] on input "text" at bounding box center [449, 241] width 365 height 12
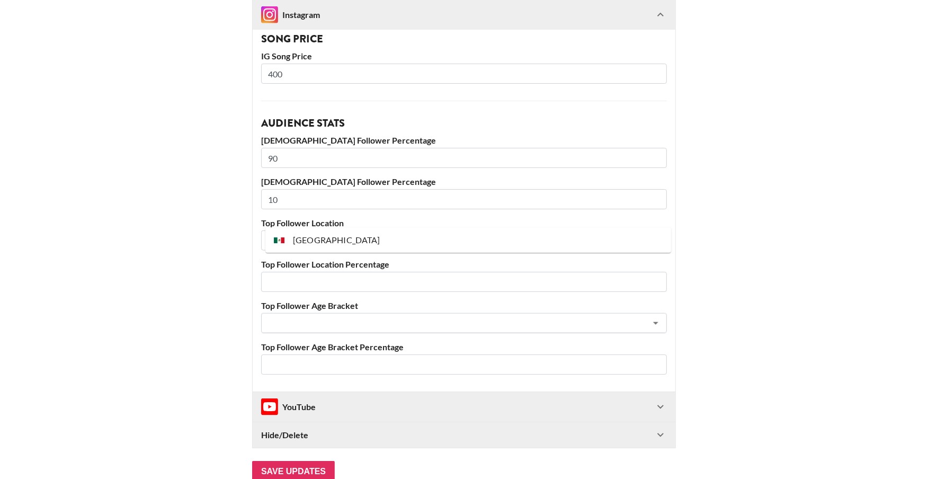
click at [300, 239] on li "[GEOGRAPHIC_DATA]" at bounding box center [468, 239] width 406 height 17
type input "[GEOGRAPHIC_DATA]"
click at [288, 272] on input "number" at bounding box center [464, 282] width 406 height 20
type input "25"
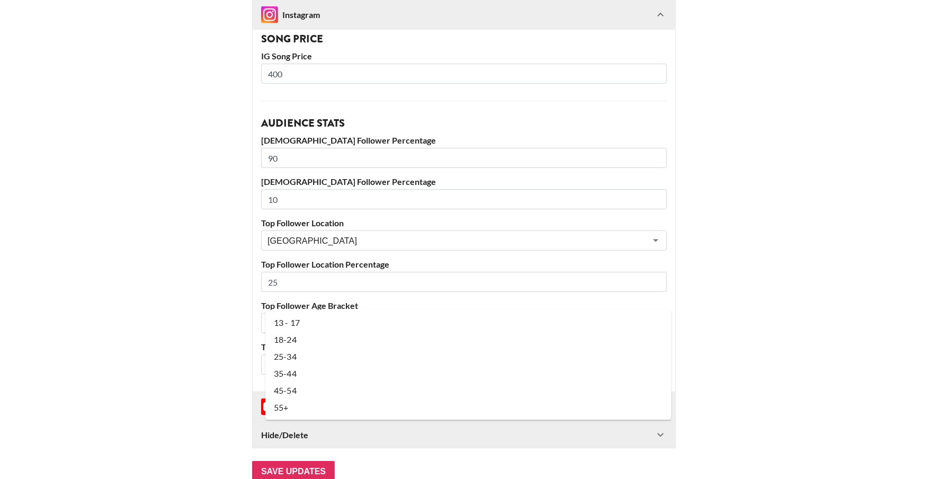
click at [301, 317] on input "text" at bounding box center [449, 323] width 365 height 12
click at [297, 348] on li "25-34" at bounding box center [468, 356] width 406 height 17
type input "25-34"
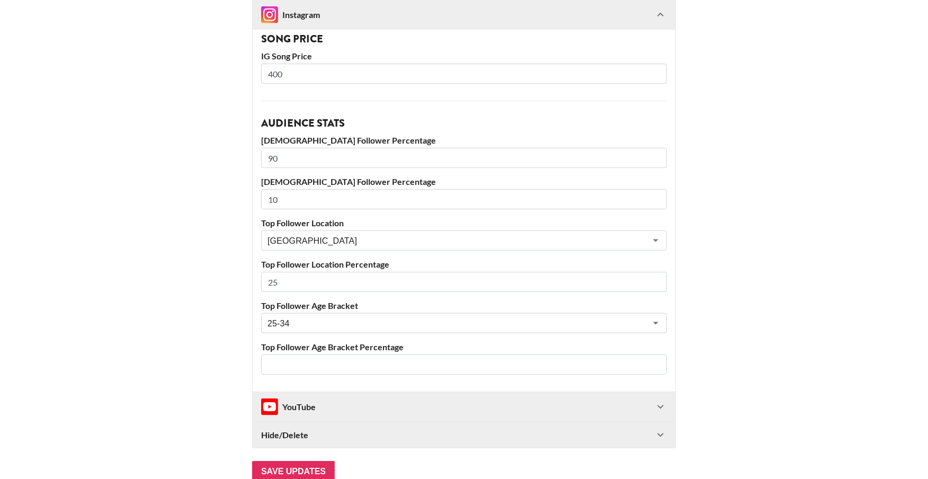
click at [363, 354] on input "number" at bounding box center [464, 364] width 406 height 20
type input "34"
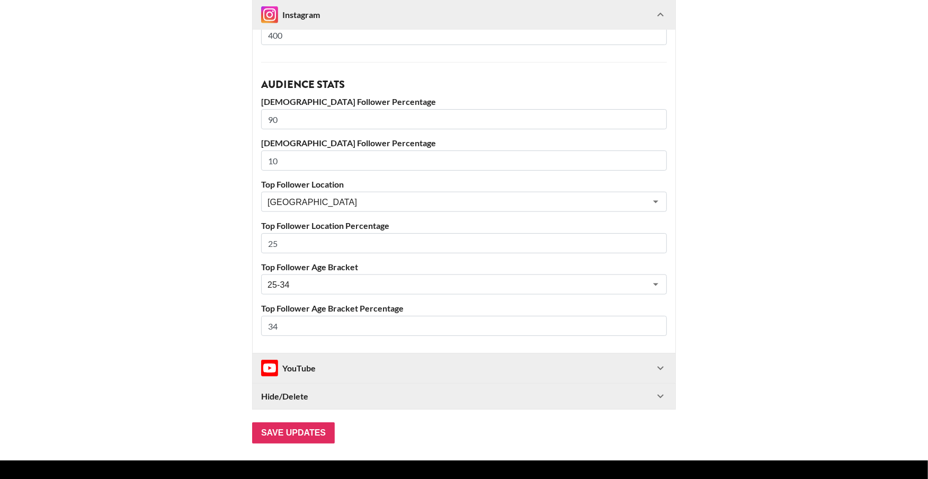
click at [324, 360] on div "YouTube" at bounding box center [457, 368] width 393 height 17
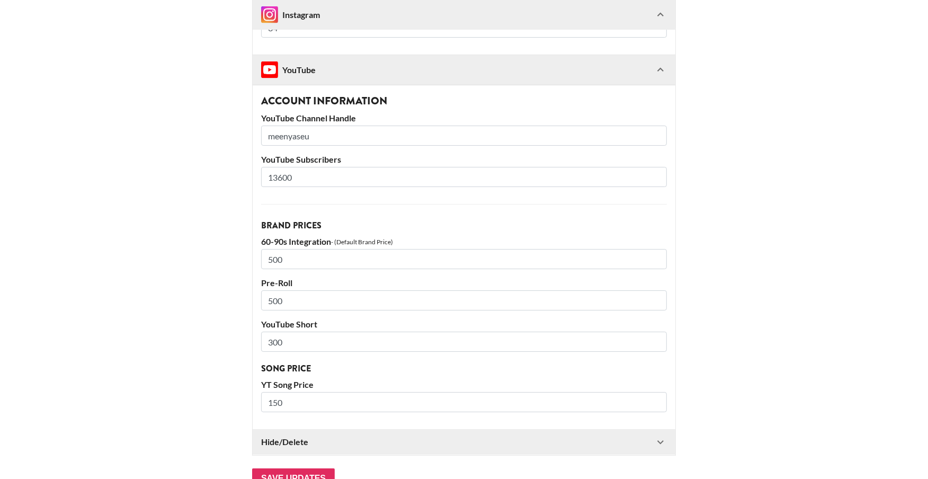
scroll to position [1665, 0]
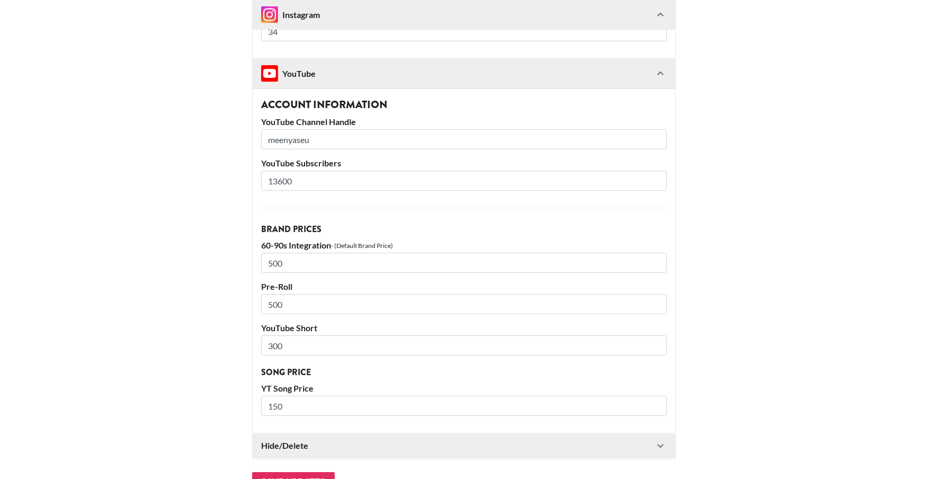
click at [289, 158] on label "YouTube Subscribers" at bounding box center [464, 163] width 406 height 11
click at [289, 171] on input "13600" at bounding box center [464, 181] width 406 height 20
type input "13700"
click at [311, 472] on input "Save Updates" at bounding box center [293, 482] width 83 height 21
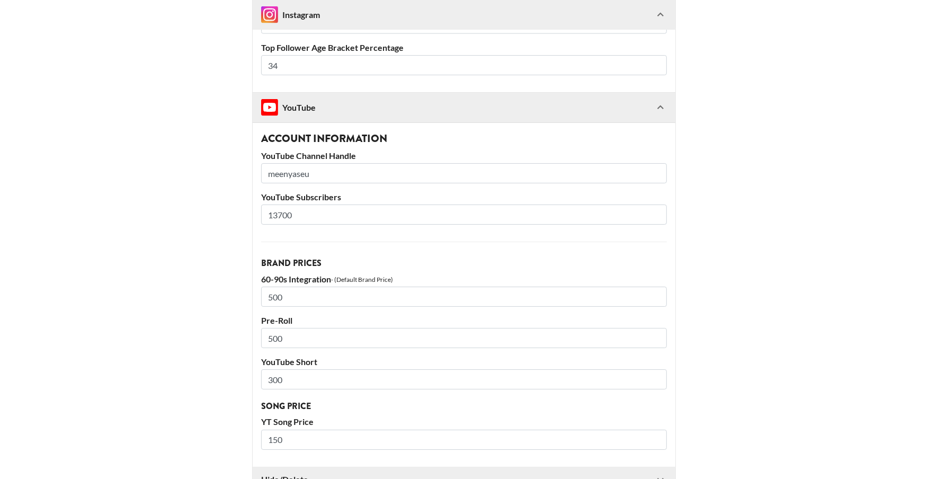
scroll to position [59, 1]
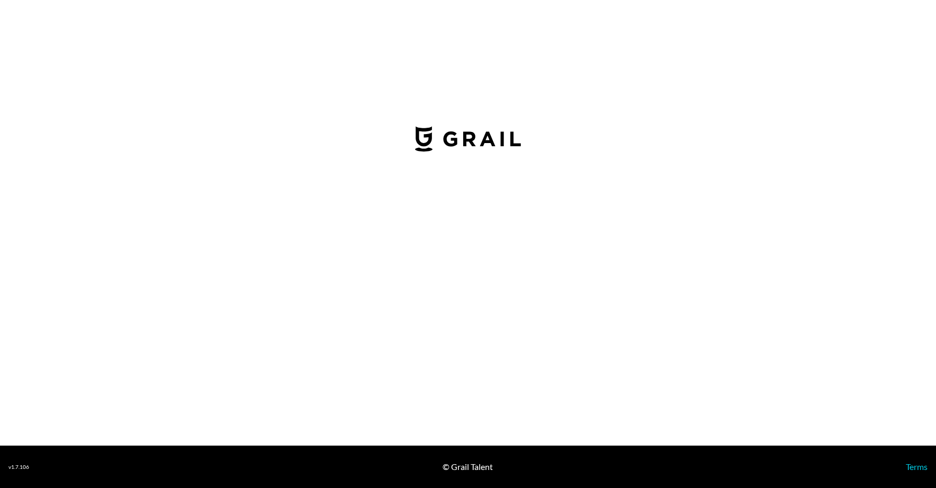
select select "GBP"
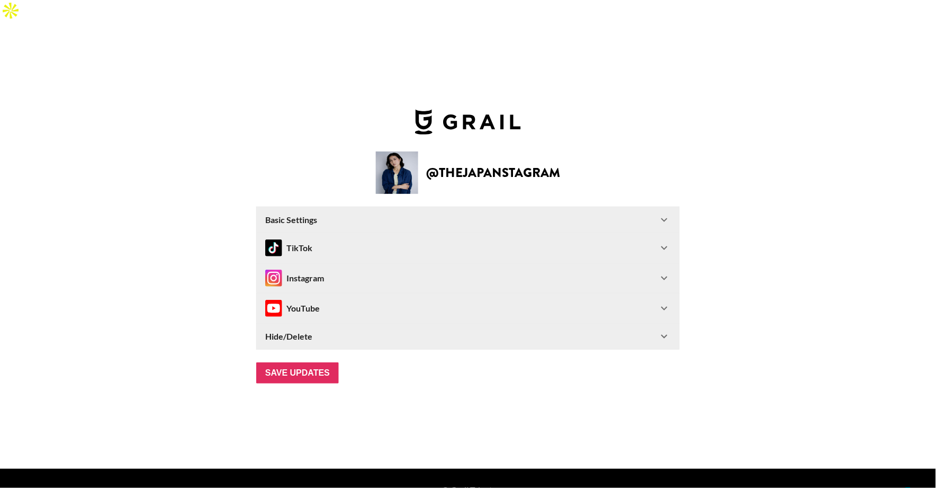
click at [327, 207] on Settings-header "Basic Settings" at bounding box center [468, 219] width 423 height 25
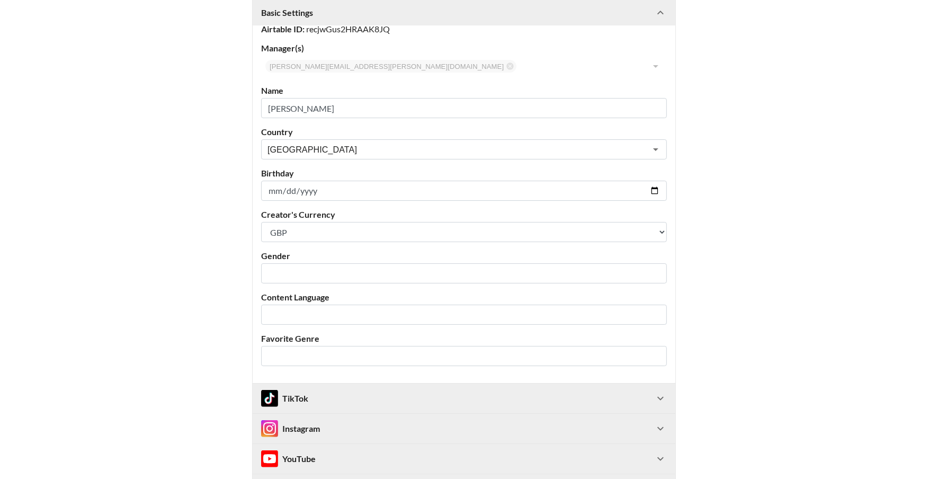
scroll to position [147, 0]
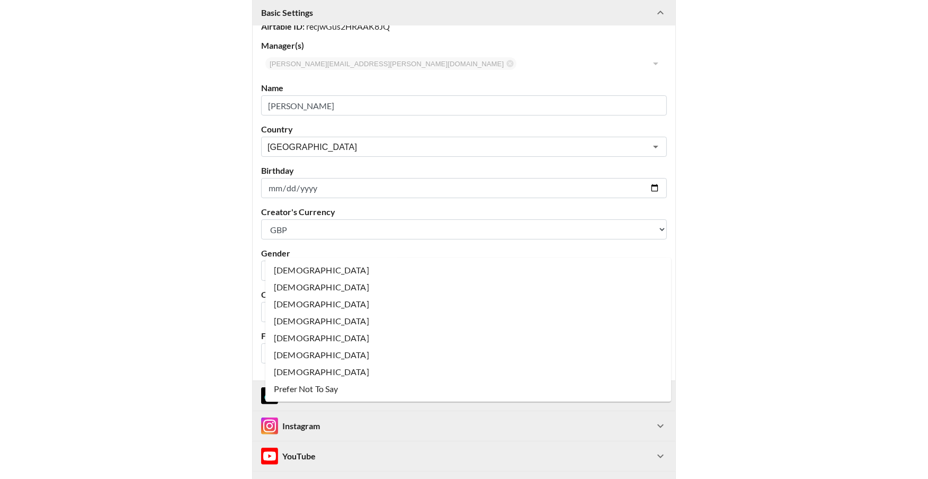
click at [310, 265] on input "text" at bounding box center [456, 271] width 379 height 12
click at [306, 275] on li "[DEMOGRAPHIC_DATA]" at bounding box center [468, 270] width 406 height 17
type input "[DEMOGRAPHIC_DATA]"
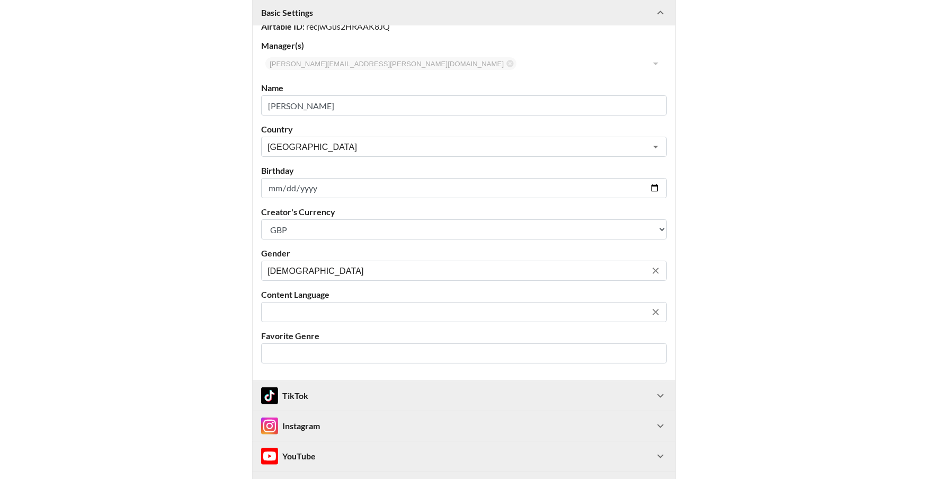
click at [296, 302] on div "​" at bounding box center [464, 312] width 406 height 20
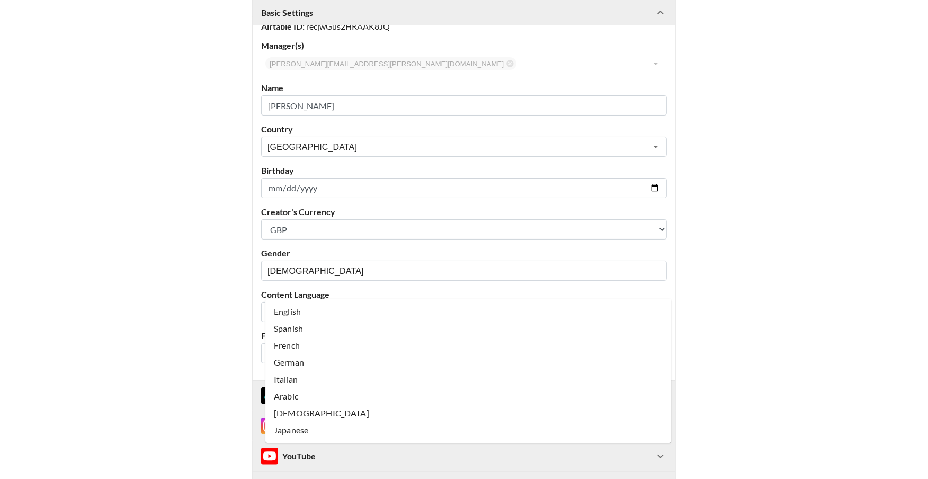
click at [298, 309] on li "English" at bounding box center [468, 311] width 406 height 17
type input "English"
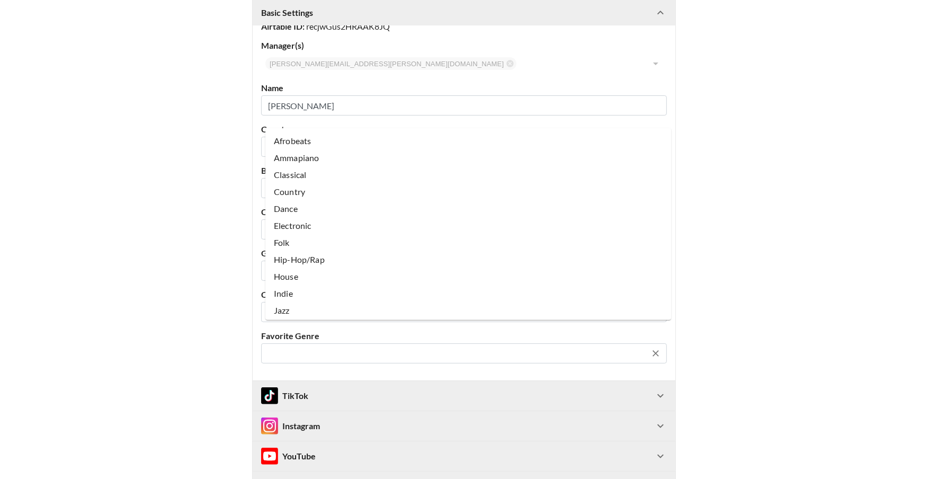
click at [290, 347] on input "text" at bounding box center [456, 353] width 379 height 12
click at [298, 240] on li "Pop" at bounding box center [468, 243] width 406 height 17
type input "Pop"
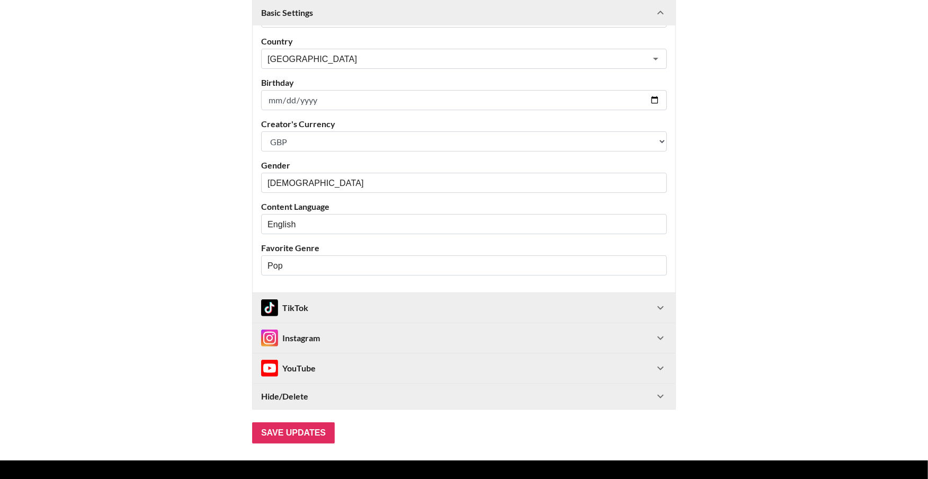
click at [318, 299] on div "TikTok" at bounding box center [457, 307] width 393 height 17
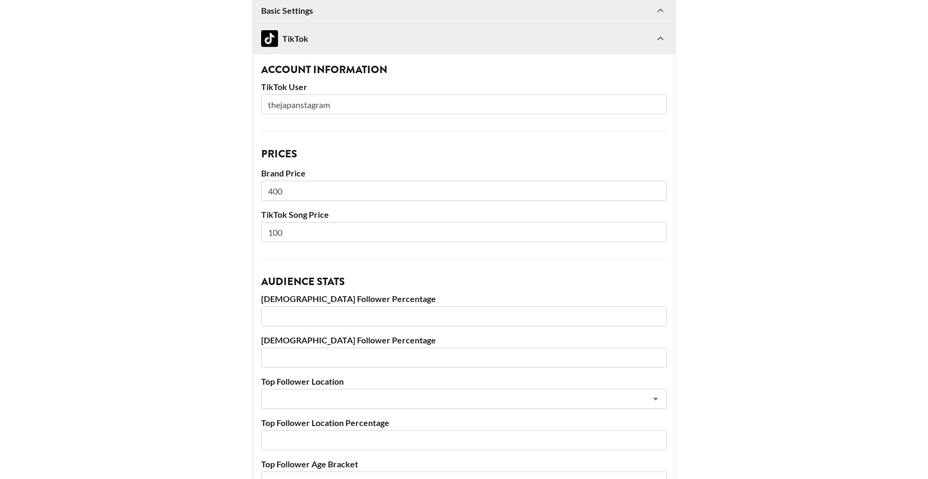
scroll to position [501, 0]
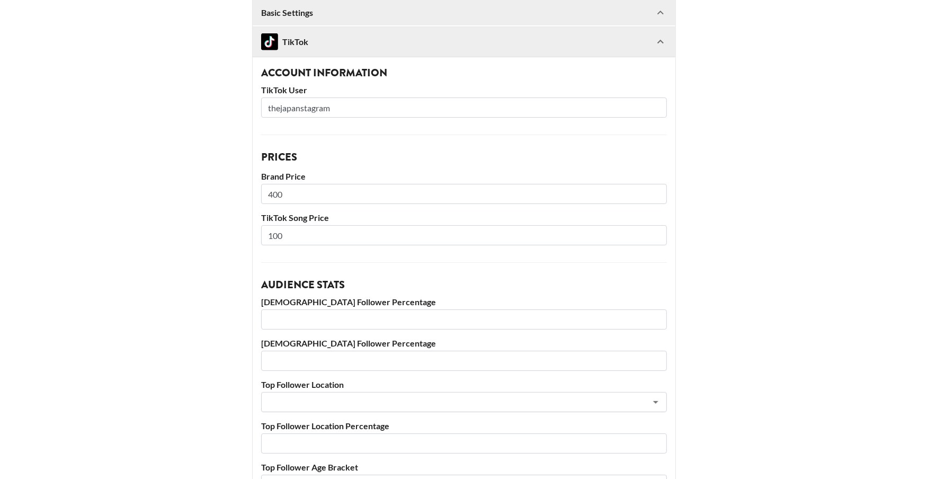
click at [283, 225] on input "100" at bounding box center [464, 235] width 406 height 20
type input "200"
click at [190, 253] on main "@ thejapanstagram Basic Settings Airtable ID: recjwGus2HRAAK8JQ Manager(s) [PER…" at bounding box center [463, 128] width 911 height 1092
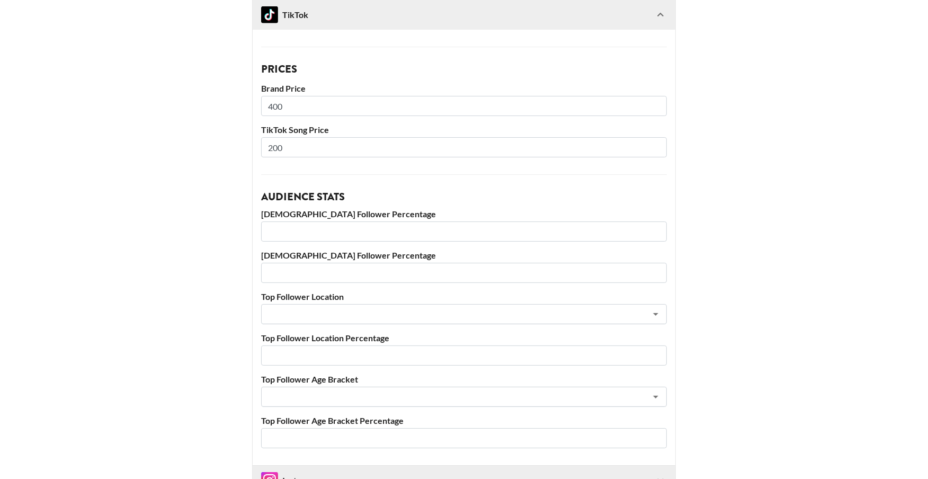
scroll to position [603, 0]
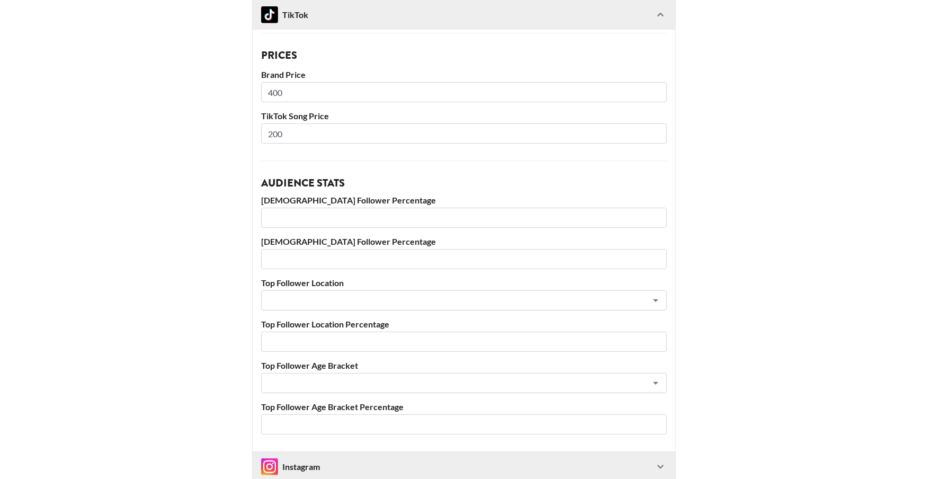
click at [300, 208] on input "number" at bounding box center [464, 218] width 406 height 20
type input "62"
click at [294, 249] on input "number" at bounding box center [464, 259] width 406 height 20
type input "38"
click at [302, 294] on input "text" at bounding box center [449, 300] width 365 height 12
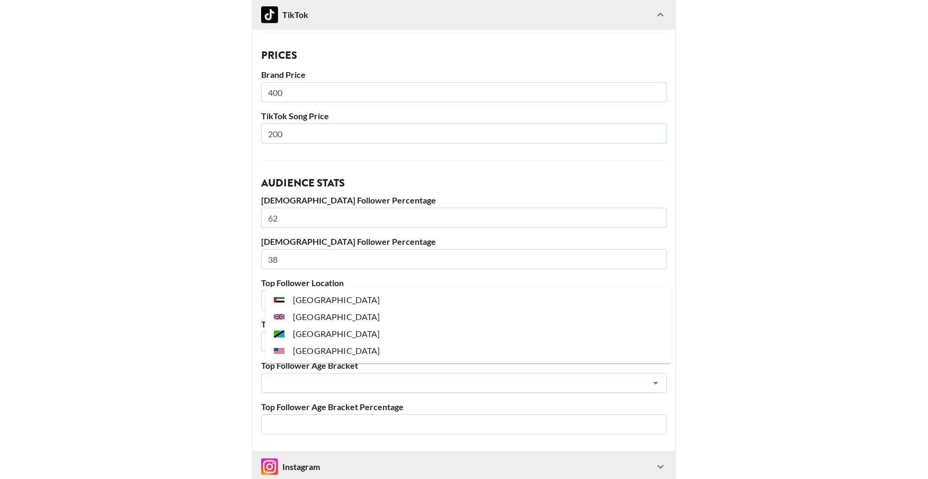
click at [338, 352] on li "[GEOGRAPHIC_DATA]" at bounding box center [468, 350] width 406 height 17
type input "[GEOGRAPHIC_DATA]"
click at [324, 332] on input "number" at bounding box center [464, 342] width 406 height 20
type input "26"
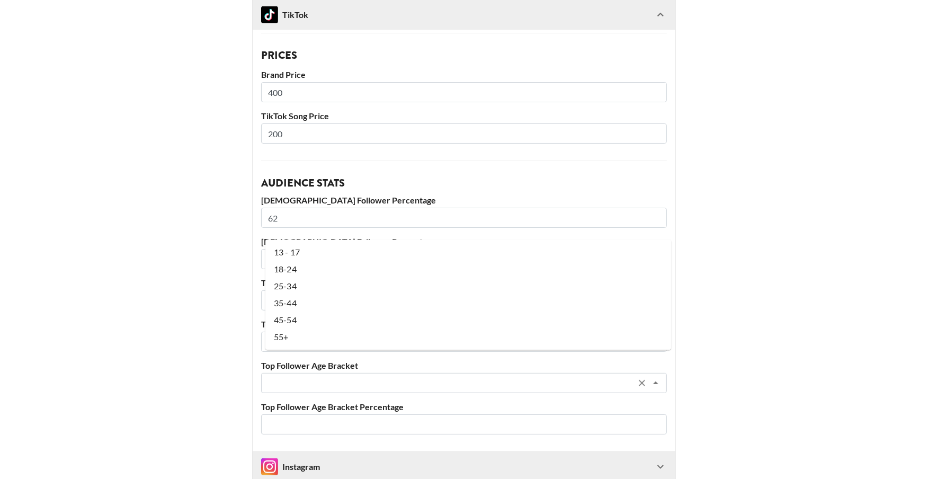
click at [313, 377] on input "text" at bounding box center [449, 383] width 365 height 12
click at [310, 282] on li "25-34" at bounding box center [468, 286] width 406 height 17
type input "25-34"
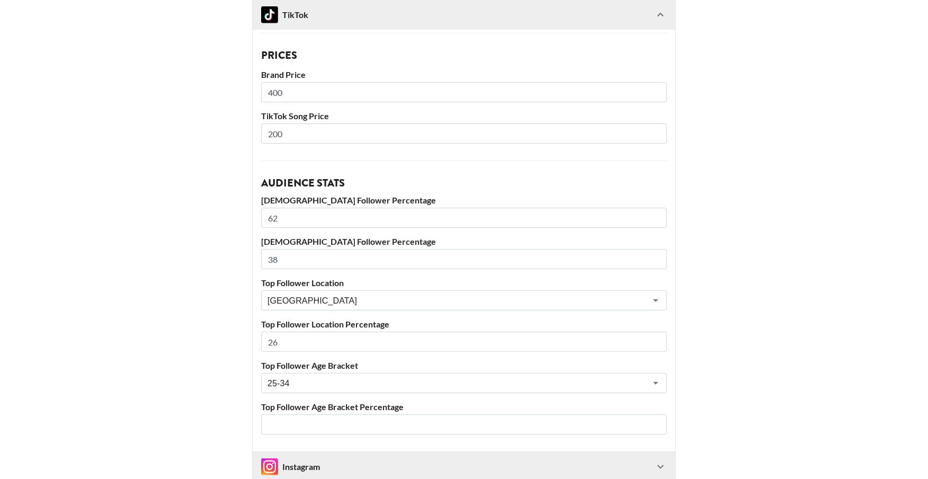
click at [337, 414] on input "number" at bounding box center [464, 424] width 406 height 20
type input "46"
click at [336, 458] on div "Instagram" at bounding box center [457, 466] width 393 height 17
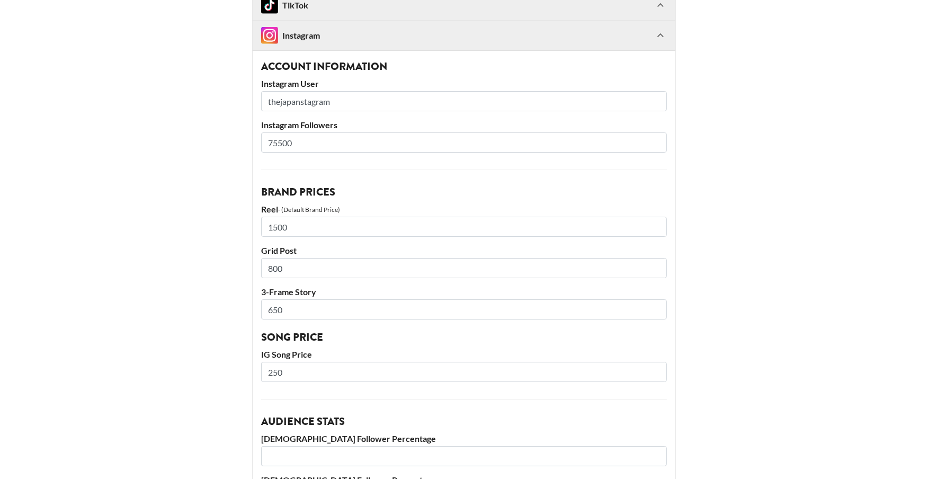
scroll to position [1038, 0]
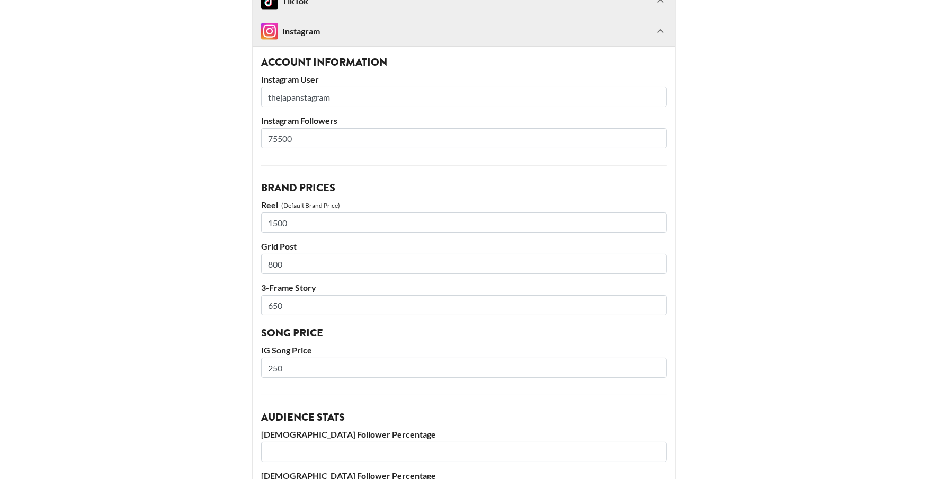
click at [281, 128] on input "75500" at bounding box center [464, 138] width 406 height 20
type input "79"
click at [284, 128] on input "79.800" at bounding box center [464, 138] width 406 height 20
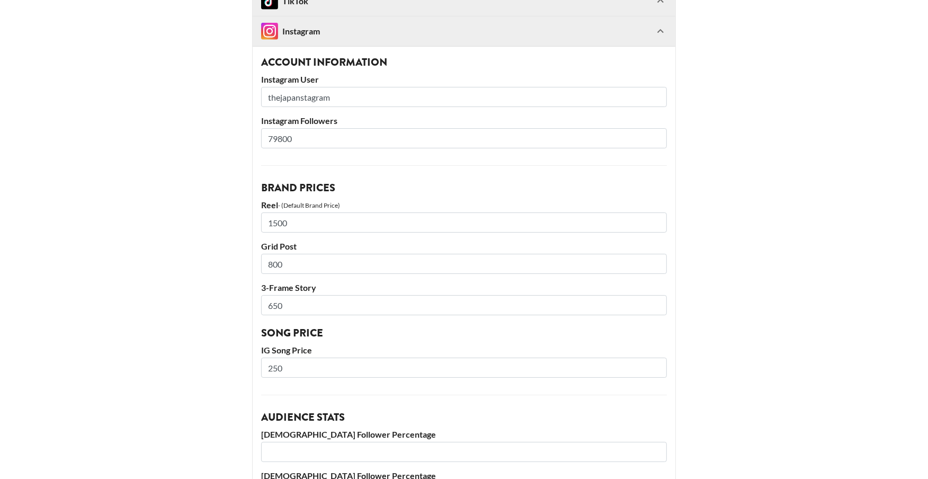
type input "79800"
click at [313, 212] on input "1500" at bounding box center [464, 222] width 406 height 20
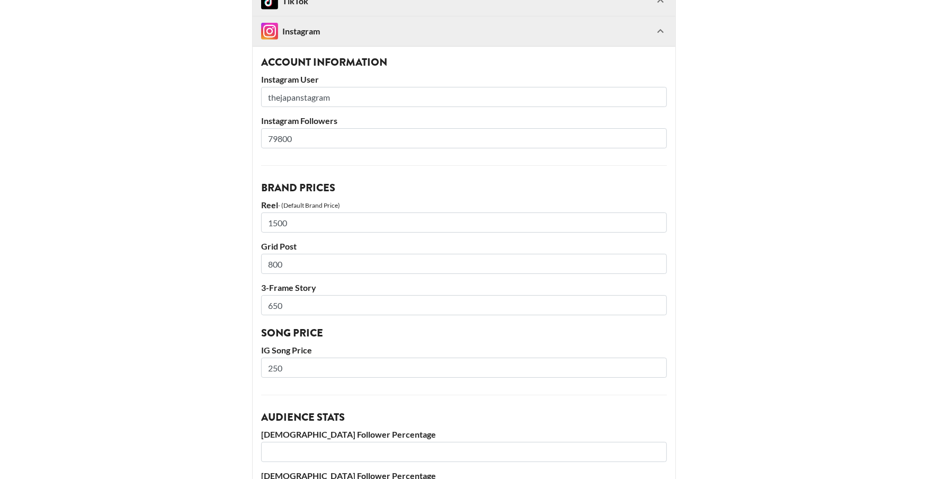
click at [313, 212] on input "1500" at bounding box center [464, 222] width 406 height 20
click at [294, 212] on input "1500" at bounding box center [464, 222] width 406 height 20
type input "1800"
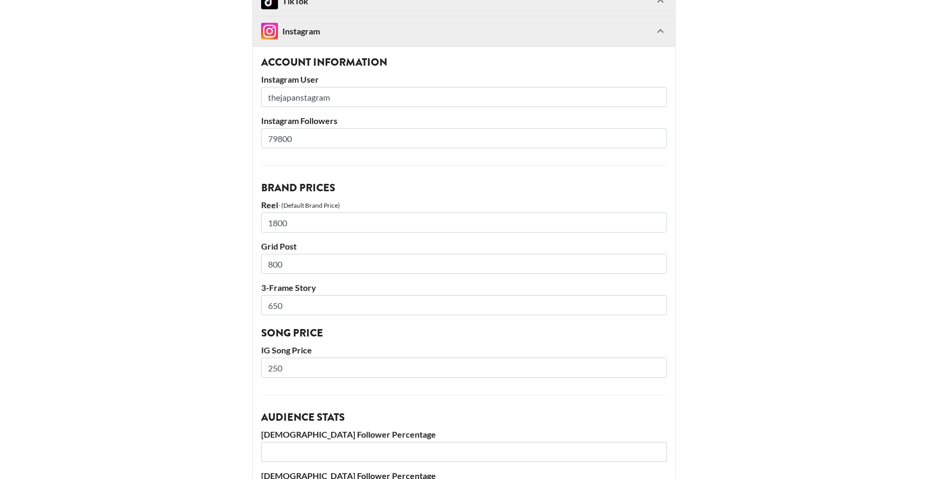
click at [293, 254] on input "800" at bounding box center [464, 264] width 406 height 20
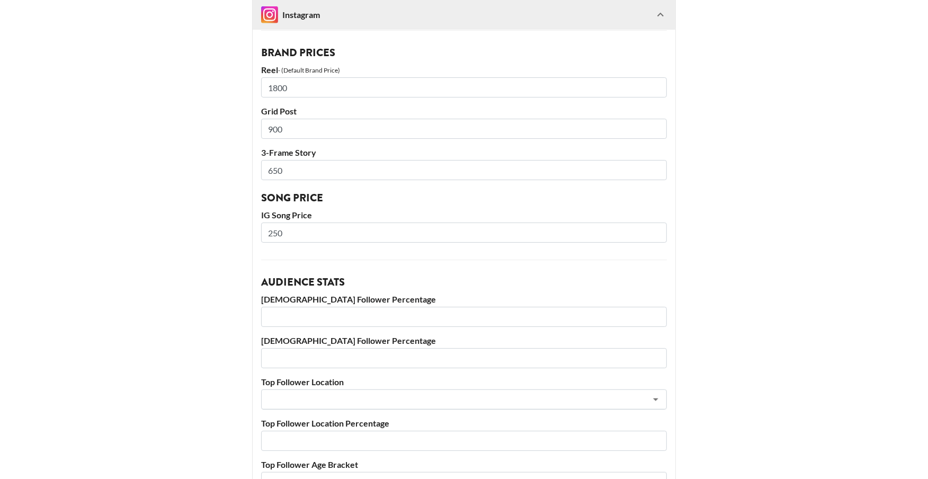
scroll to position [1179, 0]
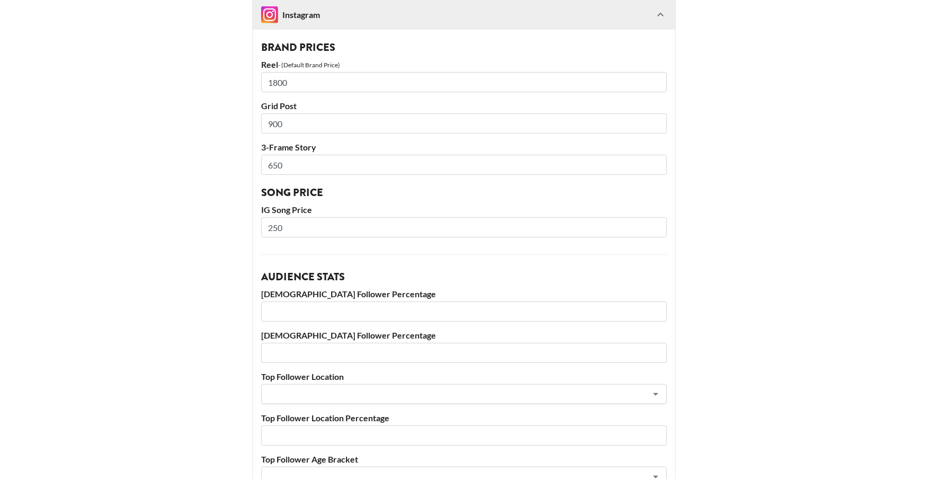
type input "900"
click at [296, 217] on input "250" at bounding box center [464, 227] width 406 height 20
type input "300"
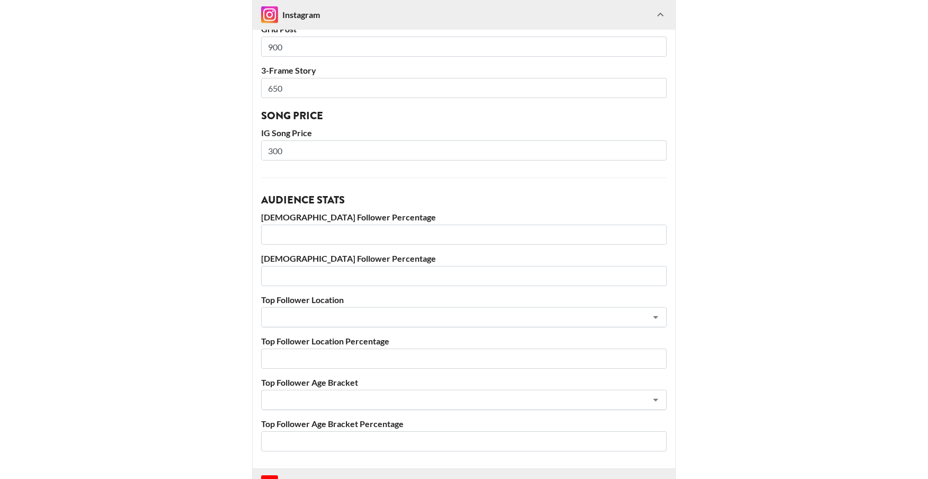
scroll to position [1281, 0]
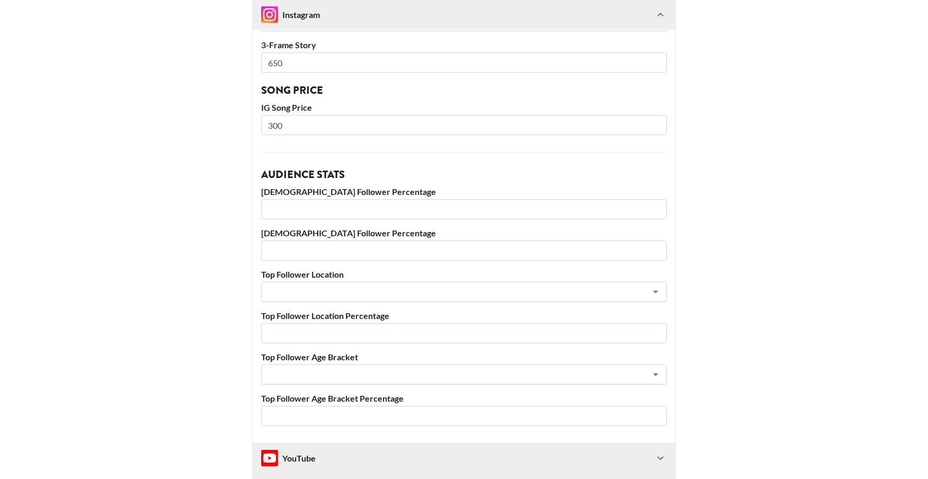
click at [316, 199] on input "number" at bounding box center [464, 209] width 406 height 20
type input "68"
click at [308, 240] on input "number" at bounding box center [464, 250] width 406 height 20
type input "32"
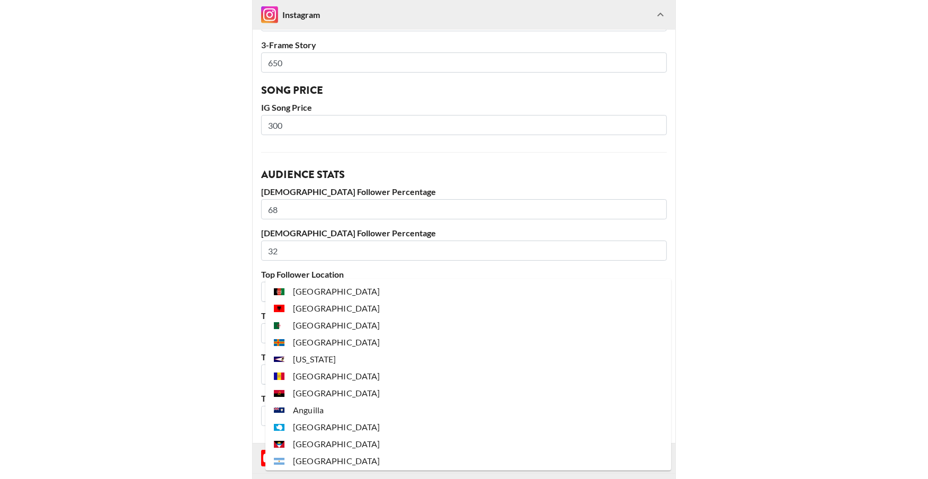
click at [310, 286] on input "text" at bounding box center [449, 292] width 365 height 12
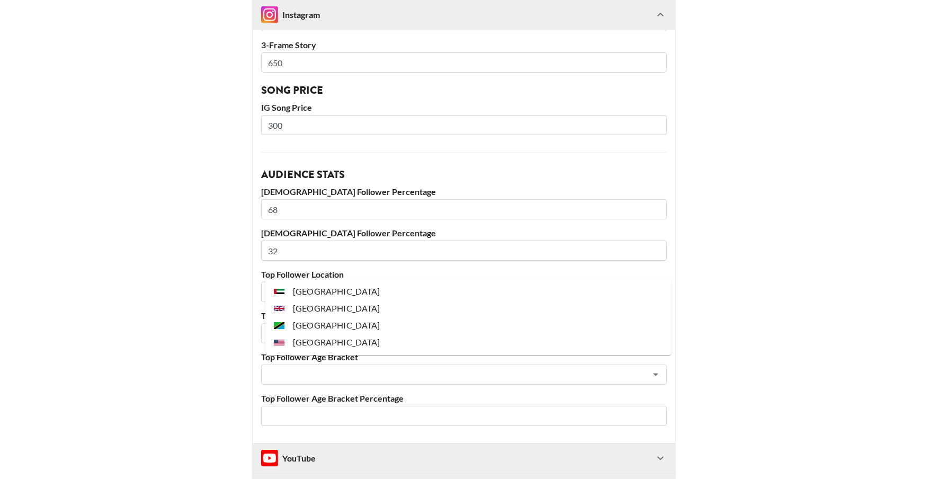
click at [317, 342] on li "[GEOGRAPHIC_DATA]" at bounding box center [468, 342] width 406 height 17
type input "[GEOGRAPHIC_DATA]"
click at [300, 323] on input "number" at bounding box center [464, 333] width 406 height 20
type input "23"
click at [287, 369] on input "text" at bounding box center [449, 375] width 365 height 12
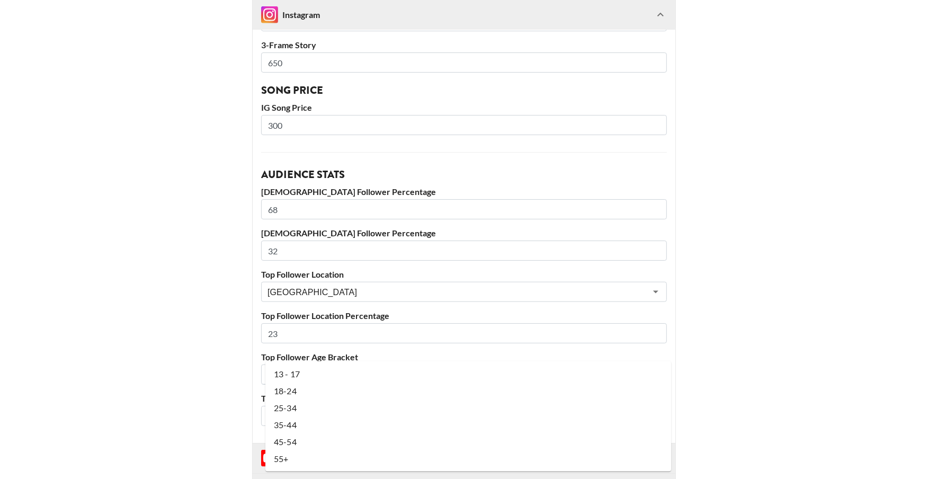
click at [291, 416] on li "35-44" at bounding box center [468, 424] width 406 height 17
type input "35-44"
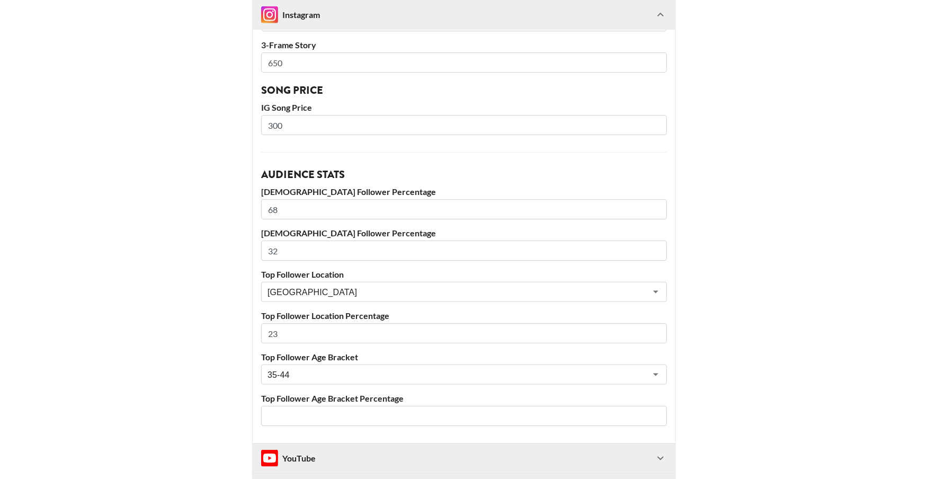
click at [379, 406] on input "number" at bounding box center [464, 416] width 406 height 20
type input "33"
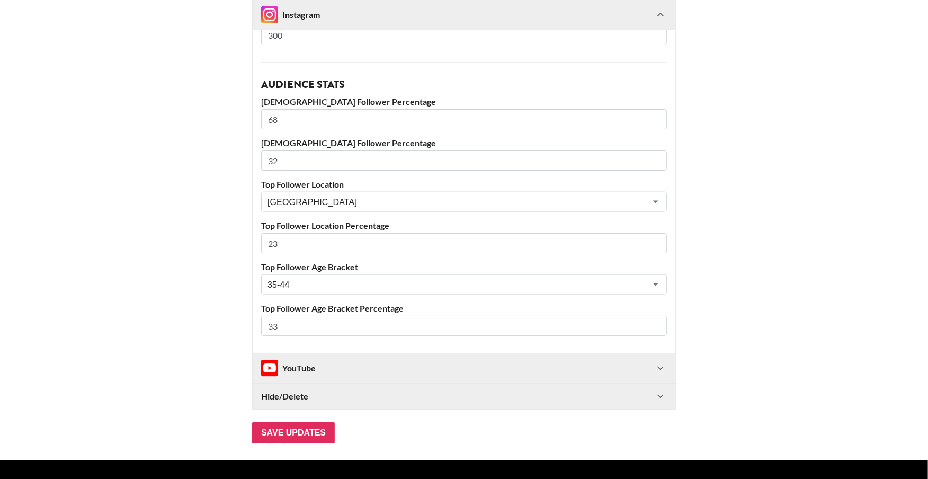
click at [296, 360] on div "YouTube" at bounding box center [288, 368] width 55 height 17
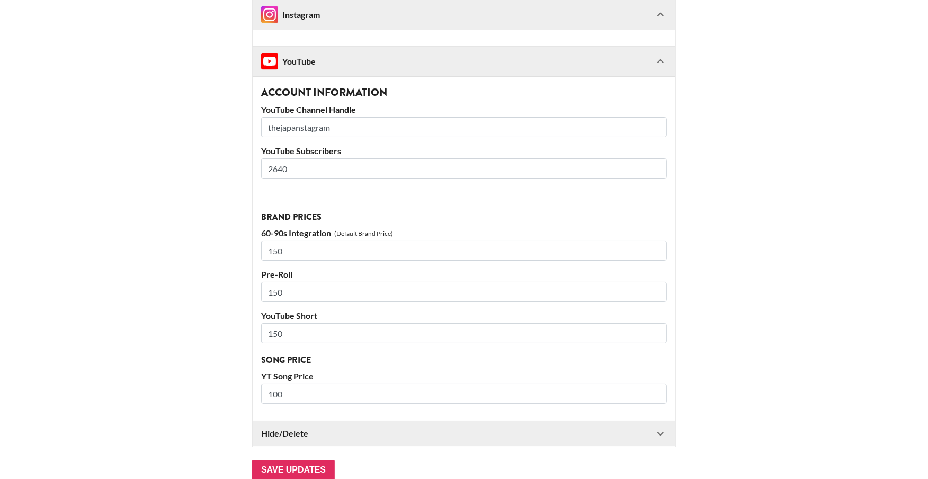
scroll to position [1671, 0]
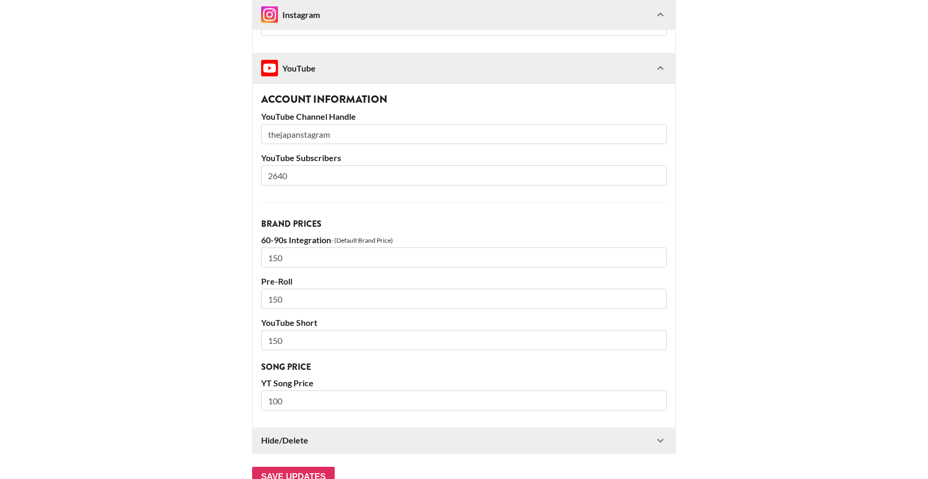
drag, startPoint x: 281, startPoint y: 152, endPoint x: 292, endPoint y: 152, distance: 11.7
click at [292, 165] on input "2640" at bounding box center [464, 175] width 406 height 20
type input "2800"
click at [292, 467] on input "Save Updates" at bounding box center [293, 477] width 83 height 21
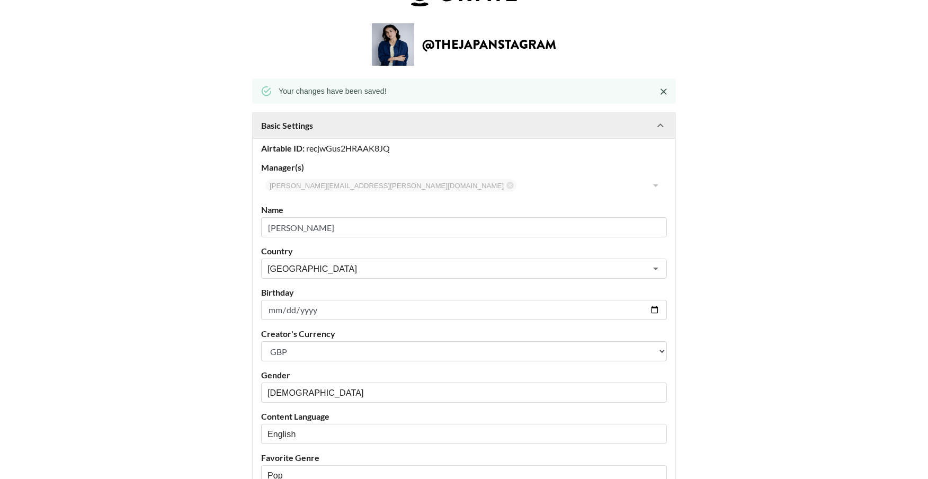
scroll to position [0, 1]
